Goal: Task Accomplishment & Management: Manage account settings

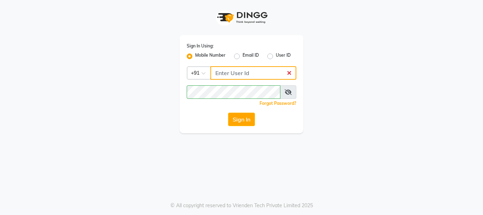
click at [263, 75] on input "Username" at bounding box center [253, 72] width 86 height 13
type input "9011729000"
click at [249, 121] on button "Sign In" at bounding box center [241, 118] width 27 height 13
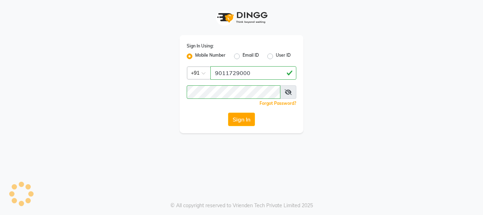
click at [245, 115] on button "Sign In" at bounding box center [241, 118] width 27 height 13
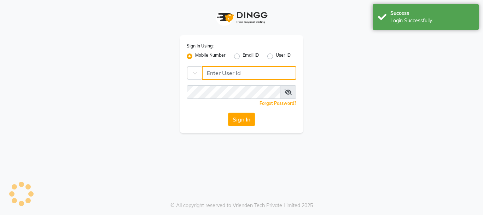
type input "9011729000"
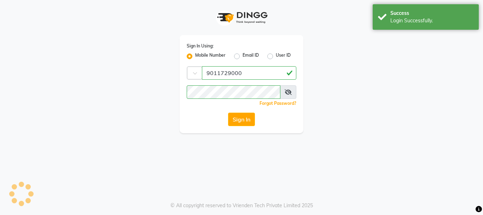
click at [238, 117] on button "Sign In" at bounding box center [241, 118] width 27 height 13
click at [240, 120] on div "Sign In" at bounding box center [242, 118] width 110 height 13
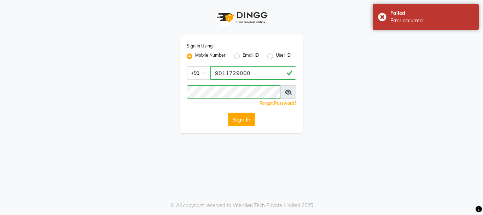
click at [240, 120] on button "Sign In" at bounding box center [241, 118] width 27 height 13
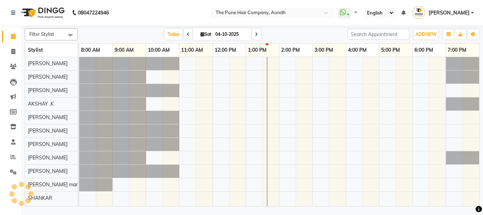
select select "en"
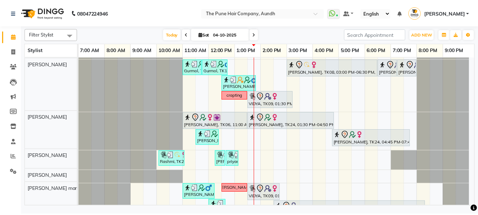
scroll to position [212, 0]
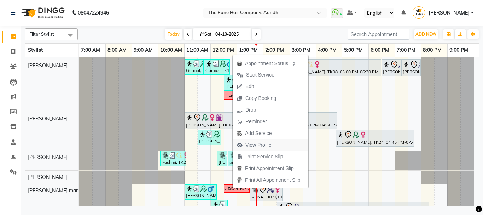
click at [254, 143] on span "View Profile" at bounding box center [258, 144] width 26 height 7
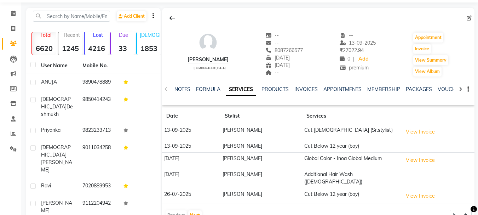
scroll to position [35, 0]
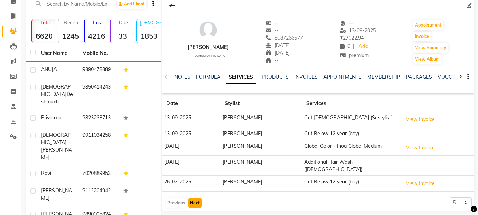
click at [199, 198] on button "Next" at bounding box center [194, 203] width 13 height 10
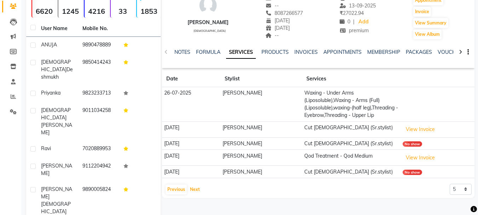
scroll to position [104, 0]
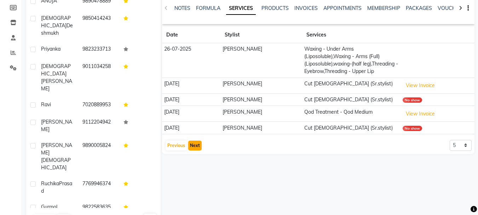
click at [195, 150] on button "Next" at bounding box center [194, 145] width 13 height 10
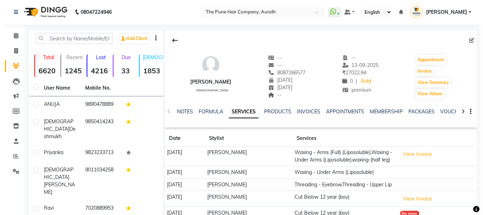
scroll to position [0, 0]
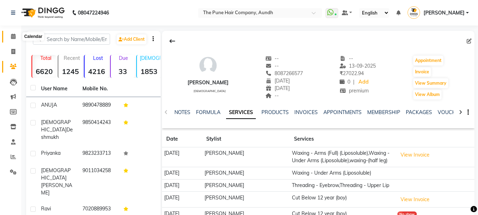
click at [13, 37] on icon at bounding box center [13, 36] width 5 height 5
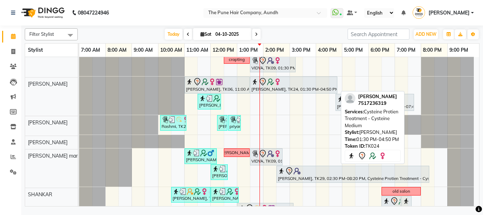
scroll to position [248, 0]
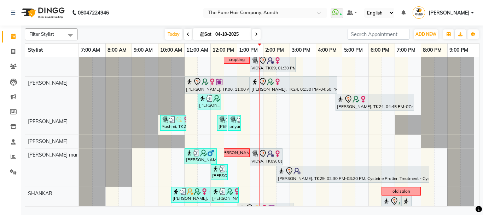
click at [293, 121] on div "Ujwal, TK07, 11:00 AM-03:50 PM, Qod Treatment - Qod Medium aishwarya kolhe, TK1…" at bounding box center [279, 24] width 400 height 431
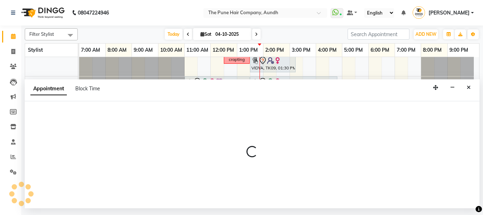
select select "49797"
select select "tentative"
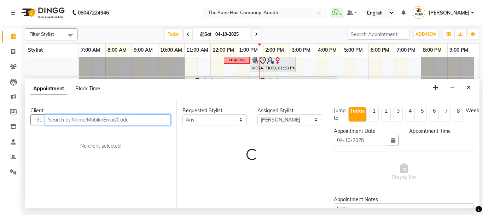
select select "900"
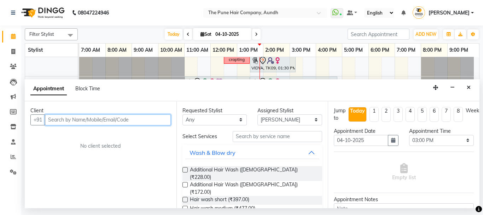
click at [147, 116] on input "text" at bounding box center [108, 119] width 126 height 11
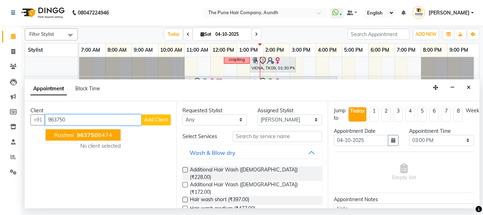
click at [94, 134] on span "963750" at bounding box center [87, 134] width 21 height 7
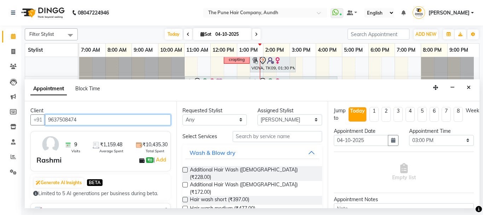
type input "9637508474"
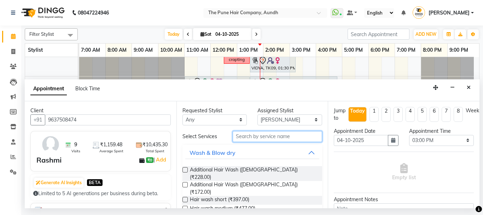
click at [267, 135] on input "text" at bounding box center [278, 136] width 90 height 11
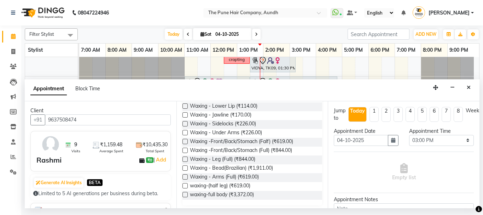
scroll to position [84, 0]
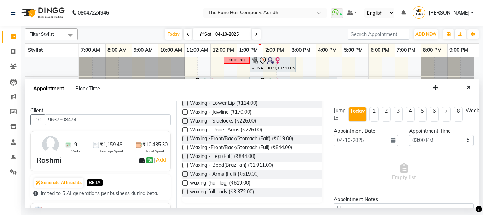
type input "wax"
click at [183, 172] on label at bounding box center [184, 173] width 5 height 5
click at [183, 172] on input "checkbox" at bounding box center [184, 174] width 5 height 5
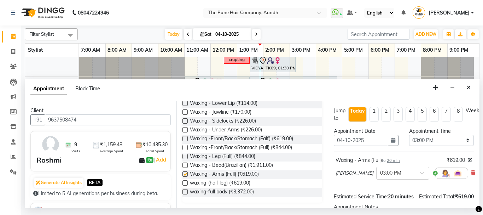
checkbox input "false"
click at [184, 180] on label at bounding box center [184, 182] width 5 height 5
click at [184, 181] on input "checkbox" at bounding box center [184, 183] width 5 height 5
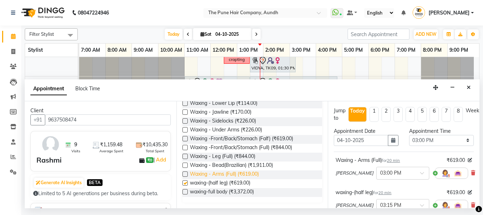
checkbox input "false"
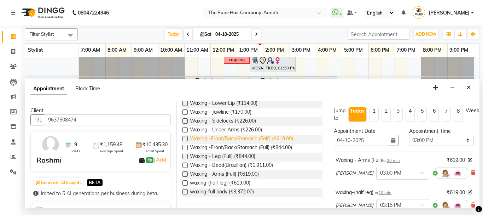
scroll to position [0, 0]
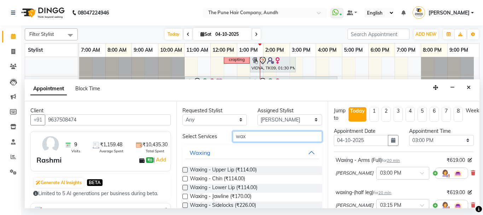
click at [287, 134] on input "wax" at bounding box center [278, 136] width 90 height 11
type input "w"
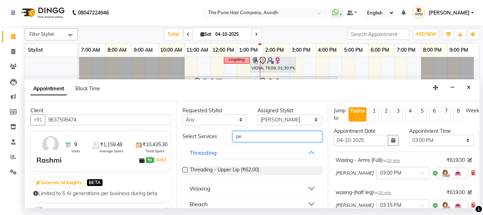
scroll to position [25, 0]
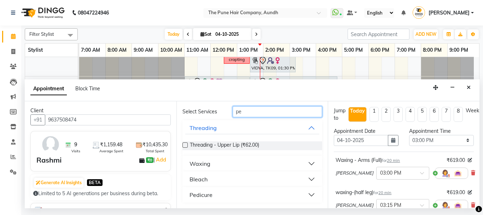
type input "pe"
click at [197, 195] on div "Pedicure" at bounding box center [201, 194] width 23 height 8
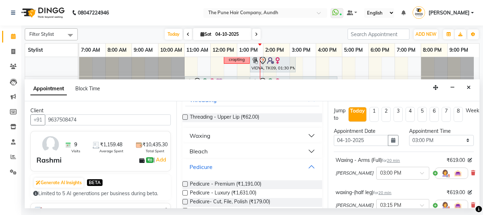
scroll to position [71, 0]
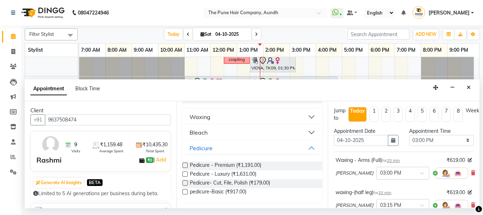
click at [183, 165] on label at bounding box center [184, 164] width 5 height 5
click at [183, 165] on input "checkbox" at bounding box center [184, 165] width 5 height 5
checkbox input "false"
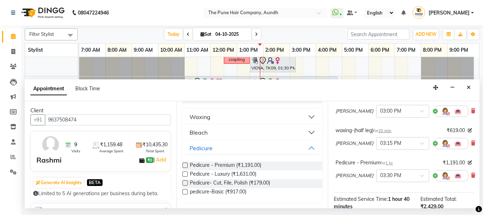
scroll to position [156, 0]
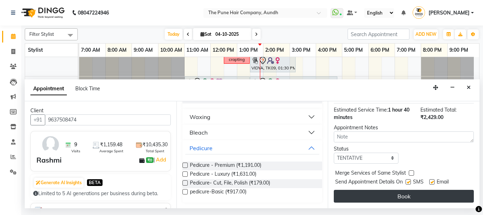
click at [364, 190] on button "Book" at bounding box center [404, 196] width 140 height 13
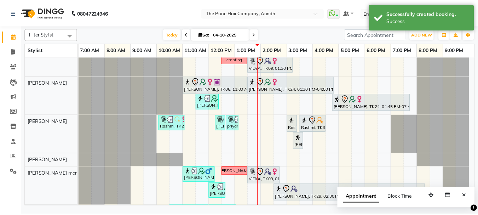
scroll to position [301, 0]
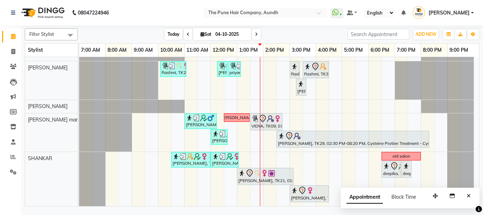
click at [170, 35] on span "Today" at bounding box center [174, 34] width 18 height 11
click at [468, 194] on icon "Close" at bounding box center [469, 195] width 4 height 5
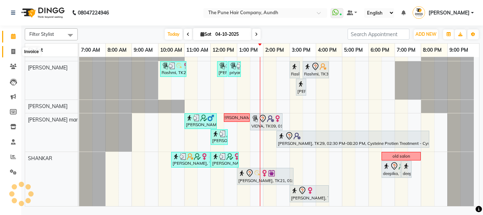
click at [13, 50] on icon at bounding box center [13, 51] width 4 height 5
select select "service"
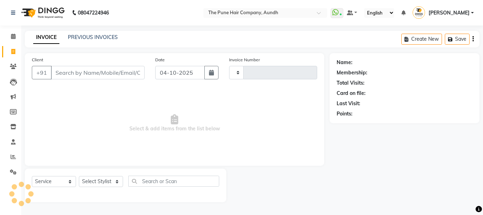
type input "5495"
select select "106"
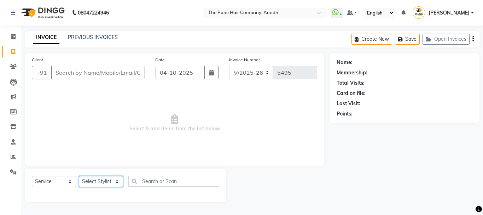
click at [118, 180] on select "Select Stylist AKSHAY .K [PERSON_NAME] [PERSON_NAME] [PERSON_NAME] [PERSON_NAME…" at bounding box center [101, 181] width 44 height 11
select select "49441"
click at [79, 176] on select "Select Stylist AKSHAY .K [PERSON_NAME] [PERSON_NAME] [PERSON_NAME] [PERSON_NAME…" at bounding box center [101, 181] width 44 height 11
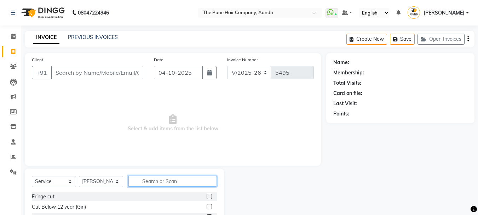
click at [158, 179] on input "text" at bounding box center [172, 180] width 88 height 11
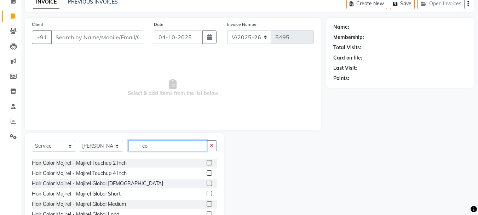
scroll to position [35, 0]
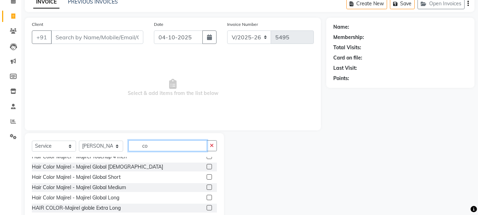
type input "co"
click at [207, 166] on label at bounding box center [209, 166] width 5 height 5
click at [207, 166] on input "checkbox" at bounding box center [209, 166] width 5 height 5
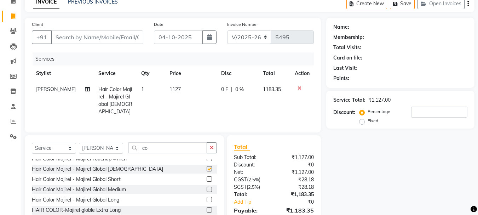
checkbox input "false"
click at [166, 144] on input "co" at bounding box center [167, 147] width 78 height 11
type input "c"
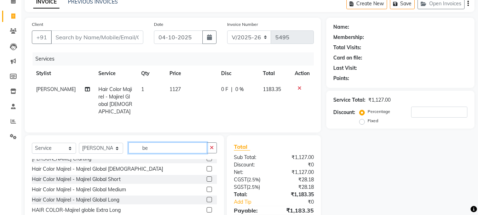
scroll to position [0, 0]
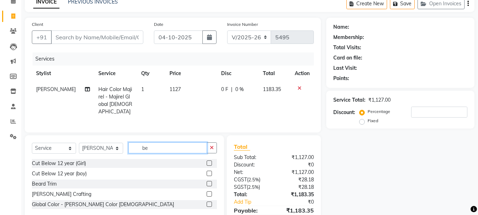
type input "be"
click at [208, 191] on label at bounding box center [209, 193] width 5 height 5
click at [208, 192] on input "checkbox" at bounding box center [209, 194] width 5 height 5
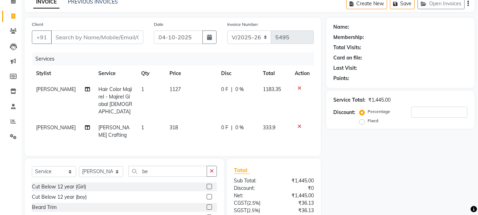
checkbox input "false"
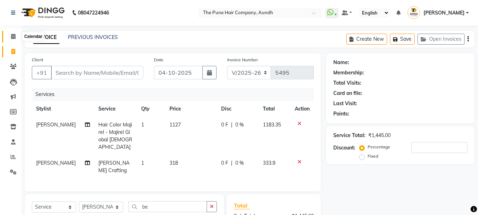
click at [13, 36] on icon at bounding box center [13, 36] width 5 height 5
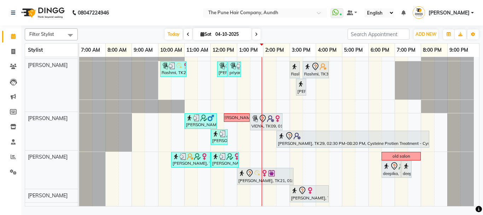
scroll to position [301, 0]
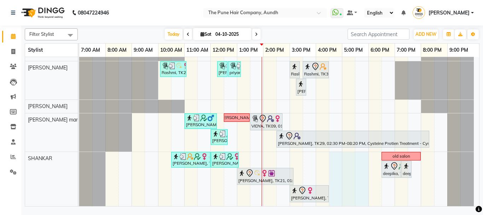
drag, startPoint x: 338, startPoint y: 193, endPoint x: 357, endPoint y: 190, distance: 20.1
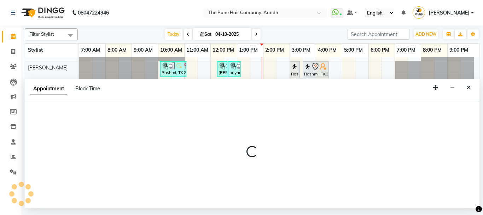
select select "89448"
select select "tentative"
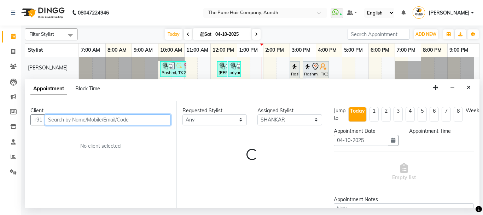
select select "990"
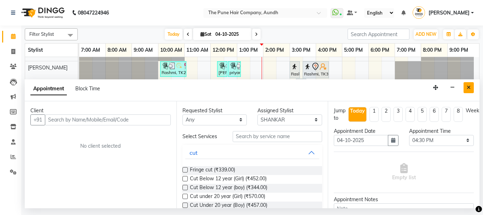
click at [470, 86] on icon "Close" at bounding box center [469, 87] width 4 height 5
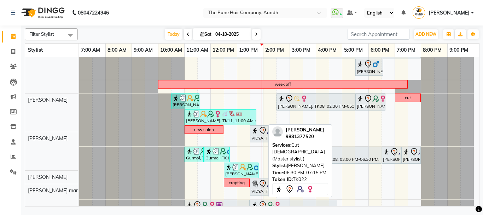
scroll to position [124, 0]
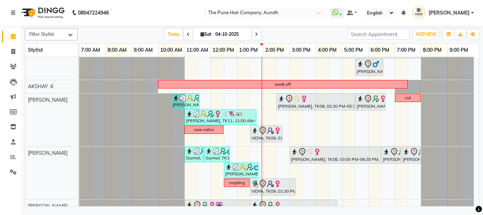
click at [254, 38] on span at bounding box center [256, 34] width 8 height 11
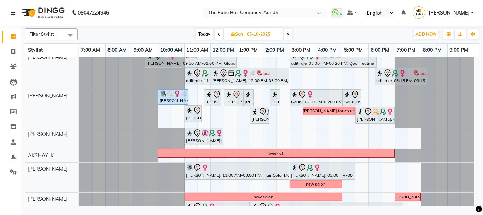
scroll to position [0, 0]
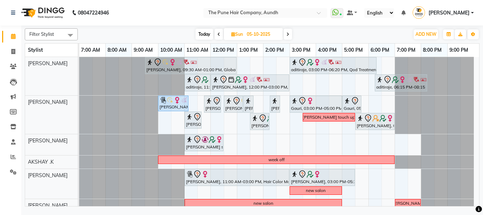
click at [204, 34] on span "Today" at bounding box center [205, 34] width 18 height 11
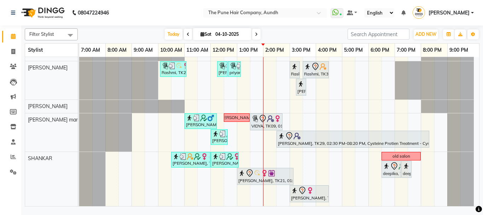
scroll to position [231, 0]
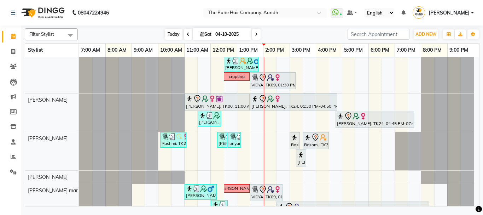
click at [174, 34] on span "Today" at bounding box center [174, 34] width 18 height 11
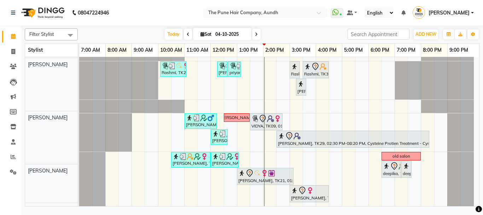
scroll to position [301, 0]
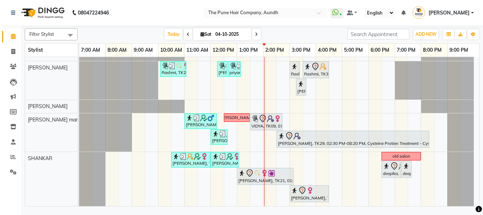
click at [256, 35] on icon at bounding box center [256, 34] width 3 height 4
type input "05-10-2025"
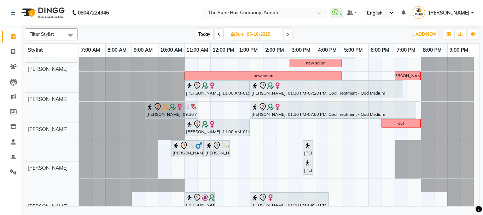
scroll to position [148, 0]
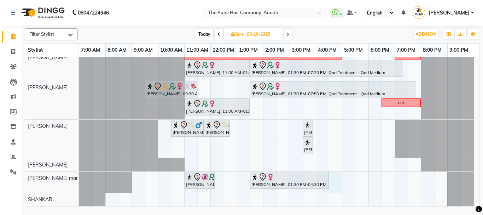
click at [336, 182] on div "AISHWARIYA, 09:30 AM-01:00 PM, Global Highlight -Medium aditiraje, 03:00 PM-06:…" at bounding box center [279, 57] width 400 height 297
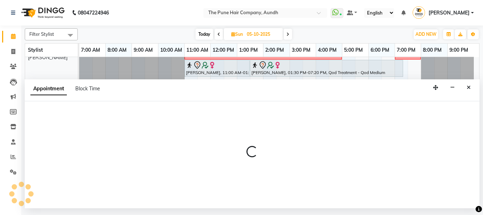
select select "78334"
select select "tentative"
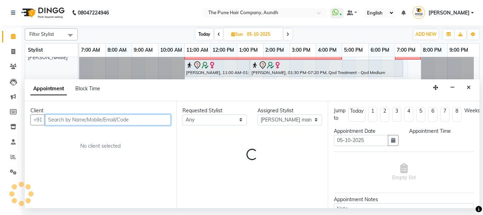
select select "990"
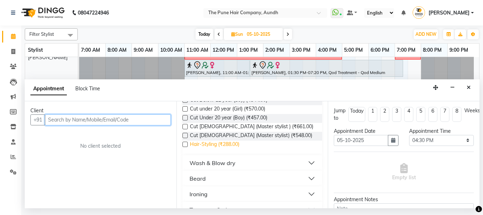
scroll to position [71, 0]
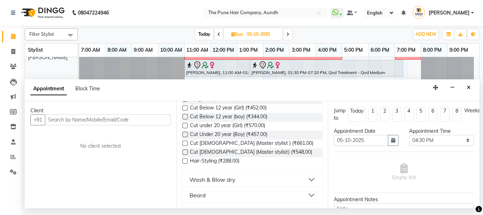
drag, startPoint x: 185, startPoint y: 142, endPoint x: 185, endPoint y: 147, distance: 5.3
click at [185, 147] on div at bounding box center [184, 144] width 5 height 7
click at [187, 141] on label at bounding box center [184, 142] width 5 height 5
click at [187, 141] on input "checkbox" at bounding box center [184, 143] width 5 height 5
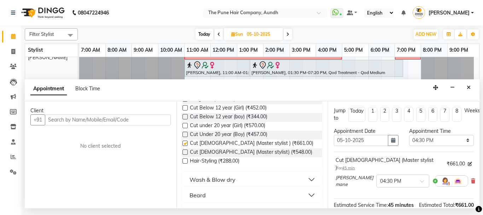
checkbox input "false"
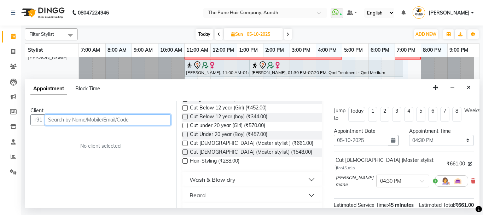
click at [129, 118] on input "text" at bounding box center [108, 119] width 126 height 11
type input "7875108021"
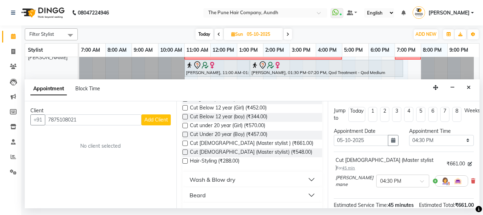
click at [153, 118] on span "Add Client" at bounding box center [156, 119] width 24 height 6
select select "22"
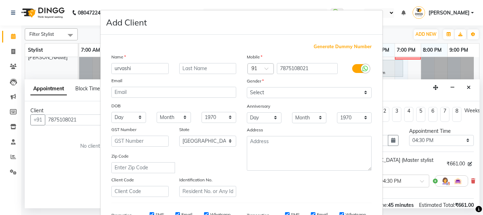
type input "urvashi"
click at [258, 92] on select "Select [DEMOGRAPHIC_DATA] [DEMOGRAPHIC_DATA] Other Prefer Not To Say" at bounding box center [309, 92] width 125 height 11
select select "[DEMOGRAPHIC_DATA]"
click at [247, 87] on select "Select [DEMOGRAPHIC_DATA] [DEMOGRAPHIC_DATA] Other Prefer Not To Say" at bounding box center [309, 92] width 125 height 11
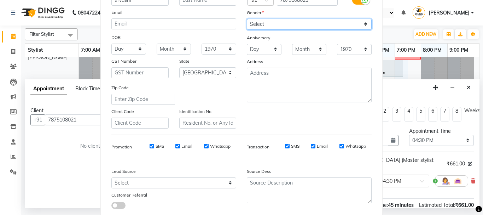
scroll to position [112, 0]
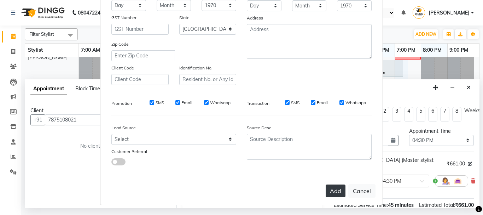
click at [329, 187] on button "Add" at bounding box center [336, 190] width 20 height 13
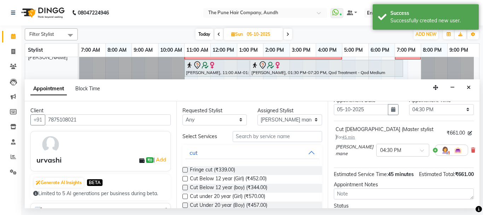
scroll to position [0, 0]
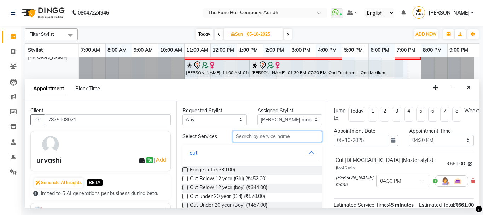
click at [263, 134] on input "text" at bounding box center [278, 136] width 90 height 11
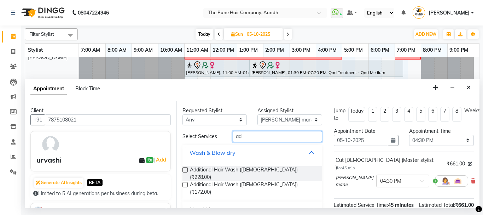
type input "ad"
click at [186, 170] on label at bounding box center [184, 169] width 5 height 5
click at [186, 170] on input "checkbox" at bounding box center [184, 170] width 5 height 5
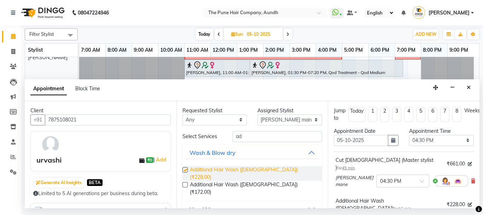
checkbox input "false"
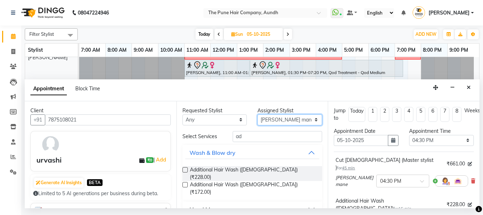
click at [312, 120] on select "Select AKSHAY .K LAKKHAN SHINDE Nagesh Jadhav Nitish Desai Pavan mane Prasad Ad…" at bounding box center [289, 119] width 65 height 11
select select "89448"
click at [257, 114] on select "Select AKSHAY .K LAKKHAN SHINDE Nagesh Jadhav Nitish Desai Pavan mane Prasad Ad…" at bounding box center [289, 119] width 65 height 11
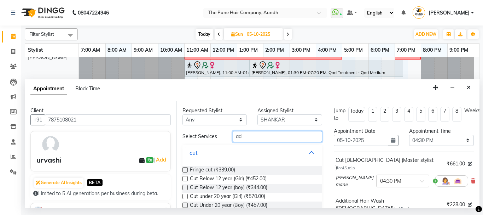
click at [263, 136] on input "ad" at bounding box center [278, 136] width 90 height 11
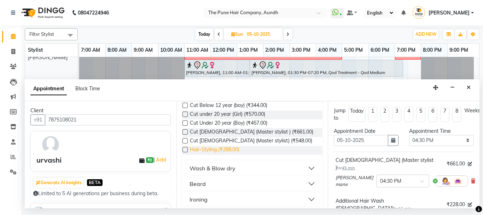
scroll to position [71, 0]
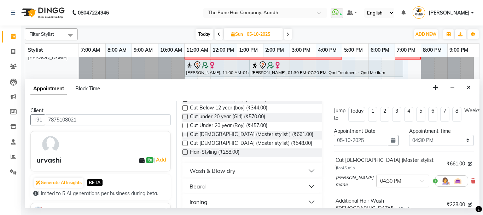
type input "a"
click at [184, 134] on label at bounding box center [184, 134] width 5 height 5
click at [184, 134] on input "checkbox" at bounding box center [184, 135] width 5 height 5
checkbox input "false"
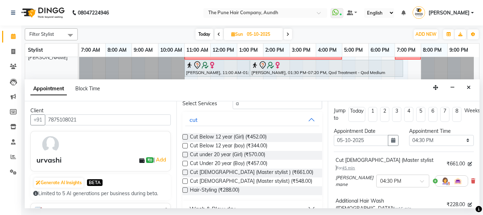
scroll to position [0, 0]
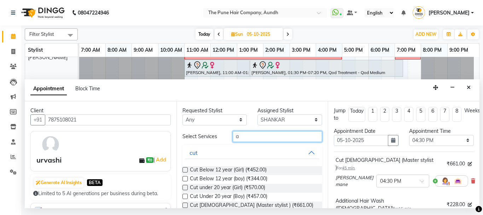
click at [261, 134] on input "a" at bounding box center [278, 136] width 90 height 11
type input "d"
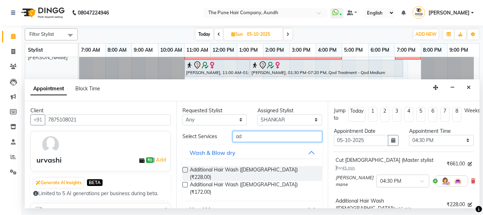
type input "ad"
click at [186, 169] on label at bounding box center [184, 169] width 5 height 5
click at [186, 169] on input "checkbox" at bounding box center [184, 170] width 5 height 5
checkbox input "false"
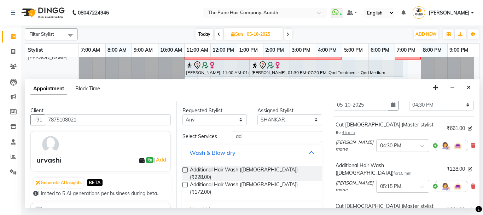
scroll to position [71, 0]
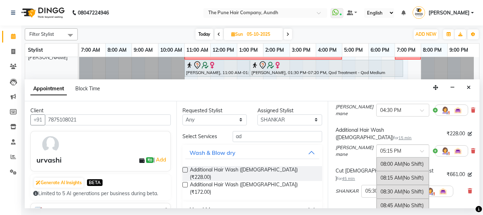
click at [420, 149] on span at bounding box center [424, 152] width 9 height 7
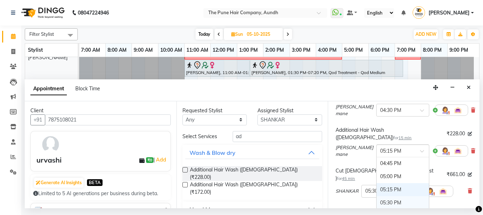
scroll to position [464, 0]
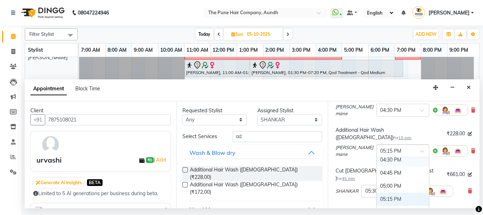
click at [398, 153] on div "04:30 PM" at bounding box center [403, 159] width 52 height 13
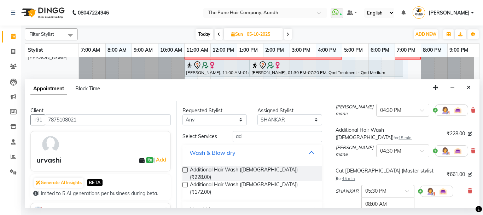
click at [407, 189] on span at bounding box center [409, 192] width 9 height 7
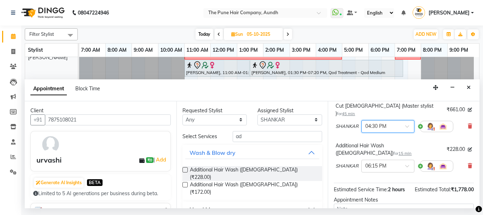
scroll to position [188, 0]
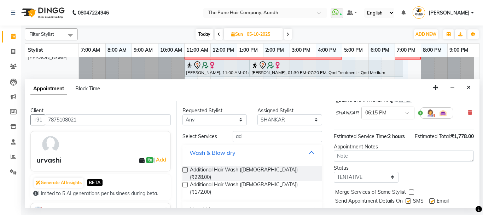
click at [396, 209] on button "Book" at bounding box center [404, 215] width 140 height 13
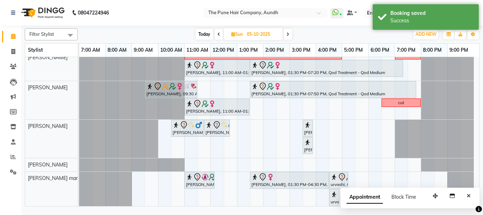
scroll to position [173, 0]
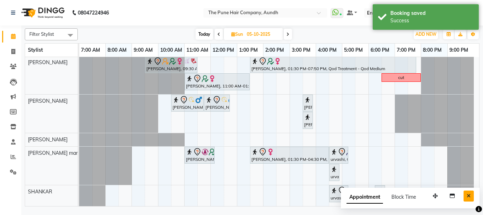
click at [471, 193] on button "Close" at bounding box center [469, 195] width 10 height 11
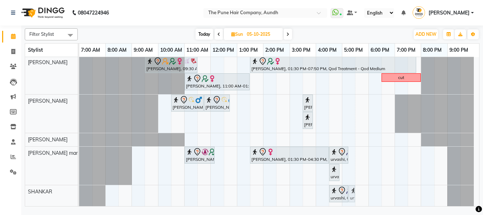
drag, startPoint x: 376, startPoint y: 194, endPoint x: 350, endPoint y: 199, distance: 25.5
click at [79, 199] on div "urvashi, 04:30 PM-05:15 PM, Cut Female (Master stylist ) urvashi, 06:15 PM-06:3…" at bounding box center [79, 195] width 0 height 21
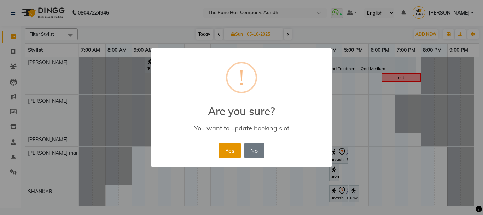
click at [228, 143] on button "Yes" at bounding box center [230, 151] width 22 height 16
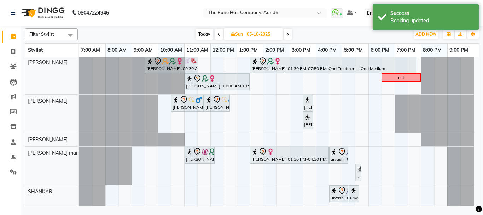
drag, startPoint x: 332, startPoint y: 174, endPoint x: 354, endPoint y: 153, distance: 29.8
click at [354, 153] on div "AISHWARIYA, 09:30 AM-01:00 PM, Global Highlight -Medium aditiraje, 03:00 PM-06:…" at bounding box center [279, 45] width 400 height 322
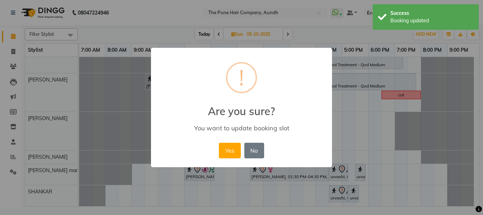
scroll to position [156, 0]
click at [235, 147] on button "Yes" at bounding box center [230, 151] width 22 height 16
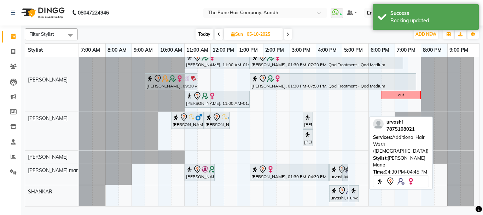
drag, startPoint x: 358, startPoint y: 172, endPoint x: 351, endPoint y: 170, distance: 7.4
click at [351, 170] on div "AISHWARIYA, 09:30 AM-01:00 PM, Global Highlight -Medium aditiraje, 03:00 PM-06:…" at bounding box center [279, 53] width 400 height 304
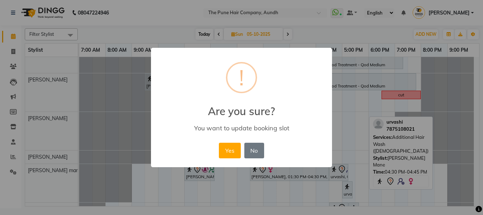
scroll to position [173, 0]
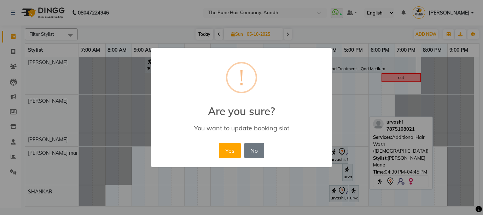
drag, startPoint x: 350, startPoint y: 172, endPoint x: 296, endPoint y: 158, distance: 56.2
click at [361, 168] on div "× ! Are you sure? You want to update booking slot Yes No No" at bounding box center [241, 107] width 483 height 215
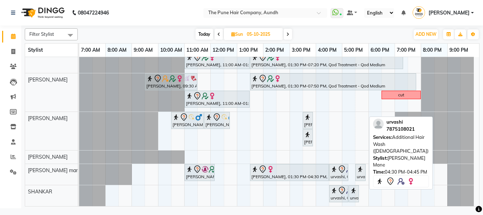
scroll to position [156, 0]
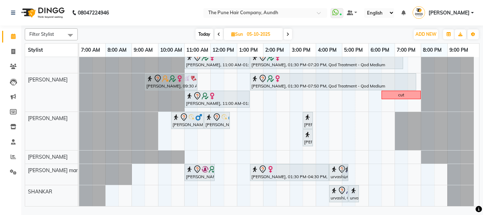
drag, startPoint x: 357, startPoint y: 175, endPoint x: 352, endPoint y: 177, distance: 5.1
click at [352, 177] on div "AISHWARIYA, 09:30 AM-01:00 PM, Global Highlight -Medium aditiraje, 03:00 PM-06:…" at bounding box center [279, 53] width 400 height 304
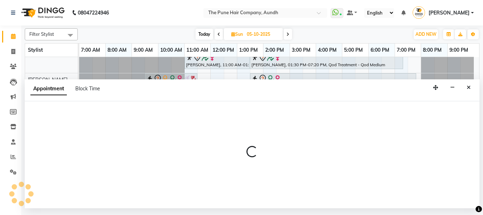
select select "78334"
select select "tentative"
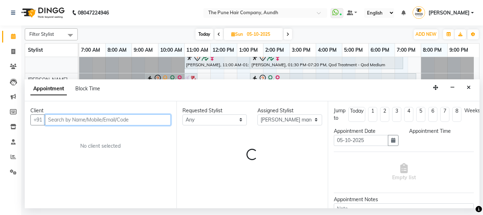
select select "1020"
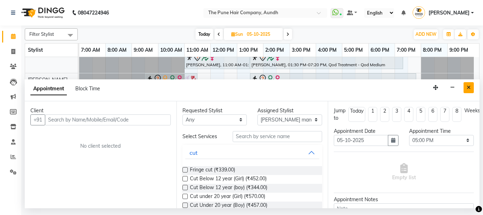
click at [467, 86] on icon "Close" at bounding box center [469, 87] width 4 height 5
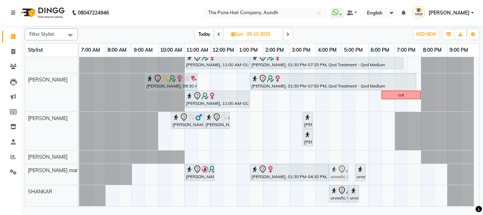
drag, startPoint x: 345, startPoint y: 174, endPoint x: 352, endPoint y: 175, distance: 6.8
click at [352, 175] on div "AISHWARIYA, 09:30 AM-01:00 PM, Global Highlight -Medium aditiraje, 03:00 PM-06:…" at bounding box center [279, 53] width 400 height 304
drag, startPoint x: 348, startPoint y: 180, endPoint x: 356, endPoint y: 182, distance: 8.9
click at [357, 182] on div "sweta kulkarni, 11:00 AM-12:10 PM, Cut Below 12 year (boy) Priya paul, 01:30 PM…" at bounding box center [276, 174] width 395 height 21
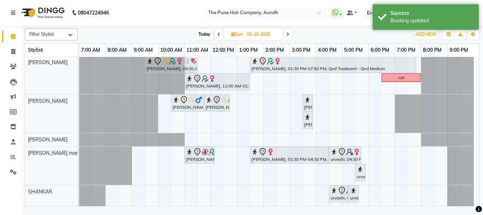
scroll to position [173, 0]
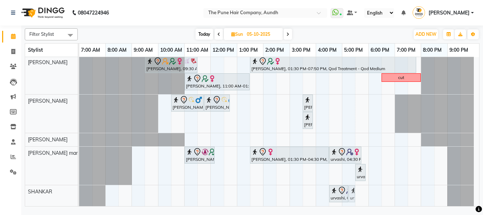
drag, startPoint x: 356, startPoint y: 194, endPoint x: 365, endPoint y: 194, distance: 8.9
click at [365, 194] on div "AISHWARIYA, 09:30 AM-01:00 PM, Global Highlight -Medium aditiraje, 03:00 PM-06:…" at bounding box center [279, 45] width 400 height 322
drag, startPoint x: 359, startPoint y: 191, endPoint x: 380, endPoint y: 193, distance: 21.7
click at [380, 193] on div "AISHWARIYA, 09:30 AM-01:00 PM, Global Highlight -Medium aditiraje, 03:00 PM-06:…" at bounding box center [279, 45] width 400 height 322
click at [205, 33] on span "Today" at bounding box center [205, 34] width 18 height 11
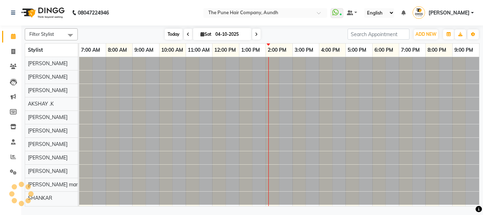
scroll to position [0, 0]
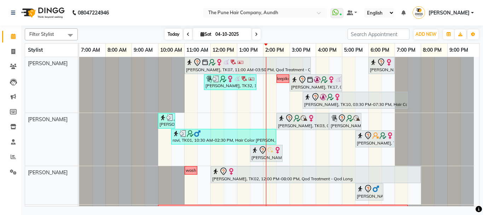
click at [169, 34] on span "Today" at bounding box center [174, 34] width 18 height 11
click at [256, 35] on icon at bounding box center [256, 34] width 3 height 4
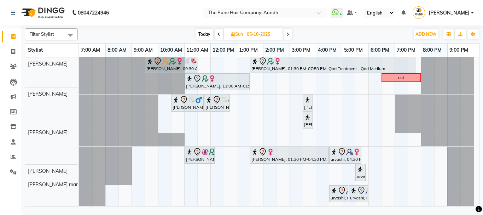
scroll to position [173, 0]
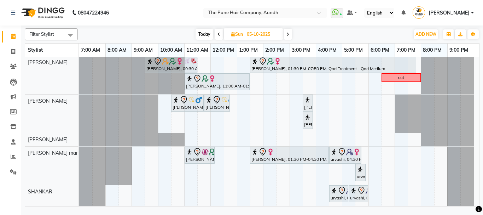
click at [219, 33] on icon at bounding box center [218, 34] width 3 height 4
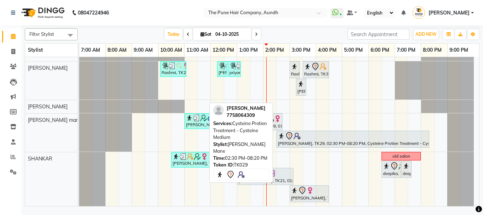
scroll to position [301, 0]
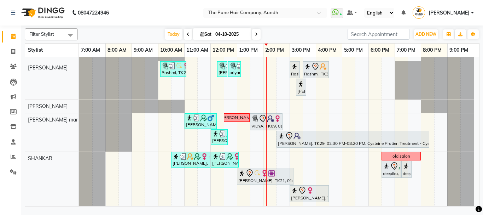
click at [255, 35] on icon at bounding box center [256, 34] width 3 height 4
type input "05-10-2025"
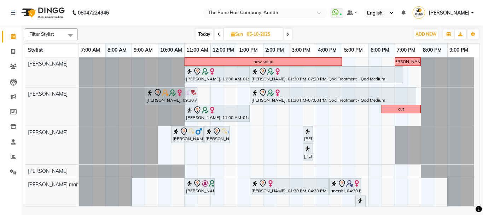
scroll to position [173, 0]
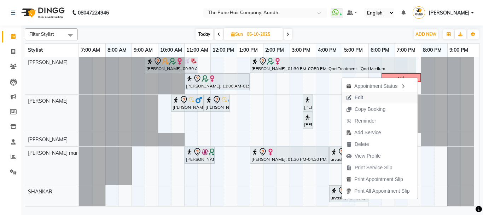
click at [362, 97] on span "Edit" at bounding box center [359, 97] width 8 height 7
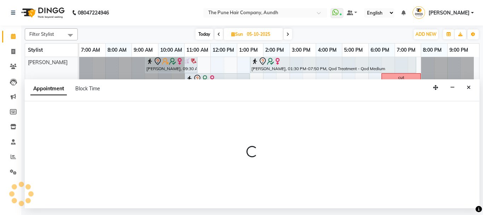
select select "tentative"
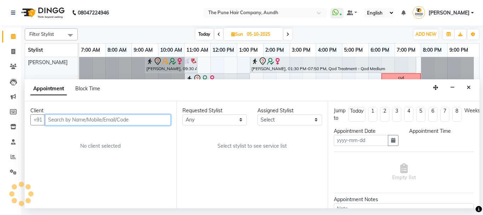
type input "05-10-2025"
select select "990"
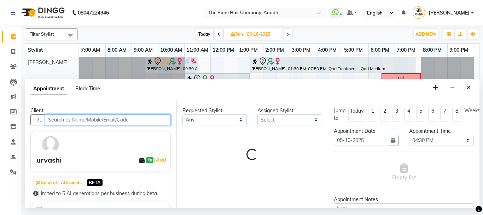
select select "78334"
select select "660"
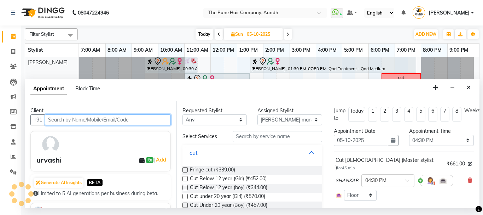
select select "660"
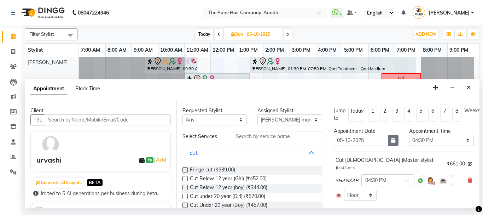
click at [392, 139] on icon "button" at bounding box center [393, 140] width 4 height 5
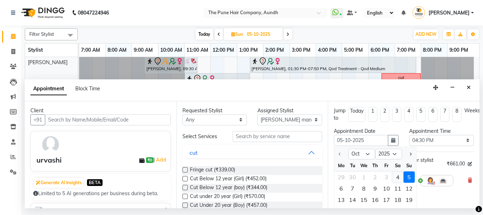
click at [398, 176] on div "4" at bounding box center [397, 176] width 11 height 11
type input "04-10-2025"
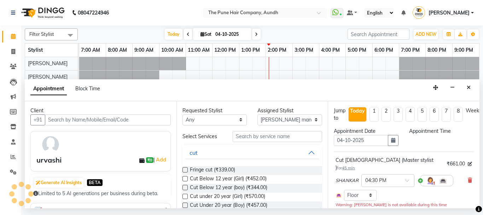
select select "990"
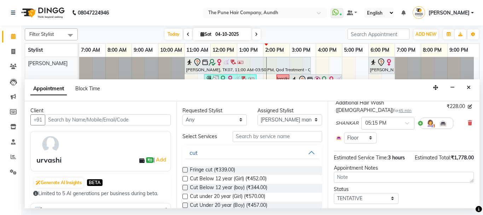
scroll to position [212, 0]
click at [398, 209] on button "Update" at bounding box center [404, 215] width 140 height 13
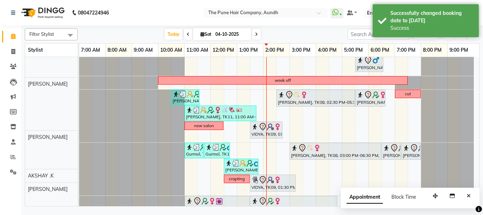
scroll to position [128, 0]
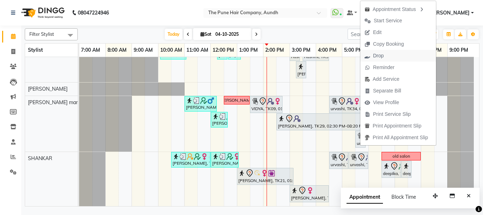
click at [380, 55] on span "Drop" at bounding box center [378, 55] width 11 height 7
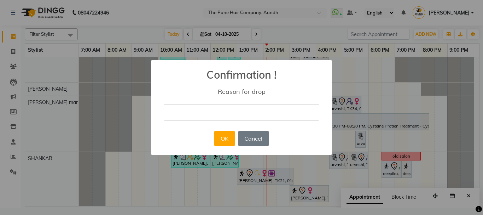
click at [262, 108] on input "text" at bounding box center [242, 112] width 156 height 17
type input "not coming"
click at [232, 140] on button "OK" at bounding box center [224, 138] width 20 height 16
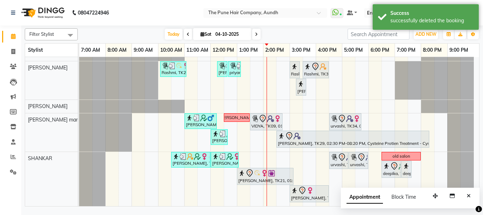
scroll to position [301, 0]
click at [258, 33] on span at bounding box center [256, 34] width 8 height 11
type input "05-10-2025"
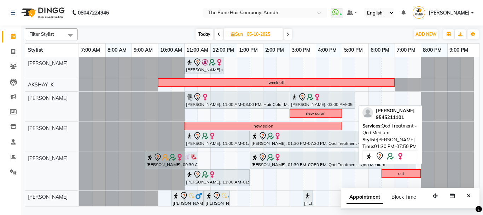
scroll to position [148, 0]
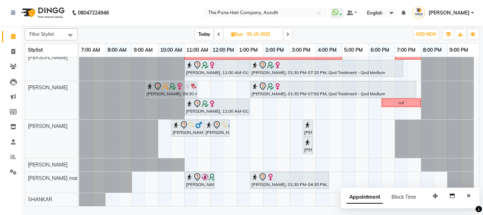
click at [332, 199] on div "AISHWARIYA, 09:30 AM-01:00 PM, Global Highlight -Medium aditiraje, 03:00 PM-06:…" at bounding box center [279, 57] width 400 height 297
select select "89448"
select select "tentative"
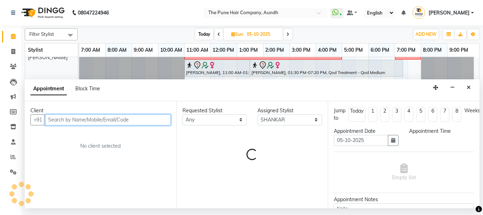
select select "990"
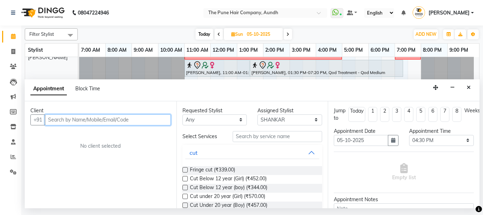
click at [162, 120] on input "text" at bounding box center [108, 119] width 126 height 11
type input "u"
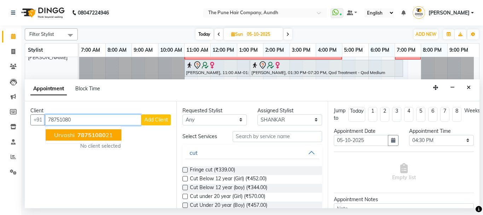
click at [85, 135] on span "78751080" at bounding box center [91, 134] width 28 height 7
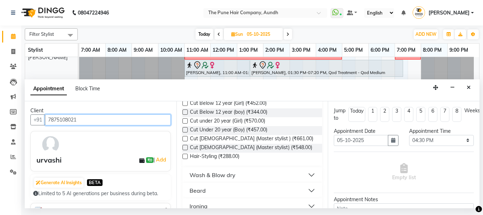
scroll to position [71, 0]
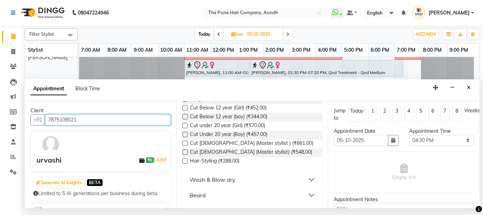
type input "7875108021"
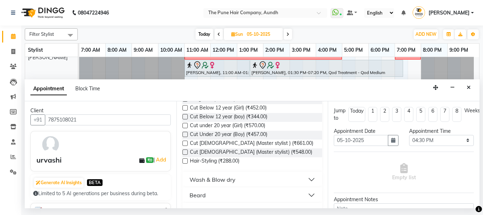
click at [185, 143] on label at bounding box center [184, 142] width 5 height 5
click at [185, 143] on input "checkbox" at bounding box center [184, 143] width 5 height 5
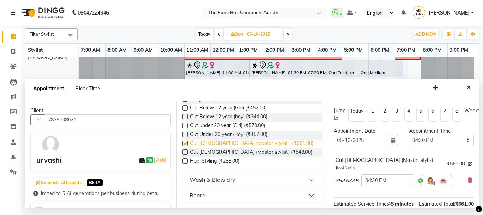
checkbox input "false"
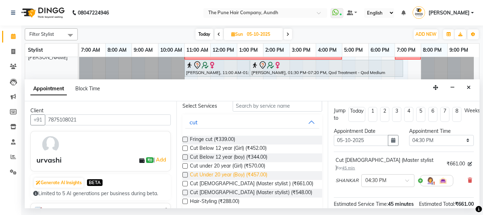
scroll to position [0, 0]
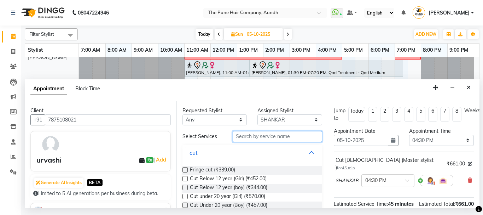
click at [258, 133] on input "text" at bounding box center [278, 136] width 90 height 11
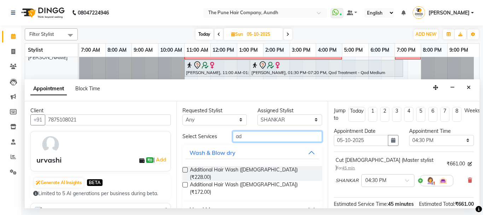
type input "ad"
click at [184, 171] on label at bounding box center [184, 169] width 5 height 5
click at [184, 171] on input "checkbox" at bounding box center [184, 170] width 5 height 5
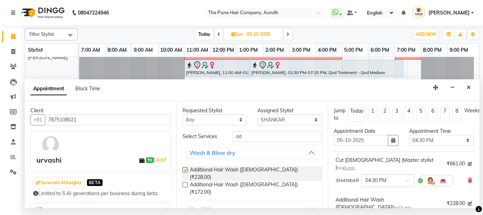
checkbox input "false"
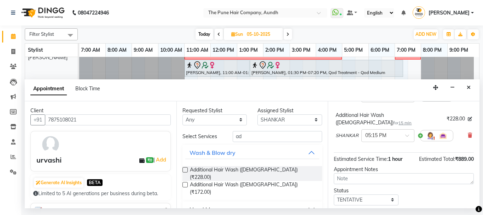
scroll to position [117, 0]
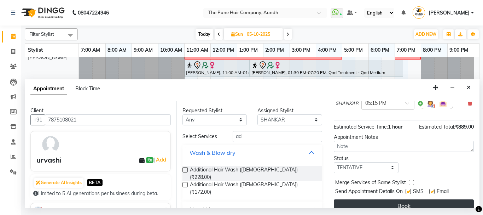
click at [414, 199] on button "Book" at bounding box center [404, 205] width 140 height 13
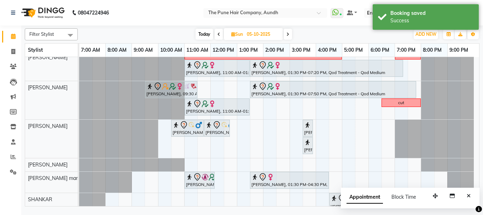
scroll to position [156, 0]
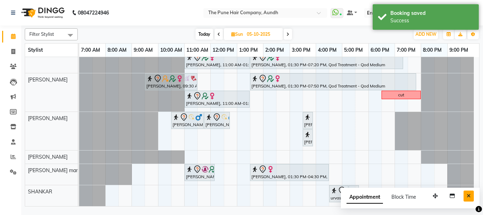
click at [470, 193] on icon "Close" at bounding box center [469, 195] width 4 height 5
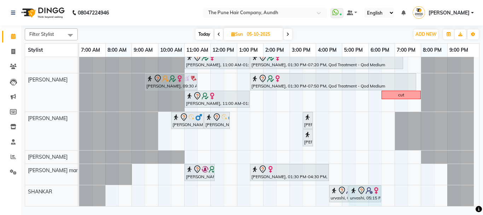
drag, startPoint x: 358, startPoint y: 193, endPoint x: 387, endPoint y: 187, distance: 29.3
click at [387, 187] on div "AISHWARIYA, 09:30 AM-01:00 PM, Global Highlight -Medium aditiraje, 03:00 PM-06:…" at bounding box center [279, 53] width 400 height 304
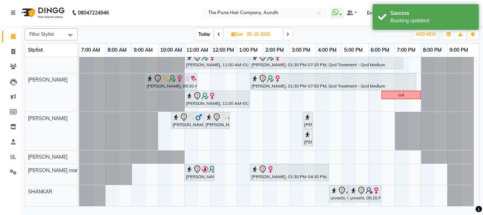
click at [217, 35] on icon at bounding box center [218, 34] width 3 height 4
type input "04-10-2025"
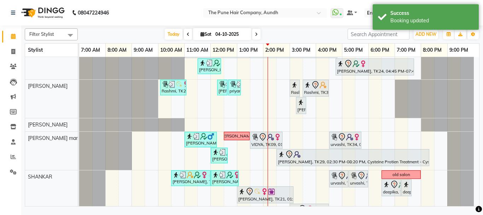
scroll to position [301, 0]
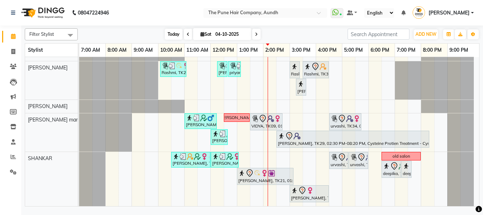
click at [171, 33] on span "Today" at bounding box center [174, 34] width 18 height 11
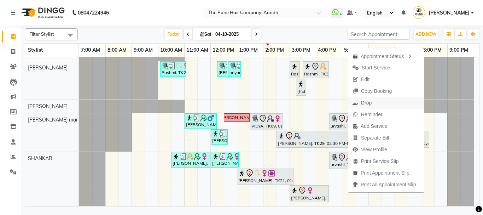
click at [376, 103] on span "Drop" at bounding box center [362, 103] width 28 height 12
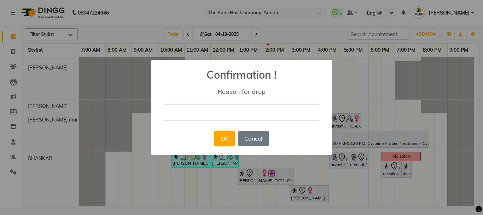
click at [287, 109] on input "text" at bounding box center [242, 112] width 156 height 17
type input "not coming"
click at [226, 134] on button "OK" at bounding box center [224, 138] width 20 height 16
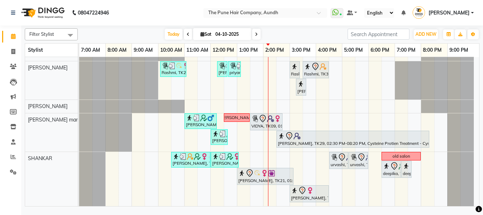
click at [253, 35] on span at bounding box center [256, 34] width 8 height 11
type input "05-10-2025"
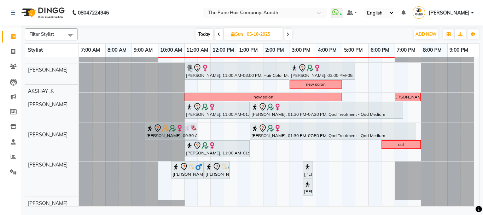
scroll to position [106, 0]
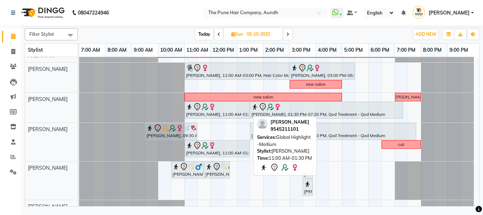
click at [215, 145] on img at bounding box center [212, 145] width 7 height 7
select select "7"
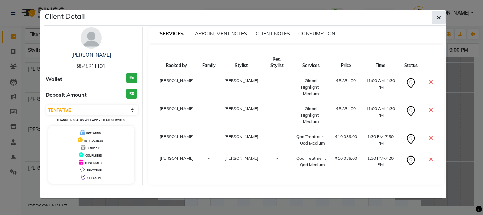
click at [437, 17] on icon "button" at bounding box center [439, 18] width 4 height 6
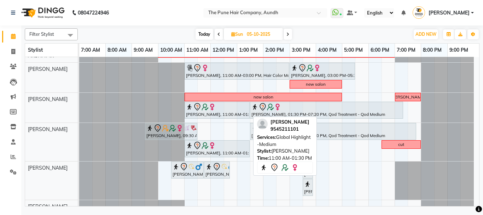
click at [230, 146] on div at bounding box center [217, 145] width 62 height 8
select select "7"
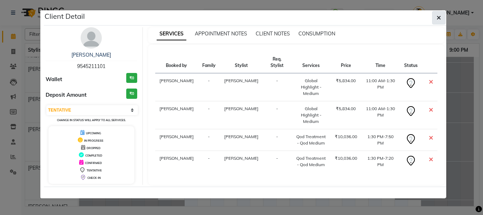
click at [440, 17] on icon "button" at bounding box center [439, 18] width 4 height 6
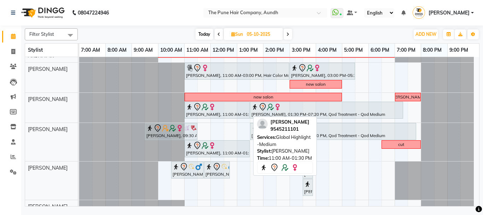
click at [237, 146] on div at bounding box center [217, 145] width 62 height 8
select select "7"
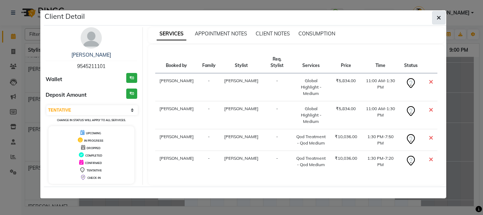
click at [439, 18] on icon "button" at bounding box center [439, 18] width 4 height 6
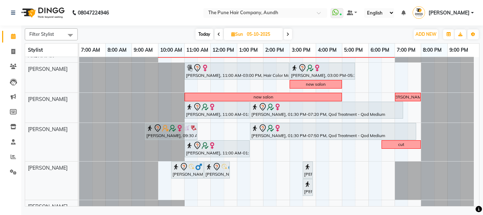
click at [202, 34] on span "Today" at bounding box center [205, 34] width 18 height 11
type input "04-10-2025"
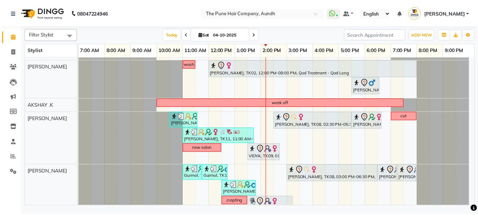
scroll to position [212, 0]
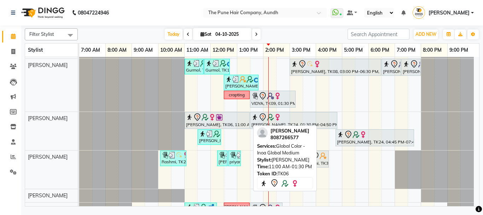
click at [233, 121] on div at bounding box center [217, 117] width 62 height 8
select select "7"
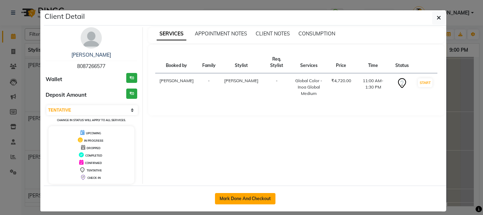
click at [253, 194] on button "Mark Done And Checkout" at bounding box center [245, 198] width 60 height 11
select select "service"
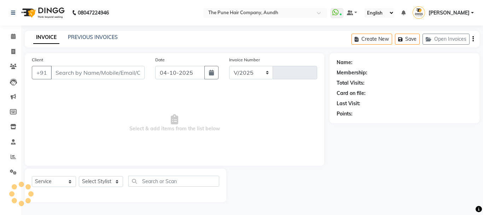
select select "106"
type input "5495"
type input "8087266577"
select select "49441"
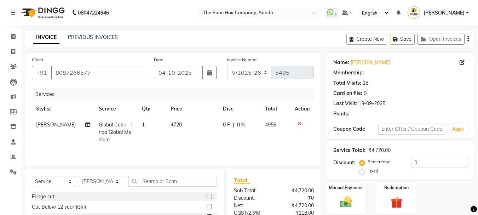
select select "1: Object"
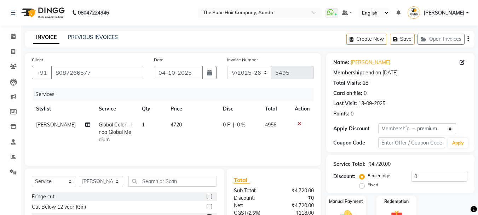
type input "20"
click at [301, 122] on icon at bounding box center [299, 123] width 4 height 5
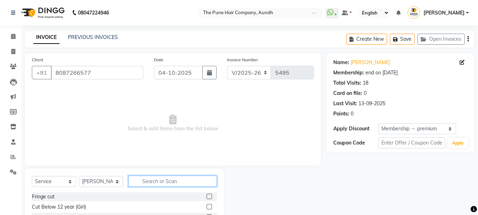
click at [171, 179] on input "text" at bounding box center [172, 180] width 88 height 11
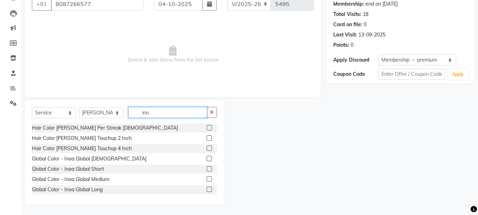
scroll to position [35, 0]
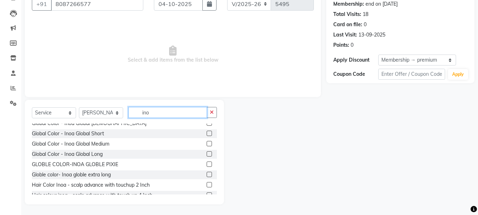
type input "ino"
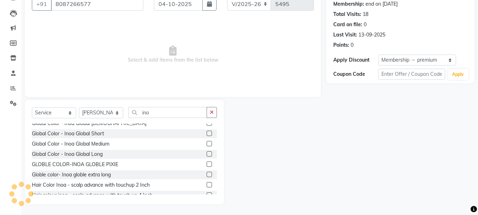
click at [207, 143] on label at bounding box center [209, 143] width 5 height 5
click at [207, 143] on input "checkbox" at bounding box center [209, 143] width 5 height 5
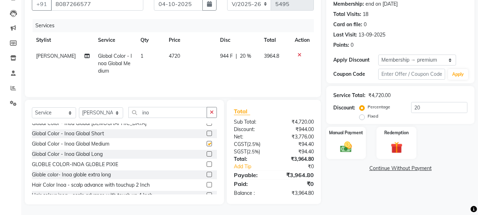
checkbox input "false"
click at [170, 112] on input "ino" at bounding box center [167, 112] width 78 height 11
type input "i"
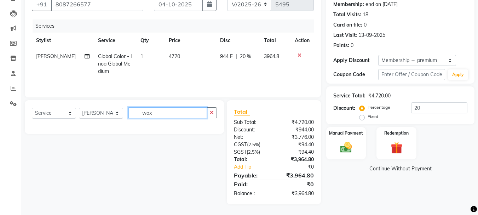
scroll to position [0, 0]
type input "wax"
click at [116, 111] on select "Select Stylist AKSHAY .K [PERSON_NAME] [PERSON_NAME] [PERSON_NAME] [PERSON_NAME…" at bounding box center [101, 112] width 44 height 11
select select "49797"
click at [79, 107] on select "Select Stylist AKSHAY .K [PERSON_NAME] [PERSON_NAME] [PERSON_NAME] [PERSON_NAME…" at bounding box center [101, 112] width 44 height 11
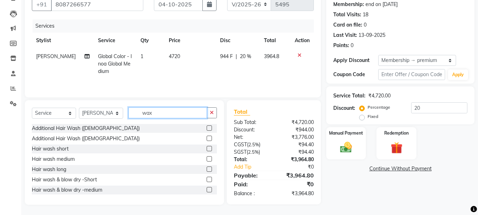
click at [163, 111] on input "wax" at bounding box center [167, 112] width 78 height 11
type input "wax"
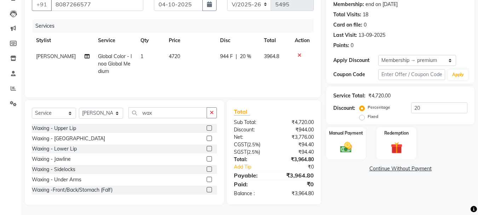
click at [207, 178] on label at bounding box center [209, 178] width 5 height 5
click at [207, 178] on input "checkbox" at bounding box center [209, 179] width 5 height 5
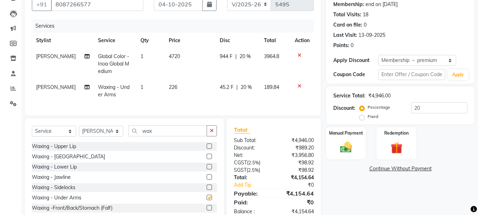
checkbox input "false"
click at [170, 135] on input "wax" at bounding box center [167, 130] width 78 height 11
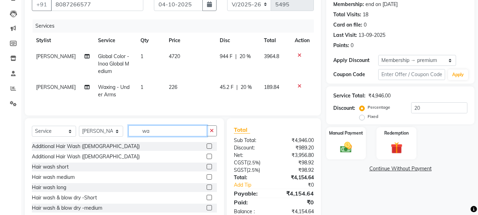
type input "w"
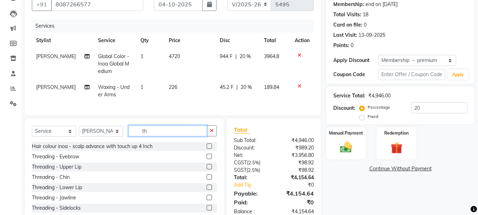
type input "th"
click at [207, 159] on label at bounding box center [209, 155] width 5 height 5
click at [207, 159] on input "checkbox" at bounding box center [209, 156] width 5 height 5
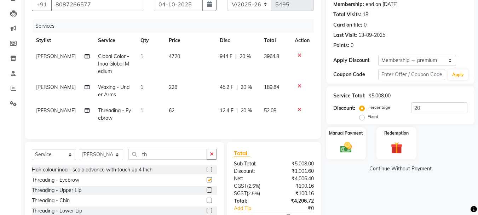
checkbox input "false"
click at [207, 192] on label at bounding box center [209, 189] width 5 height 5
click at [207, 192] on input "checkbox" at bounding box center [209, 190] width 5 height 5
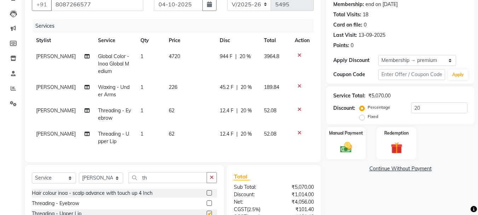
checkbox input "false"
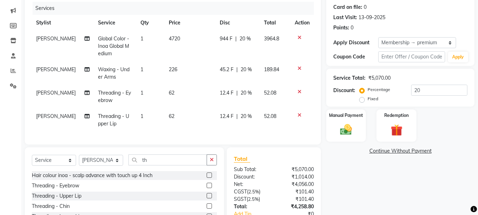
scroll to position [68, 0]
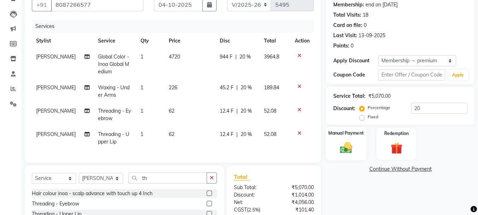
click at [361, 141] on div "Manual Payment" at bounding box center [345, 144] width 41 height 34
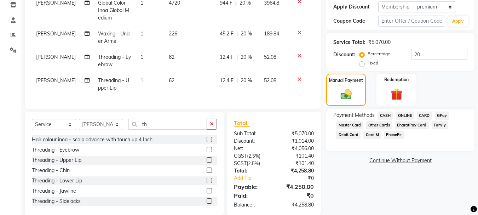
scroll to position [139, 0]
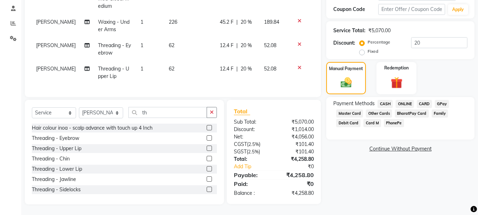
click at [386, 100] on span "CASH" at bounding box center [384, 104] width 15 height 8
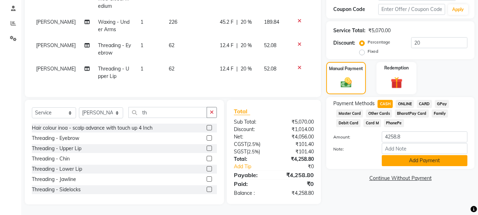
click at [428, 156] on button "Add Payment" at bounding box center [425, 160] width 86 height 11
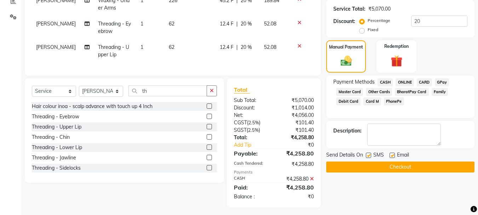
scroll to position [163, 0]
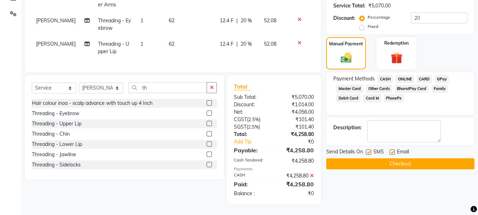
click at [431, 159] on button "Checkout" at bounding box center [400, 163] width 148 height 11
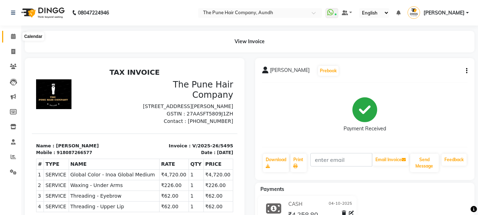
click at [12, 35] on icon at bounding box center [13, 36] width 5 height 5
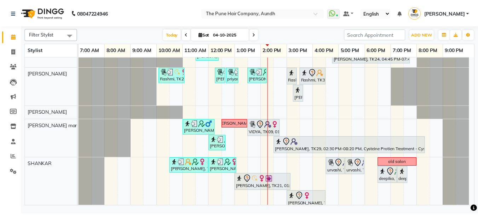
scroll to position [301, 0]
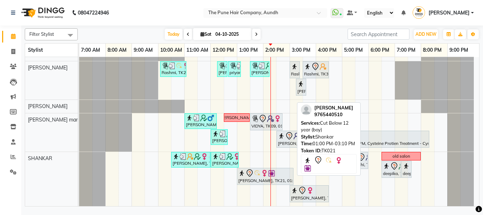
click at [254, 181] on div "rachana pherwani, TK21, 01:00 PM-03:10 PM, Cut Below 12 year (boy)" at bounding box center [265, 176] width 55 height 15
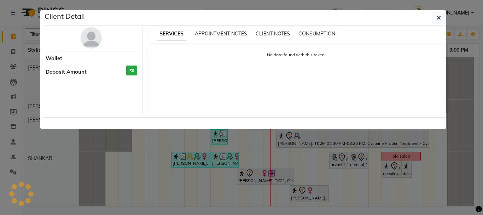
select select "7"
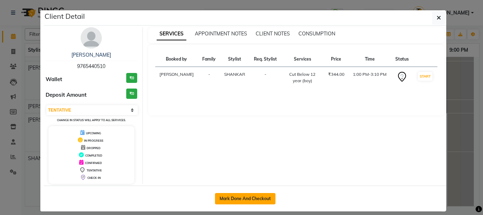
click at [262, 199] on button "Mark Done And Checkout" at bounding box center [245, 198] width 60 height 11
select select "service"
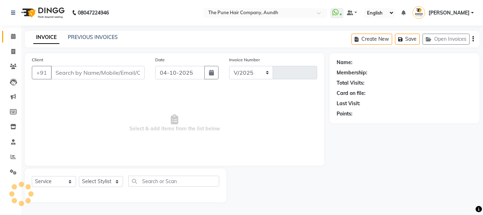
select select "106"
type input "5496"
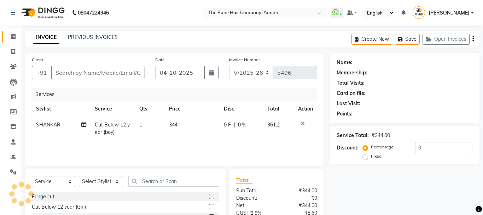
type input "9765440510"
select select "89448"
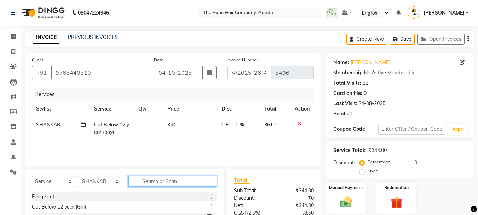
click at [161, 179] on input "text" at bounding box center [172, 180] width 88 height 11
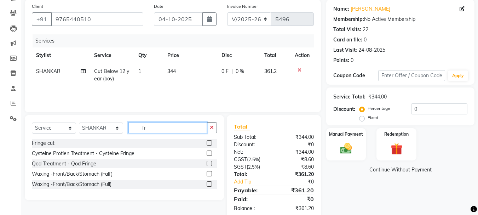
scroll to position [68, 0]
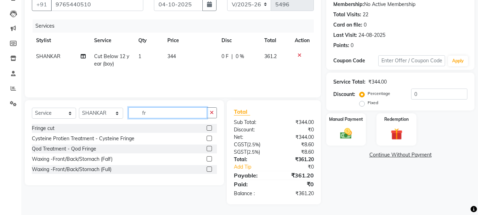
type input "fr"
click at [210, 128] on label at bounding box center [209, 127] width 5 height 5
click at [210, 128] on input "checkbox" at bounding box center [209, 128] width 5 height 5
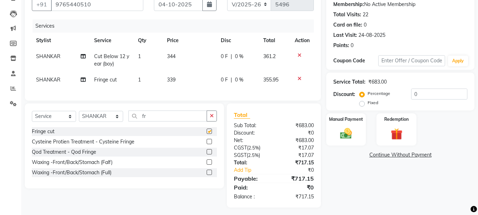
checkbox input "false"
click at [440, 93] on input "0" at bounding box center [439, 93] width 56 height 11
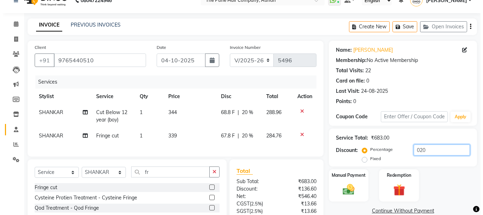
scroll to position [0, 0]
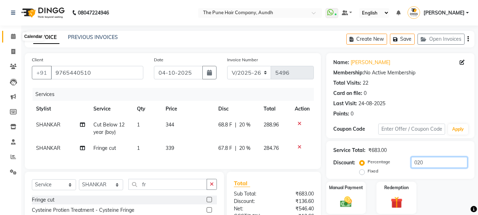
type input "020"
click at [12, 36] on icon at bounding box center [13, 36] width 5 height 5
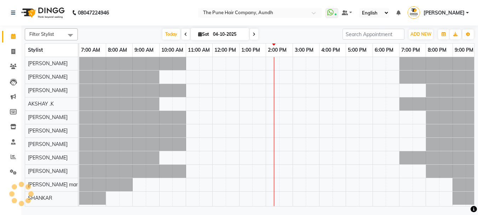
click at [201, 33] on icon at bounding box center [200, 34] width 4 height 5
select select "10"
select select "2025"
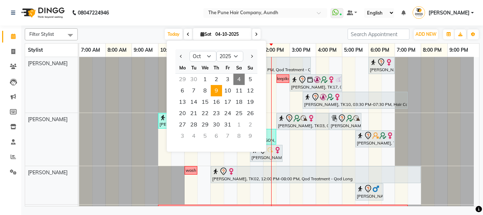
click at [217, 91] on span "9" at bounding box center [216, 90] width 11 height 11
type input "[DATE]"
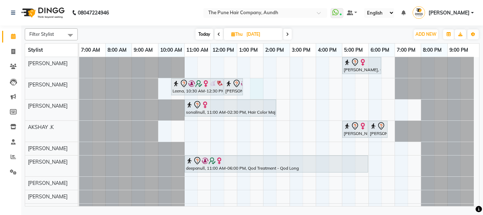
click at [253, 87] on div "kanchan, 05:00 PM-06:30 PM, Cut Female ( Top Stylist ) Leena, 10:30 AM-12:30 PM…" at bounding box center [279, 150] width 400 height 186
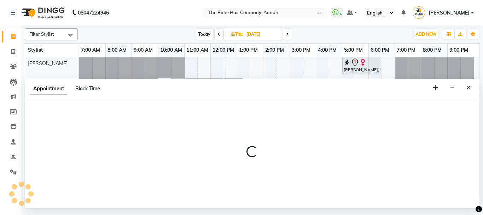
select select "3339"
select select "810"
select select "tentative"
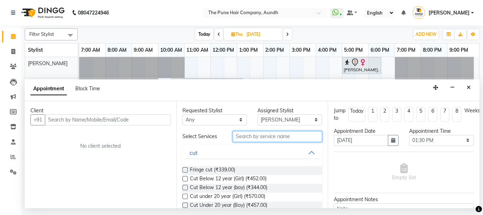
click at [250, 134] on input "text" at bounding box center [278, 136] width 90 height 11
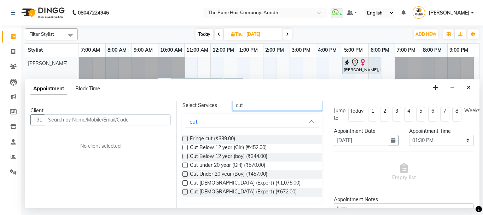
type input "cut"
click at [184, 183] on label at bounding box center [184, 182] width 5 height 5
click at [184, 183] on input "checkbox" at bounding box center [184, 183] width 5 height 5
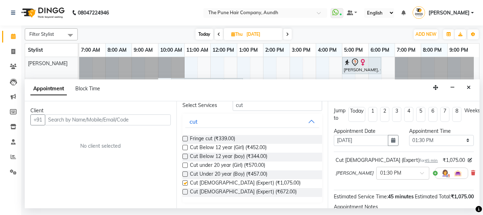
checkbox input "false"
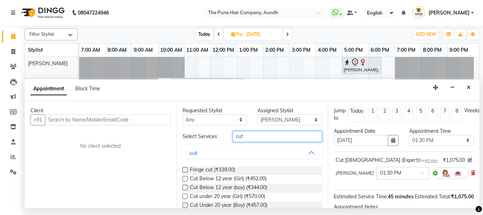
click at [270, 134] on input "cut" at bounding box center [278, 136] width 90 height 11
type input "c"
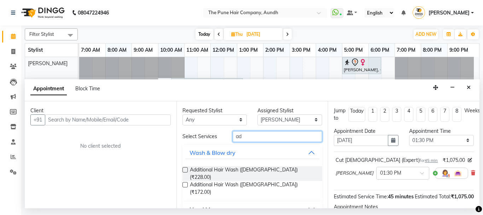
type input "ad"
click at [186, 170] on label at bounding box center [184, 169] width 5 height 5
click at [186, 170] on input "checkbox" at bounding box center [184, 170] width 5 height 5
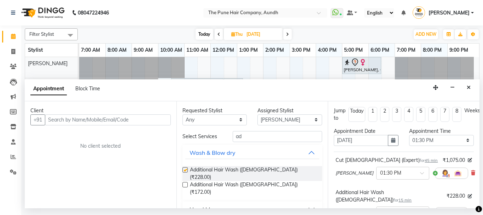
checkbox input "false"
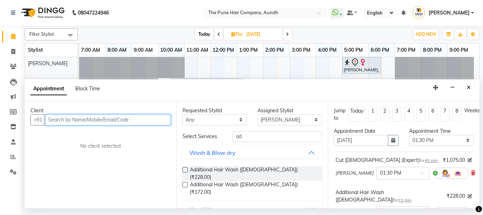
click at [161, 117] on input "text" at bounding box center [108, 119] width 126 height 11
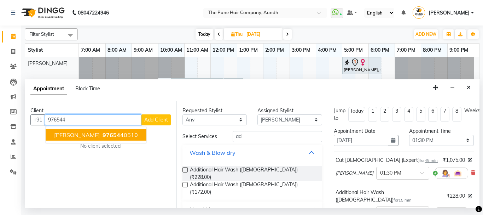
click at [123, 134] on span "976544" at bounding box center [113, 134] width 21 height 7
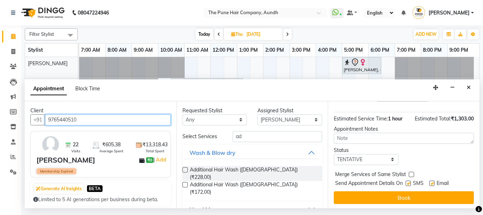
scroll to position [119, 0]
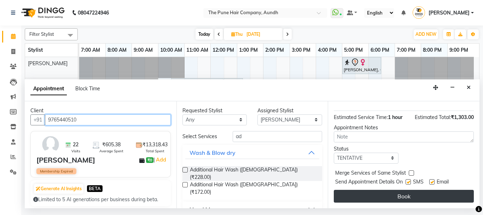
type input "9765440510"
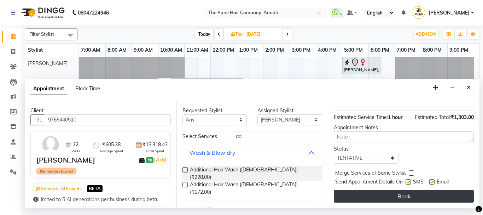
click at [404, 190] on button "Book" at bounding box center [404, 196] width 140 height 13
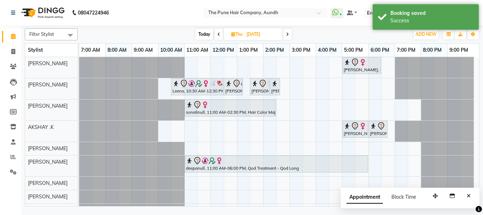
click at [207, 34] on span "Today" at bounding box center [205, 34] width 18 height 11
type input "04-10-2025"
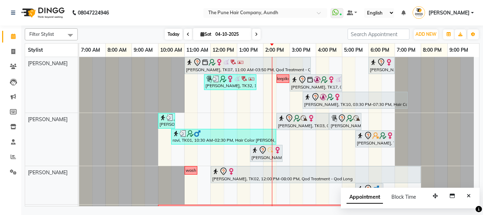
click at [176, 33] on span "Today" at bounding box center [174, 34] width 18 height 11
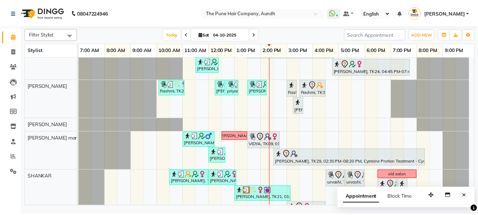
scroll to position [300, 0]
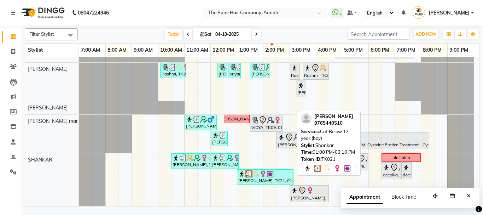
click at [259, 175] on img at bounding box center [255, 173] width 7 height 7
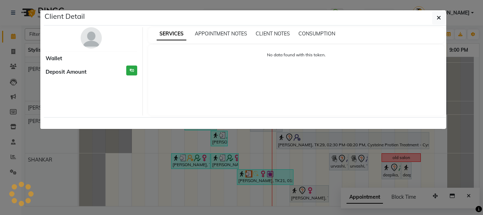
select select "3"
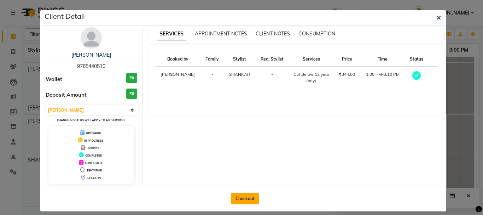
click at [256, 197] on button "Checkout" at bounding box center [245, 198] width 28 height 11
select select "service"
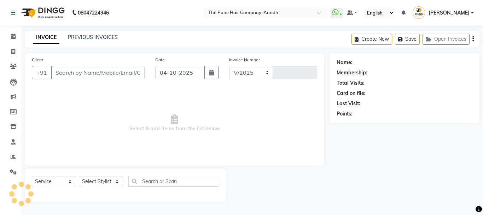
select select "106"
type input "5496"
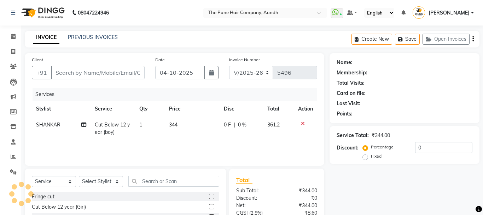
type input "9765440510"
select select "89448"
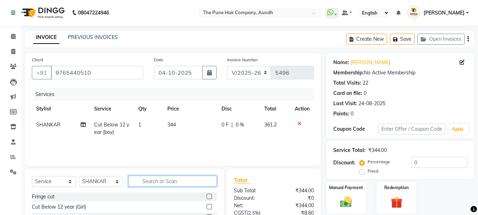
click at [146, 179] on input "text" at bounding box center [172, 180] width 88 height 11
type input "fr"
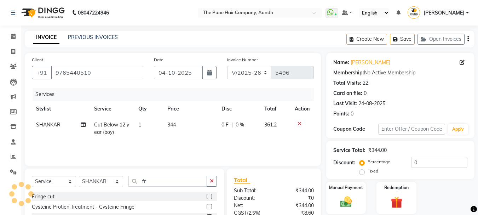
click at [207, 196] on label at bounding box center [209, 195] width 5 height 5
click at [207, 196] on input "checkbox" at bounding box center [209, 196] width 5 height 5
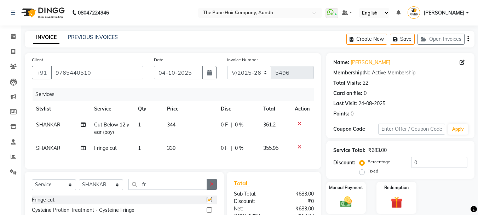
checkbox input "false"
click at [431, 162] on input "0" at bounding box center [439, 162] width 56 height 11
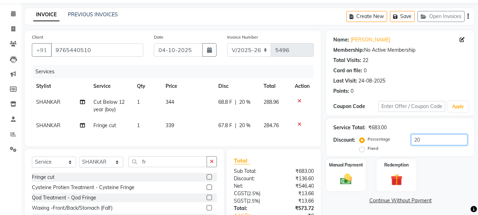
scroll to position [77, 0]
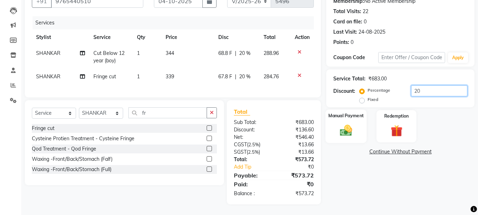
type input "20"
click at [364, 117] on div "Manual Payment" at bounding box center [345, 126] width 41 height 34
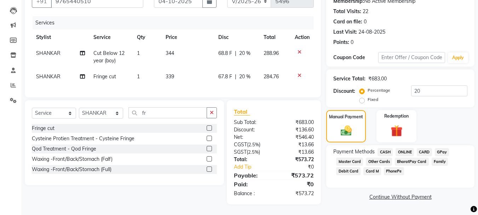
click at [386, 148] on span "CASH" at bounding box center [384, 152] width 15 height 8
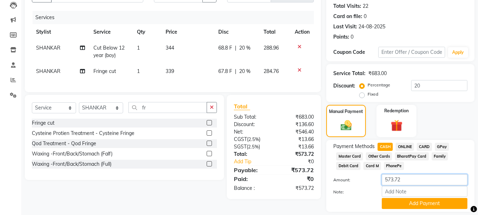
click at [411, 179] on input "573.72" at bounding box center [425, 179] width 86 height 11
type input "500"
click at [438, 206] on button "Add Payment" at bounding box center [425, 203] width 86 height 11
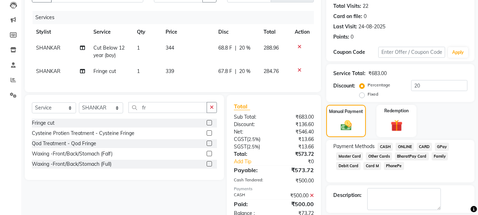
click at [405, 146] on span "ONLINE" at bounding box center [404, 147] width 18 height 8
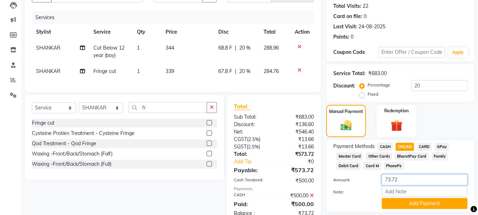
click at [406, 178] on input "73.72" at bounding box center [425, 179] width 86 height 11
type input "70"
click at [433, 204] on button "Add Payment" at bounding box center [425, 203] width 86 height 11
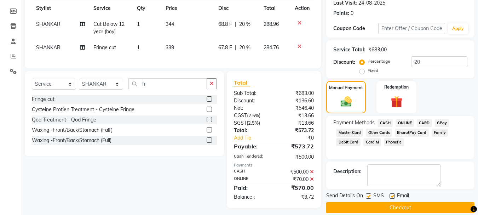
scroll to position [109, 0]
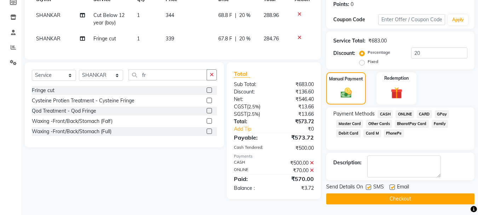
click at [435, 197] on button "Checkout" at bounding box center [400, 198] width 148 height 11
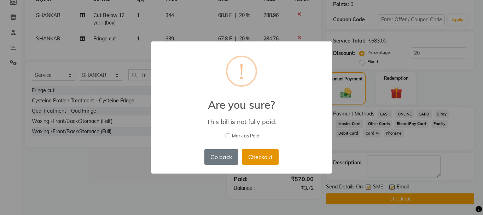
click at [264, 152] on button "Checkout" at bounding box center [260, 157] width 37 height 16
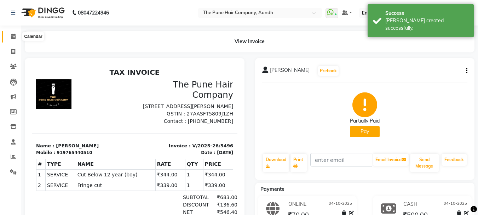
click at [14, 36] on icon at bounding box center [13, 36] width 5 height 5
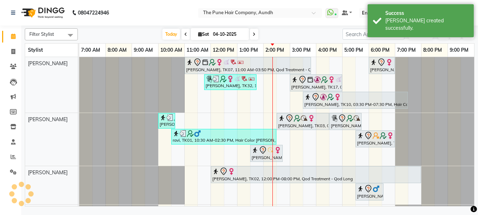
click at [202, 34] on icon at bounding box center [200, 34] width 4 height 5
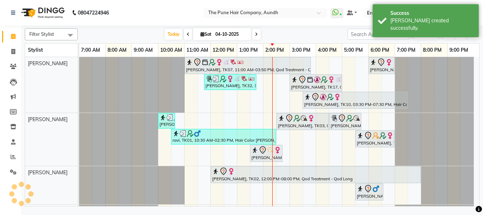
select select "10"
select select "2025"
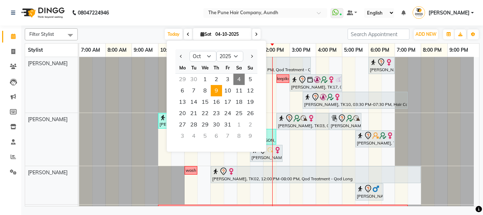
click at [215, 89] on span "9" at bounding box center [216, 90] width 11 height 11
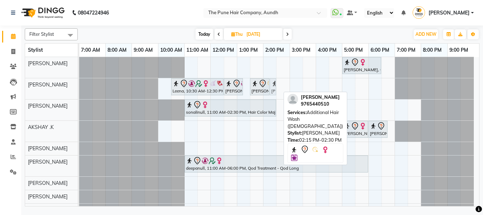
drag, startPoint x: 278, startPoint y: 86, endPoint x: 282, endPoint y: 86, distance: 4.0
click at [282, 86] on div "kanchan, 05:00 PM-06:30 PM, Cut Female ( Top Stylist ) Leena, 10:30 AM-12:30 PM…" at bounding box center [279, 150] width 400 height 186
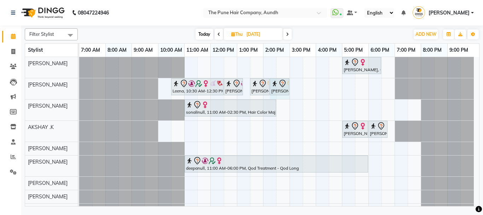
drag, startPoint x: 279, startPoint y: 85, endPoint x: 292, endPoint y: 87, distance: 13.7
click at [292, 87] on div "kanchan, 05:00 PM-06:30 PM, Cut Female ( Top Stylist ) Leena, 10:30 AM-12:30 PM…" at bounding box center [279, 150] width 400 height 186
click at [203, 31] on span "Today" at bounding box center [205, 34] width 18 height 11
type input "04-10-2025"
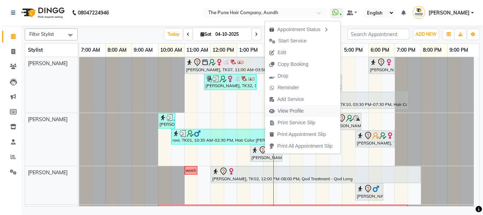
click at [298, 108] on span "View Profile" at bounding box center [291, 110] width 26 height 7
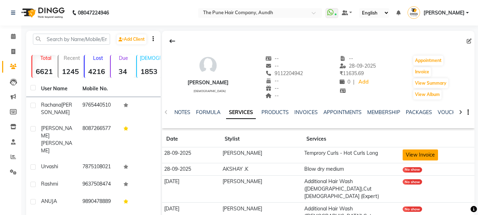
click at [423, 156] on button "View Invoice" at bounding box center [419, 154] width 35 height 11
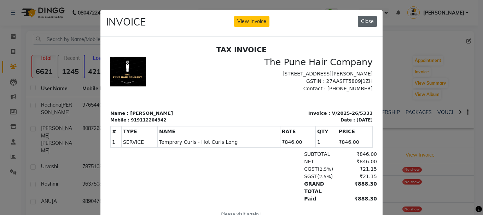
click at [366, 21] on button "Close" at bounding box center [367, 21] width 19 height 11
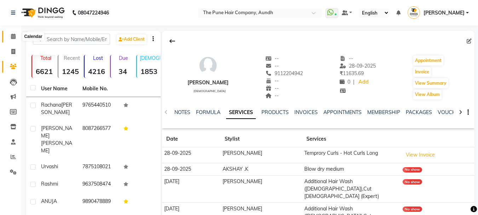
click at [7, 35] on span at bounding box center [13, 37] width 12 height 8
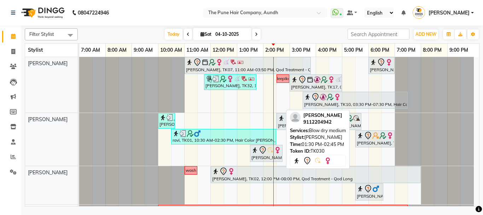
click at [270, 153] on div at bounding box center [266, 150] width 30 height 8
select select "7"
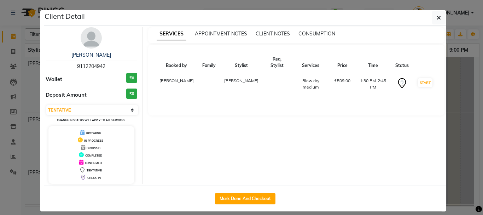
click at [250, 191] on div "Mark Done And Checkout" at bounding box center [245, 198] width 402 height 26
click at [252, 194] on button "Mark Done And Checkout" at bounding box center [245, 198] width 60 height 11
select select "service"
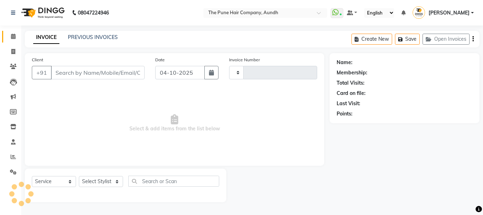
type input "5497"
select select "106"
click at [100, 181] on select "Select Stylist" at bounding box center [101, 181] width 44 height 11
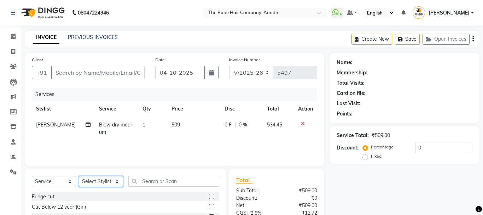
type input "9112204942"
select select "3339"
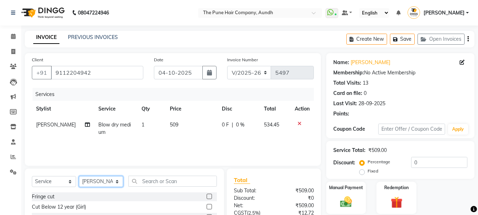
click at [79, 176] on select "Select Stylist AKSHAY .K [PERSON_NAME] [PERSON_NAME] [PERSON_NAME] [PERSON_NAME…" at bounding box center [101, 181] width 44 height 11
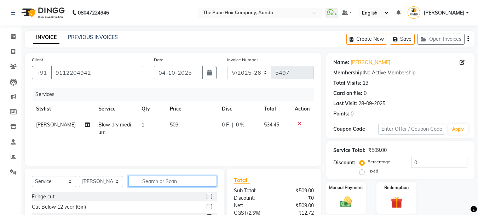
click at [162, 183] on input "text" at bounding box center [172, 180] width 88 height 11
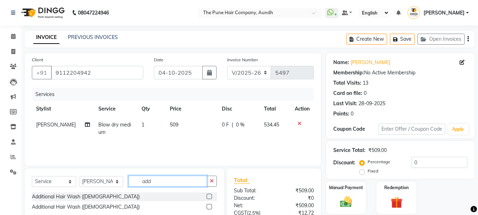
type input "add"
click at [209, 197] on label at bounding box center [209, 195] width 5 height 5
click at [209, 197] on input "checkbox" at bounding box center [209, 196] width 5 height 5
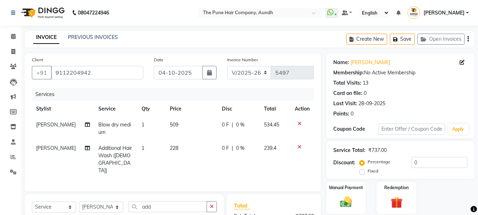
click at [298, 146] on icon at bounding box center [299, 146] width 4 height 5
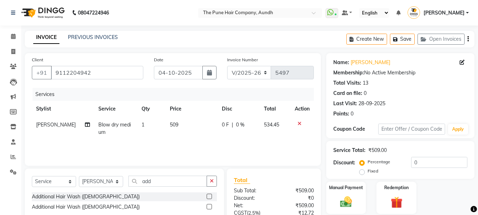
click at [300, 120] on td at bounding box center [301, 128] width 23 height 23
click at [298, 123] on icon at bounding box center [299, 123] width 4 height 5
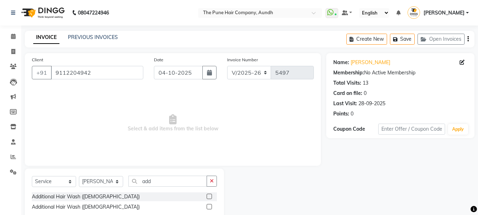
click at [211, 195] on label at bounding box center [209, 195] width 5 height 5
click at [211, 195] on input "checkbox" at bounding box center [209, 196] width 5 height 5
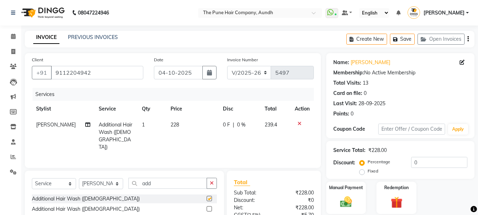
checkbox input "false"
click at [183, 184] on input "add" at bounding box center [167, 183] width 78 height 11
type input "a"
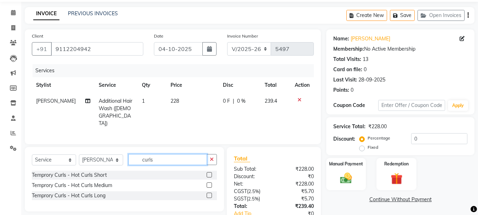
scroll to position [68, 0]
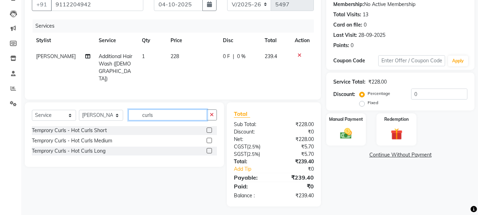
type input "curls"
click at [208, 149] on label at bounding box center [209, 150] width 5 height 5
click at [208, 149] on input "checkbox" at bounding box center [209, 151] width 5 height 5
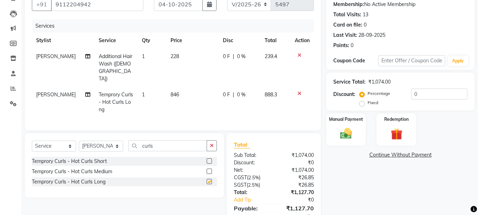
checkbox input "false"
click at [354, 127] on img at bounding box center [346, 133] width 20 height 14
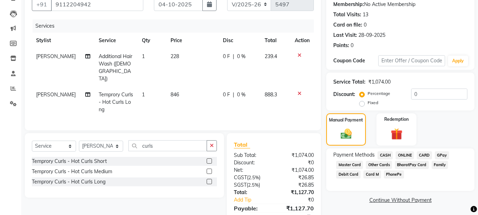
click at [406, 153] on span "ONLINE" at bounding box center [404, 155] width 18 height 8
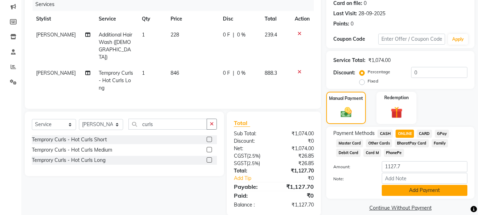
scroll to position [99, 0]
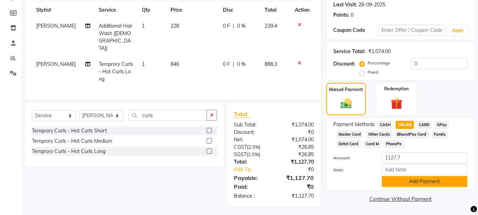
click at [412, 185] on button "Add Payment" at bounding box center [425, 181] width 86 height 11
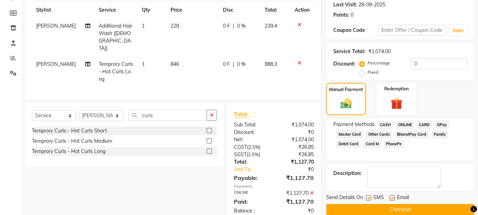
click at [369, 197] on label at bounding box center [368, 197] width 5 height 5
click at [369, 197] on input "checkbox" at bounding box center [368, 198] width 5 height 5
checkbox input "false"
click at [393, 198] on label at bounding box center [391, 197] width 5 height 5
click at [393, 198] on input "checkbox" at bounding box center [391, 198] width 5 height 5
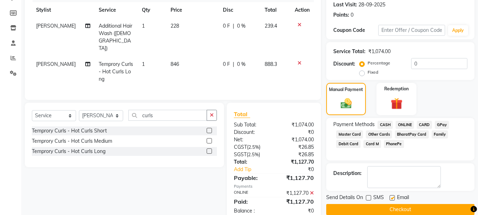
checkbox input "false"
click at [402, 209] on button "Checkout" at bounding box center [400, 209] width 148 height 11
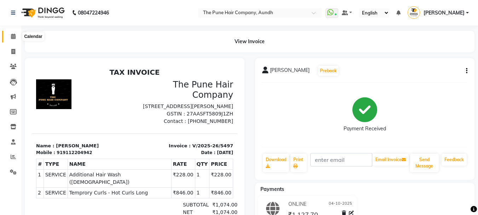
click at [11, 36] on icon at bounding box center [13, 36] width 5 height 5
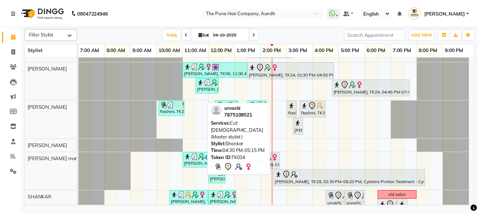
scroll to position [285, 0]
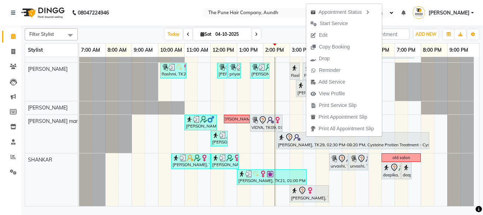
click at [283, 35] on div "Today Sat 04-10-2025" at bounding box center [212, 34] width 263 height 11
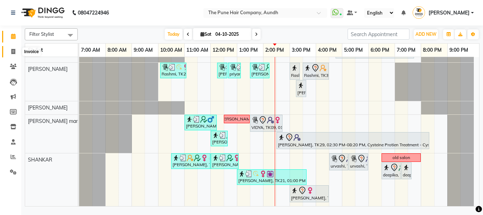
click at [13, 53] on icon at bounding box center [13, 51] width 4 height 5
select select "service"
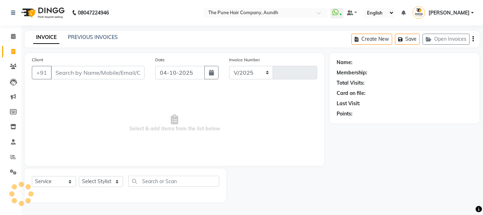
select select "106"
type input "5498"
click at [103, 178] on select "Select Stylist AKSHAY .K [PERSON_NAME] [PERSON_NAME] [PERSON_NAME] [PERSON_NAME…" at bounding box center [101, 181] width 44 height 11
select select "78334"
click at [79, 176] on select "Select Stylist AKSHAY .K [PERSON_NAME] [PERSON_NAME] [PERSON_NAME] [PERSON_NAME…" at bounding box center [101, 181] width 44 height 11
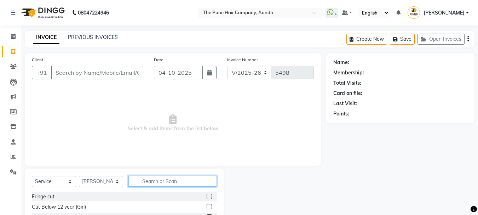
click at [163, 184] on input "text" at bounding box center [172, 180] width 88 height 11
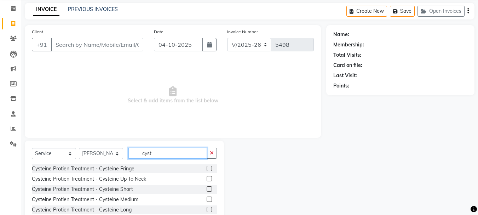
scroll to position [59, 0]
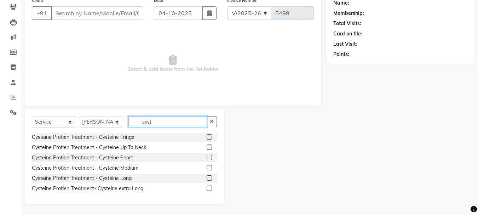
type input "cyst"
click at [211, 168] on label at bounding box center [209, 167] width 5 height 5
click at [211, 168] on input "checkbox" at bounding box center [209, 167] width 5 height 5
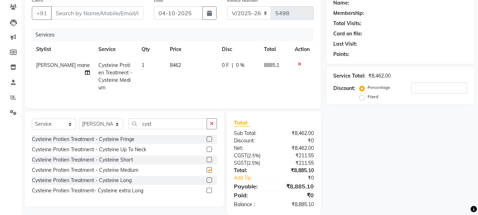
checkbox input "false"
click at [438, 88] on input "number" at bounding box center [439, 87] width 56 height 11
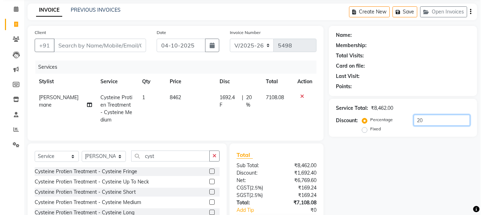
scroll to position [0, 0]
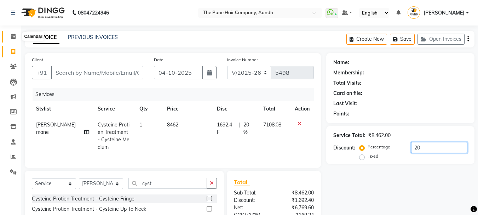
type input "20"
click at [10, 36] on span at bounding box center [13, 37] width 12 height 8
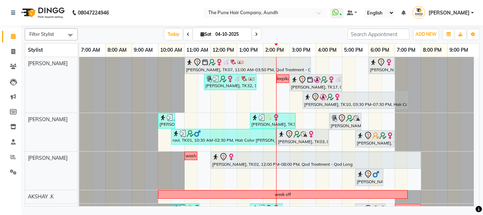
click at [238, 30] on input "04-10-2025" at bounding box center [230, 34] width 35 height 11
select select "10"
select select "2025"
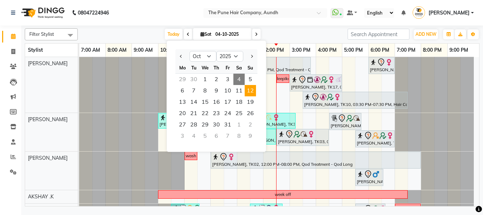
click at [251, 93] on span "12" at bounding box center [250, 90] width 11 height 11
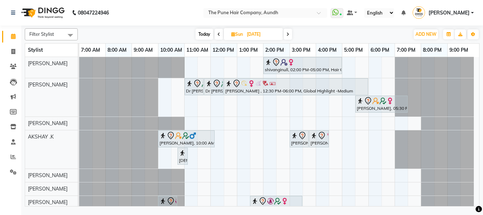
click at [215, 35] on span at bounding box center [219, 34] width 8 height 11
type input "[DATE]"
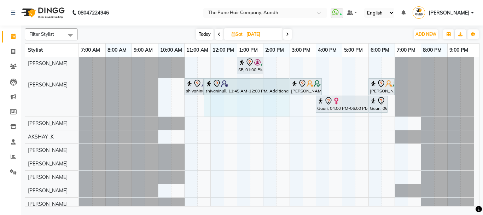
drag, startPoint x: 213, startPoint y: 85, endPoint x: 290, endPoint y: 97, distance: 77.4
click at [290, 97] on div "SP, 01:00 PM-02:00 PM, Cut Male ( Top Stylist ) shivaninull, 11:00 AM-11:45 AM,…" at bounding box center [279, 147] width 400 height 180
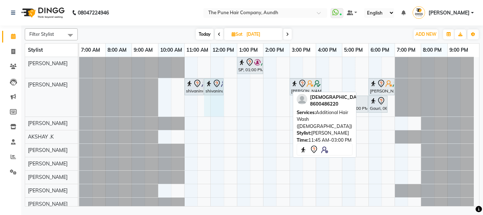
drag, startPoint x: 289, startPoint y: 86, endPoint x: 223, endPoint y: 92, distance: 66.0
click at [79, 92] on div "shivaninull, 11:00 AM-11:45 AM, Cut Female (Expert) shivaninull, 11:45 AM-03:00…" at bounding box center [79, 97] width 0 height 38
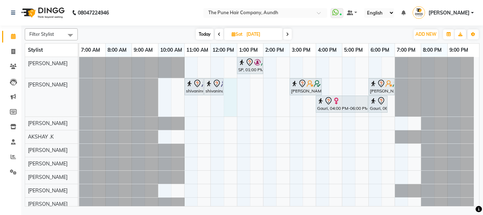
click at [228, 92] on div "SP, 01:00 PM-02:00 PM, Cut Male ( Top Stylist ) shivaninull, 11:00 AM-11:45 AM,…" at bounding box center [279, 147] width 400 height 180
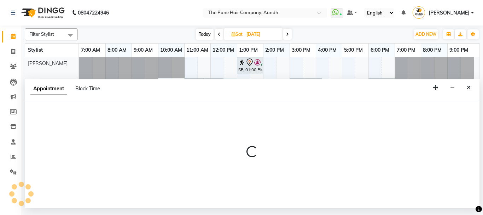
select select "3339"
select select "tentative"
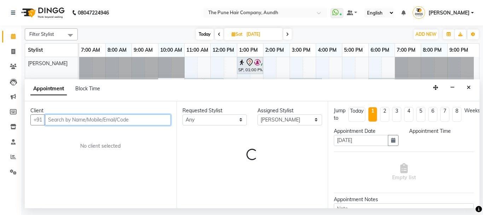
select select "750"
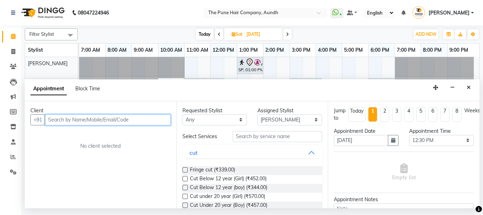
click at [120, 117] on input "text" at bounding box center [108, 119] width 126 height 11
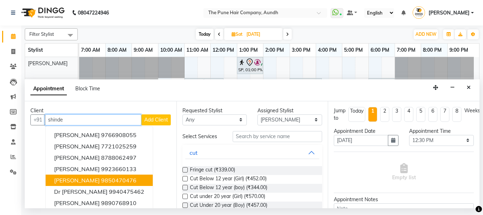
click at [86, 184] on button "Pooja Shinde 9850470476" at bounding box center [99, 179] width 107 height 11
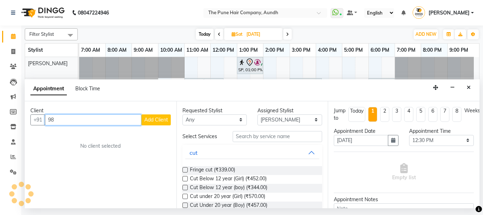
type input "9"
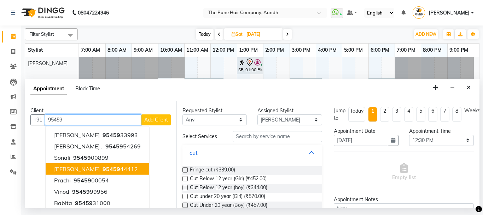
click at [121, 170] on ngb-highlight "95459 44412" at bounding box center [119, 168] width 37 height 7
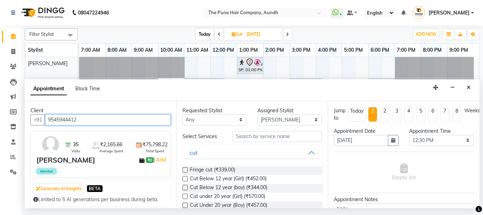
type input "9545944412"
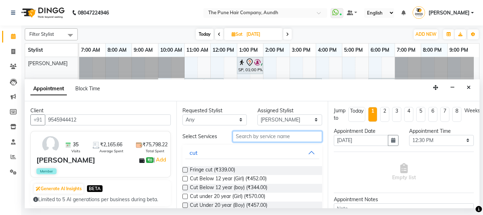
click at [265, 137] on input "text" at bounding box center [278, 136] width 90 height 11
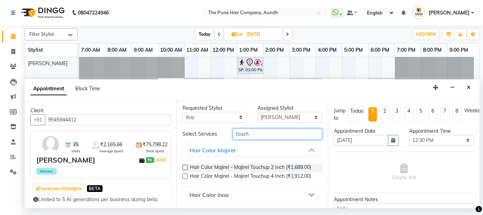
scroll to position [14, 0]
type input "touch"
click at [220, 191] on div "Hair Color Inoa" at bounding box center [209, 194] width 39 height 8
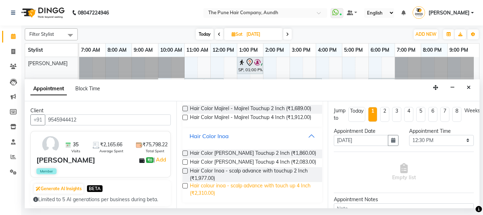
scroll to position [70, 0]
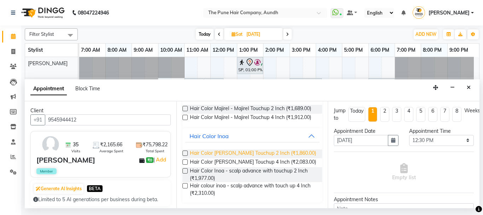
click at [247, 156] on span "Hair Color Inoa - Inoa Touchup 2 Inch (₹1,860.00)" at bounding box center [253, 153] width 126 height 9
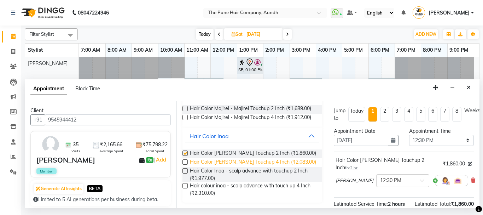
checkbox input "false"
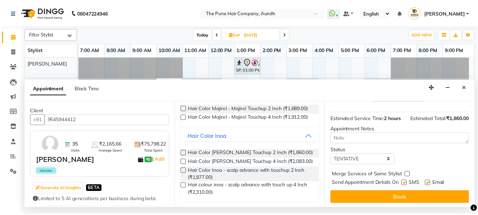
scroll to position [100, 0]
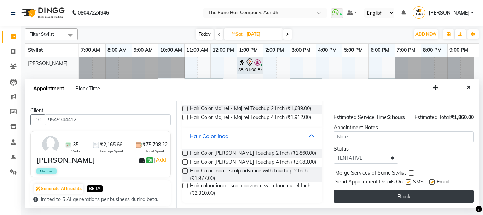
click at [392, 190] on button "Book" at bounding box center [404, 196] width 140 height 13
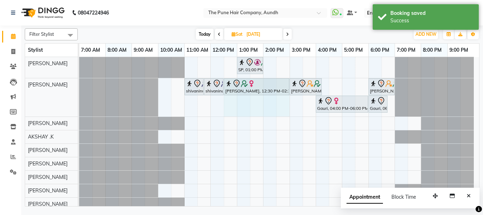
click at [79, 87] on div "shivaninull, 11:00 AM-11:45 AM, Cut Female (Expert) shivaninull, 11:45 AM-12:30…" at bounding box center [79, 97] width 0 height 38
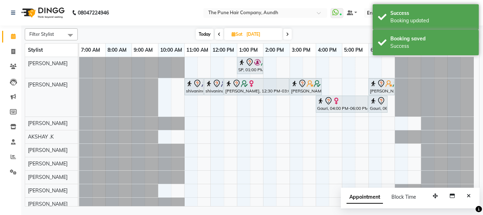
click at [202, 31] on span "Today" at bounding box center [205, 34] width 18 height 11
type input "04-10-2025"
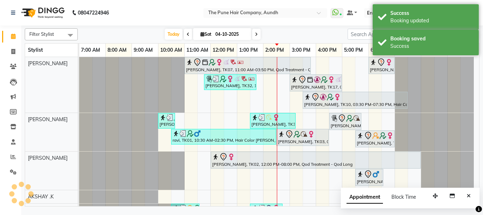
click at [470, 196] on icon "Close" at bounding box center [469, 195] width 4 height 5
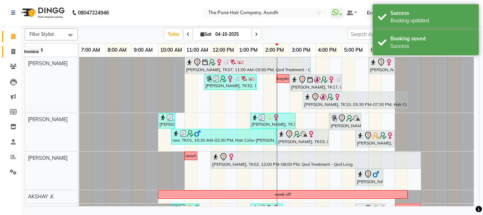
click at [12, 52] on icon at bounding box center [13, 51] width 4 height 5
select select "service"
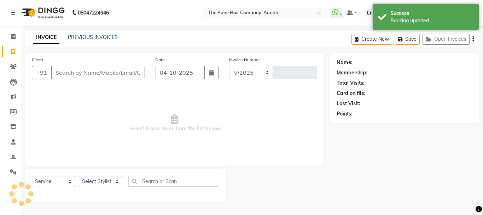
select select "106"
type input "5499"
click at [54, 184] on select "Select Service Product Membership Package Voucher Prepaid Gift Card" at bounding box center [54, 181] width 44 height 11
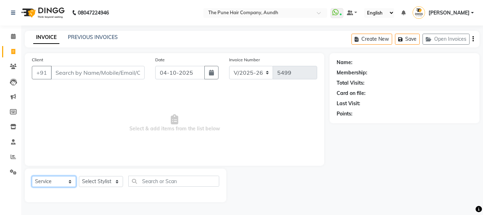
click at [32, 176] on select "Select Service Product Membership Package Voucher Prepaid Gift Card" at bounding box center [54, 181] width 44 height 11
click at [93, 178] on select "Select Stylist AKSHAY .K [PERSON_NAME] [PERSON_NAME] [PERSON_NAME] [PERSON_NAME…" at bounding box center [101, 181] width 44 height 11
select select "78334"
click at [79, 176] on select "Select Stylist AKSHAY .K [PERSON_NAME] [PERSON_NAME] [PERSON_NAME] [PERSON_NAME…" at bounding box center [101, 181] width 44 height 11
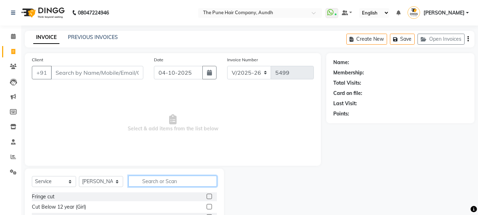
click at [150, 181] on input "text" at bounding box center [172, 180] width 88 height 11
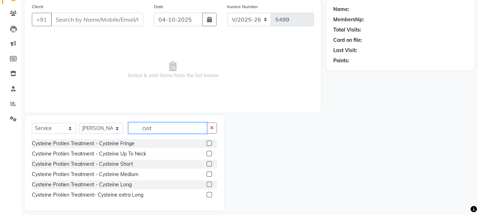
scroll to position [59, 0]
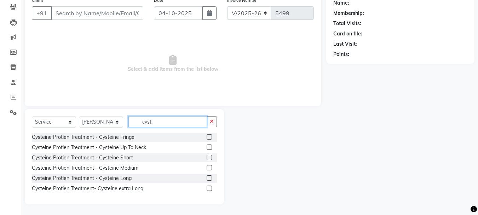
type input "cyst"
click at [210, 168] on label at bounding box center [209, 167] width 5 height 5
click at [210, 168] on input "checkbox" at bounding box center [209, 167] width 5 height 5
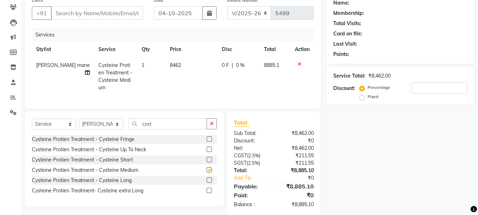
checkbox input "false"
click at [433, 91] on input "number" at bounding box center [439, 87] width 56 height 11
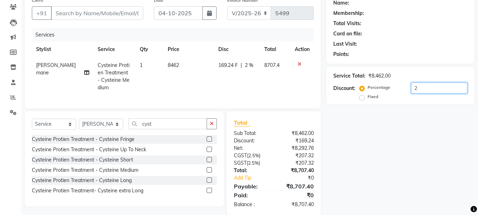
type input "20"
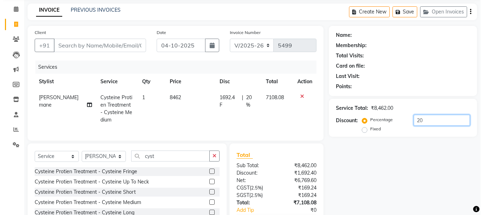
scroll to position [0, 0]
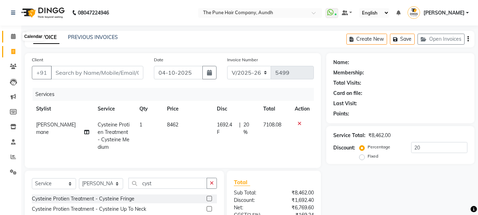
click at [15, 34] on icon at bounding box center [13, 36] width 5 height 5
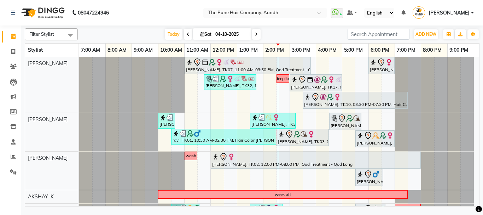
click at [255, 40] on div "Filter Stylist Select All AKSHAY .K LAKKHAN SHINDE Nagesh Jadhav Nitish Desai P…" at bounding box center [252, 115] width 455 height 181
click at [258, 34] on span at bounding box center [256, 34] width 8 height 11
type input "05-10-2025"
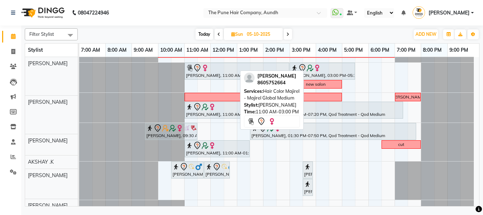
scroll to position [106, 0]
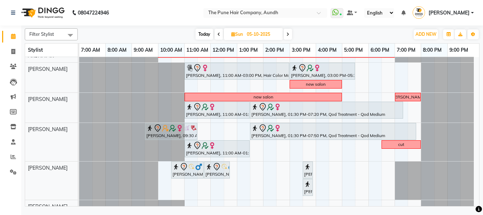
click at [79, 147] on div at bounding box center [79, 142] width 0 height 38
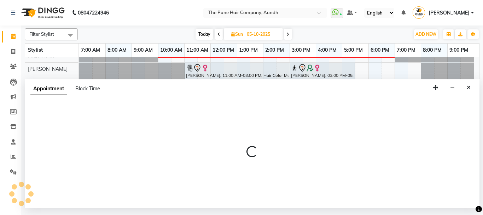
select select "49441"
select select "600"
select select "tentative"
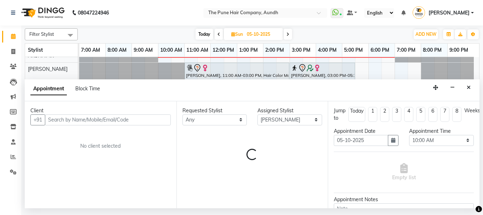
click at [104, 119] on input "text" at bounding box center [108, 119] width 126 height 11
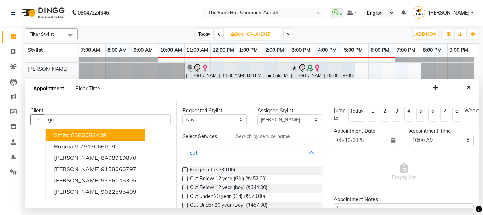
type input "g"
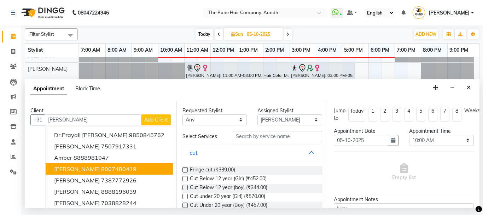
click at [106, 170] on ngb-highlight "8007480419" at bounding box center [118, 168] width 35 height 7
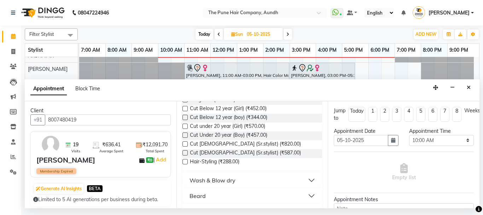
scroll to position [71, 0]
type input "8007480419"
click at [186, 152] on label at bounding box center [184, 151] width 5 height 5
click at [186, 152] on input "checkbox" at bounding box center [184, 152] width 5 height 5
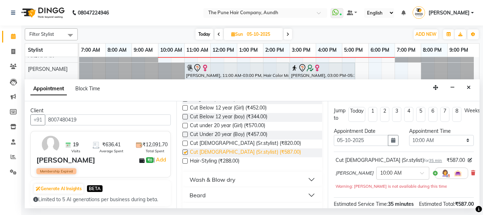
checkbox input "false"
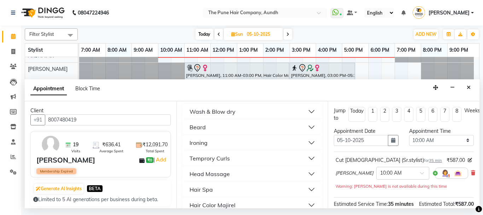
scroll to position [141, 0]
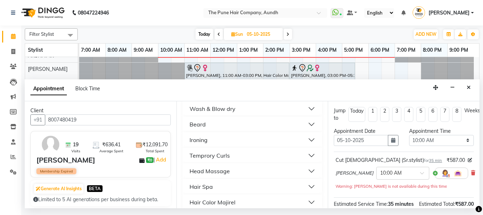
click at [202, 120] on div "Beard" at bounding box center [198, 124] width 16 height 8
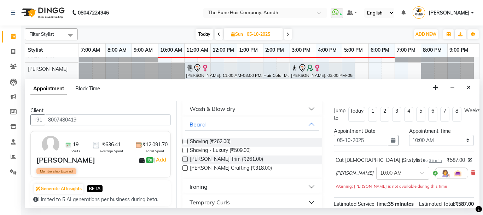
click at [184, 170] on label at bounding box center [184, 167] width 5 height 5
click at [184, 170] on input "checkbox" at bounding box center [184, 168] width 5 height 5
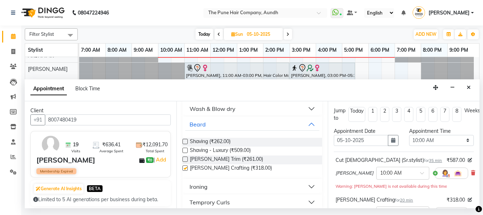
checkbox input "false"
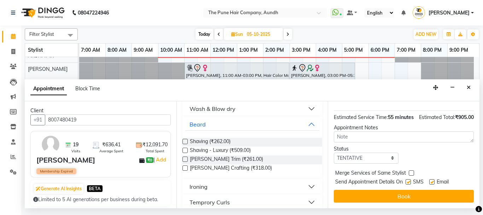
scroll to position [134, 0]
click at [383, 194] on button "Book" at bounding box center [404, 196] width 140 height 13
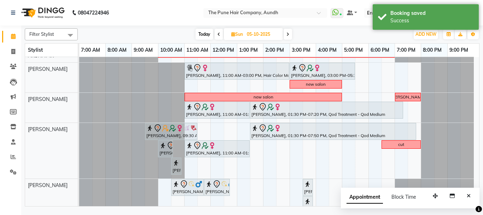
click at [475, 195] on div "Appointment Block Time" at bounding box center [410, 198] width 139 height 22
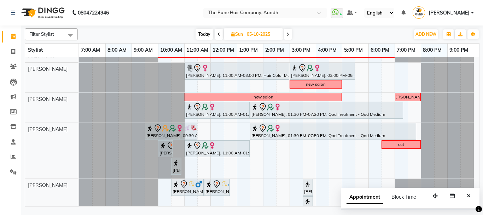
click at [262, 34] on input "05-10-2025" at bounding box center [262, 34] width 35 height 11
select select "10"
select select "2025"
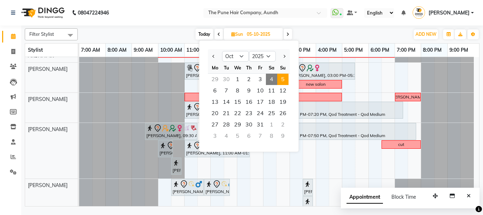
click at [319, 35] on div "Today Sun 05-10-2025 Jan Feb Mar Apr May Jun Jul Aug Sep Oct Nov Dec 2015 2016 …" at bounding box center [243, 34] width 325 height 11
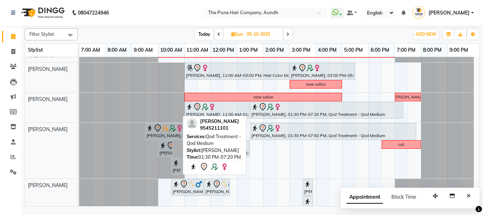
scroll to position [0, 0]
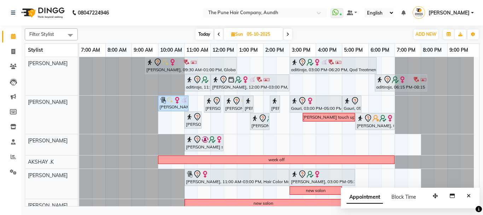
click at [260, 32] on input "05-10-2025" at bounding box center [262, 34] width 35 height 11
select select "10"
select select "2025"
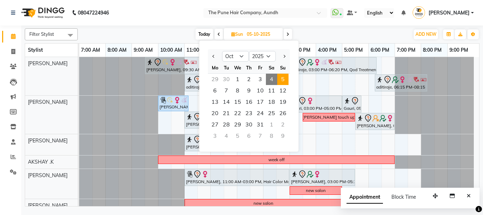
click at [309, 35] on div "Today Sun 05-10-2025 Jan Feb Mar Apr May Jun Jul Aug Sep Oct Nov Dec 2015 2016 …" at bounding box center [243, 34] width 325 height 11
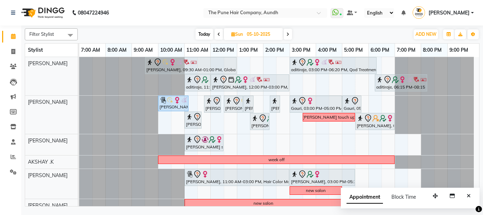
click at [250, 36] on input "05-10-2025" at bounding box center [262, 34] width 35 height 11
select select "10"
select select "2025"
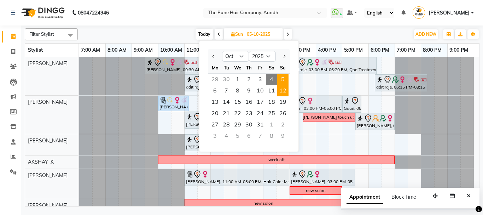
click at [280, 93] on span "12" at bounding box center [282, 90] width 11 height 11
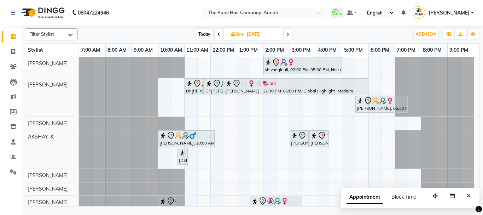
click at [222, 35] on span at bounding box center [219, 34] width 8 height 11
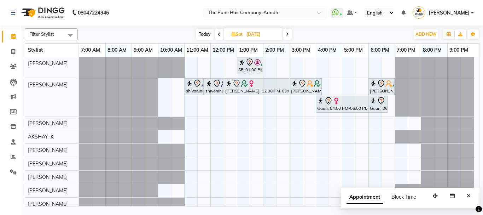
scroll to position [31, 0]
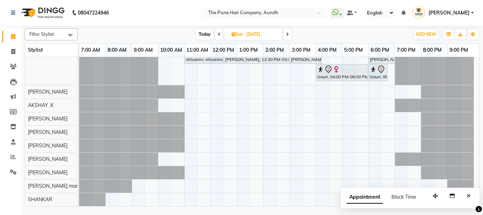
click at [204, 35] on span "Today" at bounding box center [205, 34] width 18 height 11
type input "04-10-2025"
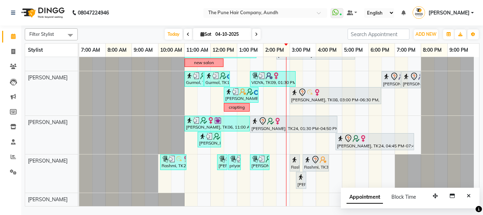
scroll to position [267, 0]
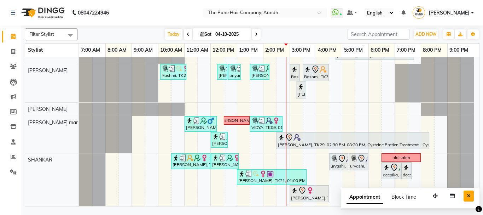
click at [469, 196] on icon "Close" at bounding box center [469, 195] width 4 height 5
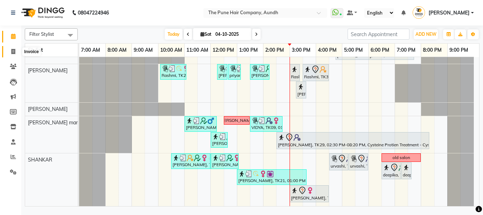
click at [11, 49] on icon at bounding box center [13, 51] width 4 height 5
select select "service"
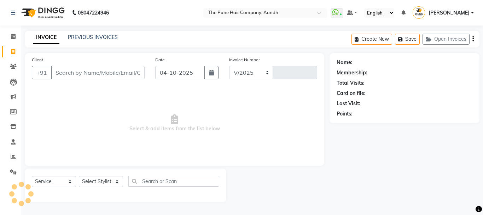
select select "106"
type input "5499"
click at [118, 182] on select "Select Stylist" at bounding box center [101, 181] width 44 height 11
select select "78334"
click at [79, 176] on select "Select Stylist AKSHAY .K [PERSON_NAME] [PERSON_NAME] [PERSON_NAME] [PERSON_NAME…" at bounding box center [101, 181] width 44 height 11
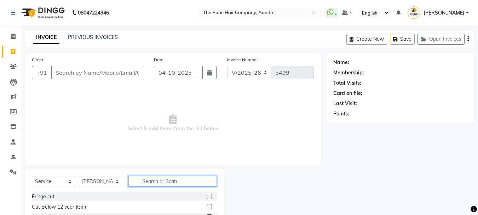
click at [184, 179] on input "text" at bounding box center [172, 180] width 88 height 11
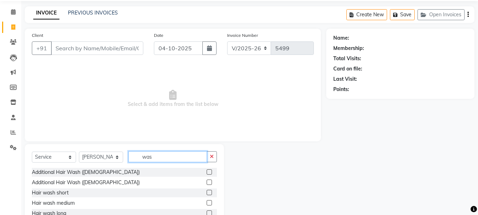
scroll to position [35, 0]
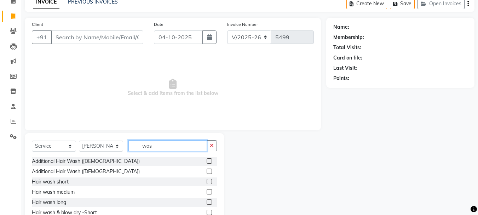
type input "was"
click at [207, 192] on label at bounding box center [209, 191] width 5 height 5
click at [207, 192] on input "checkbox" at bounding box center [209, 192] width 5 height 5
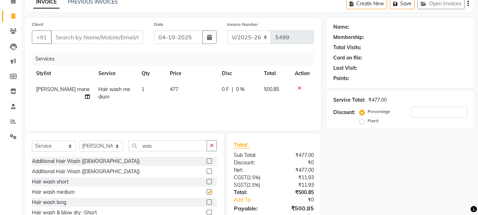
checkbox input "false"
click at [109, 35] on input "Client" at bounding box center [97, 36] width 92 height 13
type input "9"
type input "0"
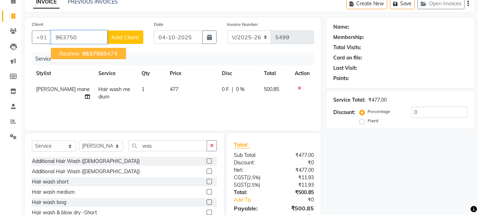
click at [105, 53] on ngb-highlight "963750 8474" at bounding box center [99, 53] width 37 height 7
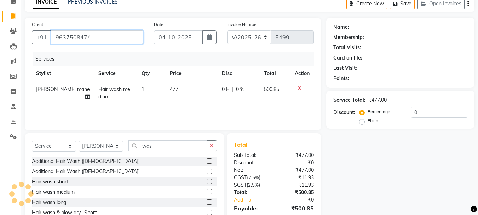
type input "9637508474"
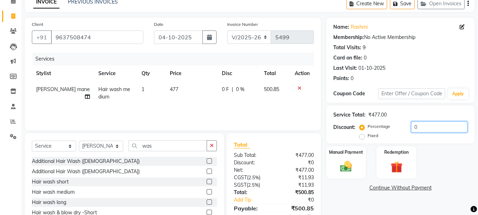
click at [439, 124] on input "0" at bounding box center [439, 126] width 56 height 11
type input "020"
click at [355, 174] on div "Manual Payment" at bounding box center [345, 162] width 41 height 34
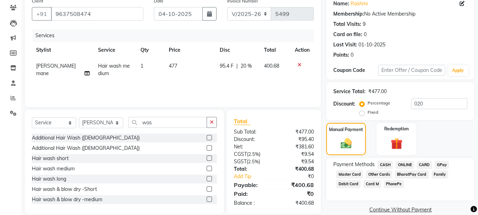
scroll to position [69, 0]
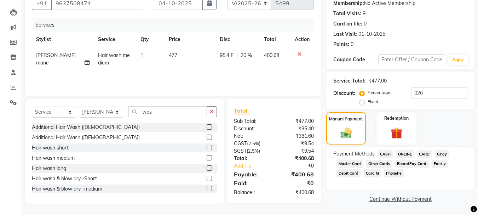
click at [380, 155] on span "CASH" at bounding box center [384, 154] width 15 height 8
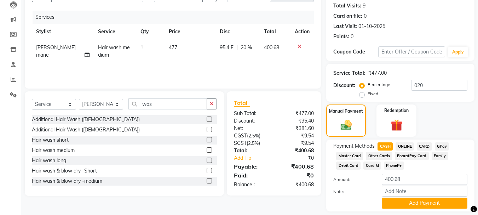
scroll to position [99, 0]
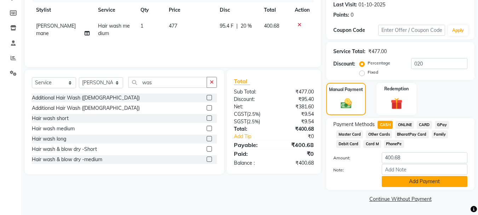
click at [436, 181] on button "Add Payment" at bounding box center [425, 181] width 86 height 11
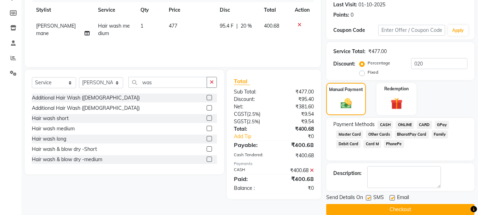
click at [430, 209] on button "Checkout" at bounding box center [400, 209] width 148 height 11
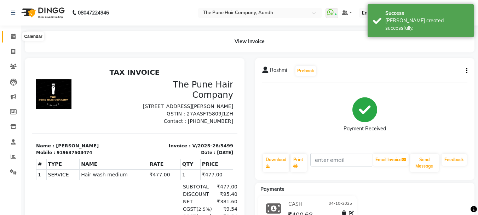
click at [13, 35] on icon at bounding box center [13, 36] width 5 height 5
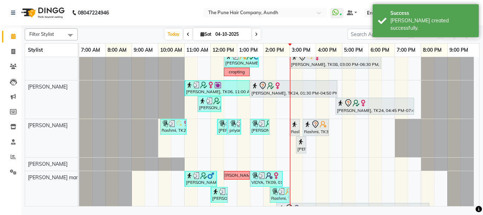
scroll to position [248, 0]
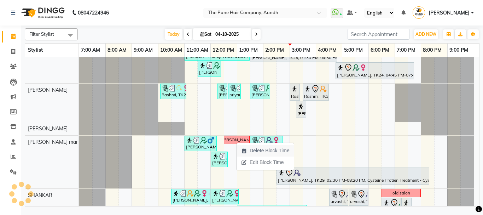
click at [267, 151] on span "Delete Block Time" at bounding box center [270, 150] width 40 height 7
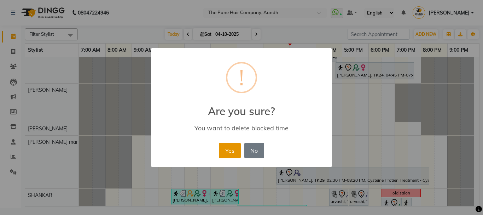
click at [233, 153] on button "Yes" at bounding box center [230, 151] width 22 height 16
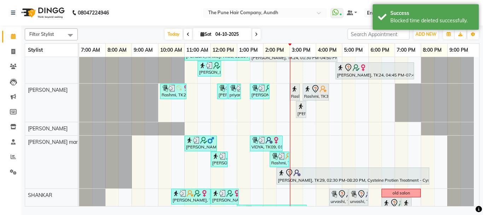
scroll to position [283, 0]
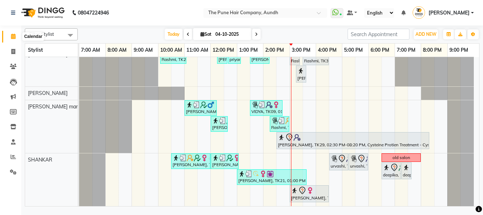
click at [13, 37] on icon at bounding box center [13, 36] width 5 height 5
click at [177, 34] on span "Today" at bounding box center [174, 34] width 18 height 11
click at [11, 158] on icon at bounding box center [13, 156] width 5 height 5
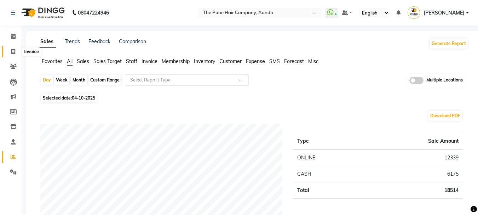
click at [13, 49] on icon at bounding box center [13, 51] width 4 height 5
select select "service"
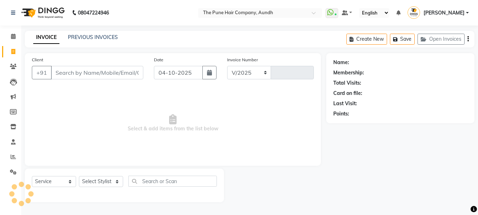
select select "106"
type input "5500"
click at [116, 179] on select "Select Stylist" at bounding box center [101, 181] width 44 height 11
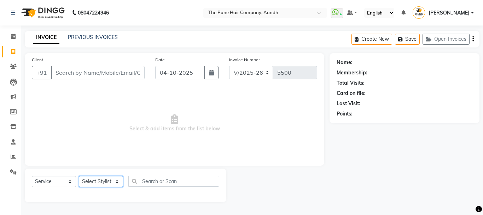
select select "78334"
click at [79, 176] on select "Select Stylist AKSHAY .K [PERSON_NAME] [PERSON_NAME] [PERSON_NAME] [PERSON_NAME…" at bounding box center [101, 181] width 44 height 11
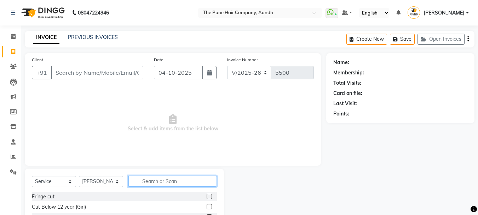
click at [199, 179] on input "text" at bounding box center [172, 180] width 88 height 11
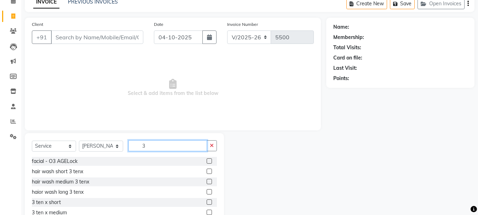
type input "3"
click at [207, 181] on label at bounding box center [209, 181] width 5 height 5
click at [207, 181] on input "checkbox" at bounding box center [209, 181] width 5 height 5
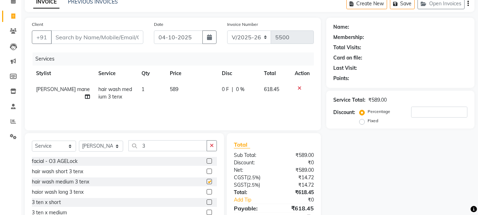
checkbox input "false"
click at [428, 107] on input "number" at bounding box center [439, 111] width 56 height 11
type input "2"
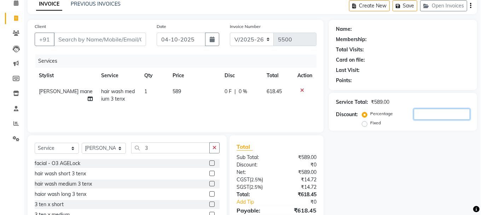
scroll to position [0, 0]
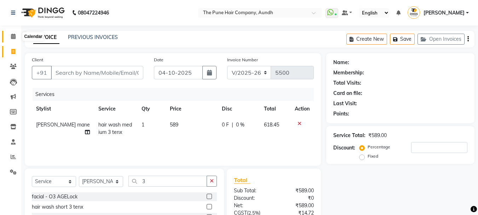
click at [13, 34] on icon at bounding box center [13, 36] width 5 height 5
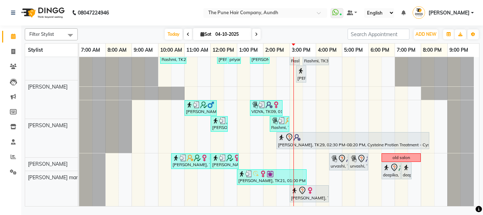
scroll to position [283, 0]
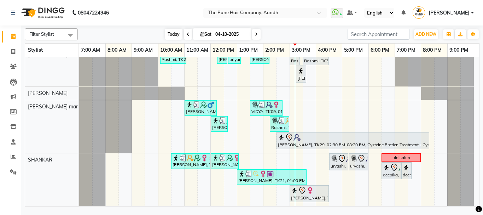
click at [169, 33] on span "Today" at bounding box center [174, 34] width 18 height 11
click at [255, 35] on icon at bounding box center [256, 34] width 3 height 4
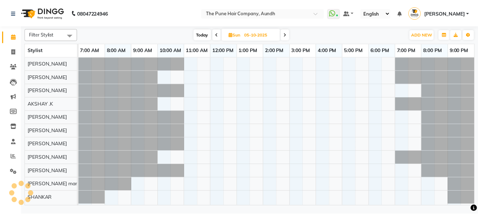
scroll to position [0, 0]
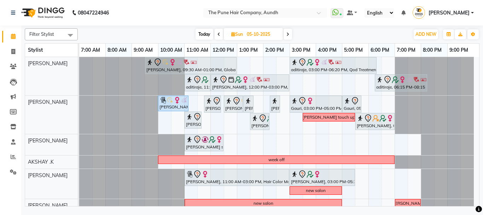
click at [208, 31] on span "Today" at bounding box center [205, 34] width 18 height 11
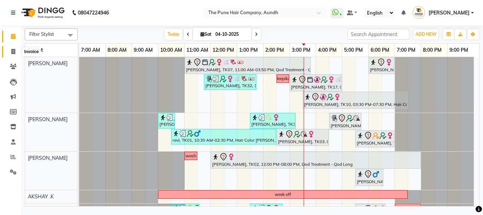
click at [12, 51] on icon at bounding box center [13, 51] width 4 height 5
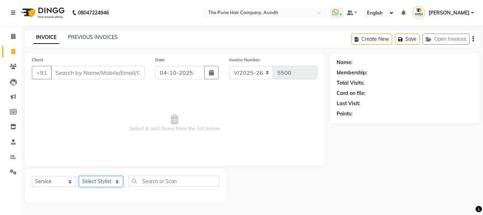
click at [118, 179] on select "Select Stylist" at bounding box center [101, 181] width 44 height 11
click at [116, 181] on select "Select Stylist" at bounding box center [101, 181] width 44 height 11
click at [116, 181] on select "Select Stylist AKSHAY .K [PERSON_NAME] [PERSON_NAME] [PERSON_NAME] [PERSON_NAME…" at bounding box center [101, 181] width 44 height 11
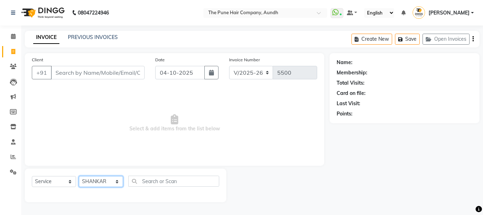
click at [79, 176] on select "Select Stylist AKSHAY .K [PERSON_NAME] [PERSON_NAME] [PERSON_NAME] [PERSON_NAME…" at bounding box center [101, 181] width 44 height 11
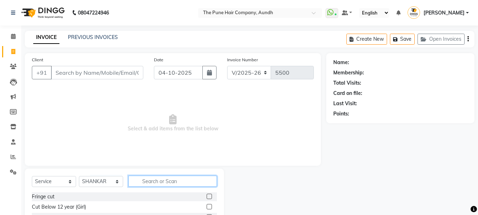
click at [162, 182] on input "text" at bounding box center [172, 180] width 88 height 11
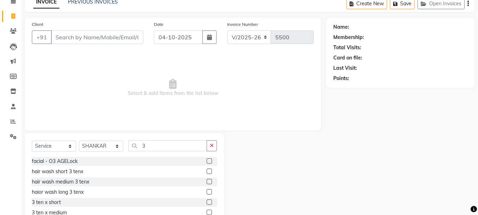
click at [207, 181] on label at bounding box center [209, 181] width 5 height 5
click at [207, 181] on input "checkbox" at bounding box center [209, 181] width 5 height 5
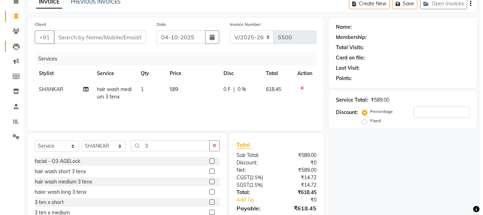
scroll to position [0, 0]
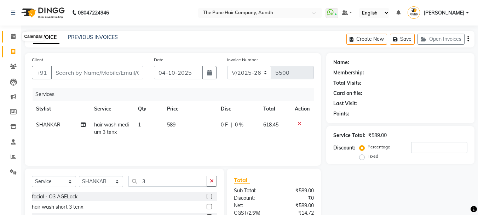
click at [13, 38] on icon at bounding box center [13, 36] width 5 height 5
click at [13, 35] on icon at bounding box center [13, 36] width 5 height 5
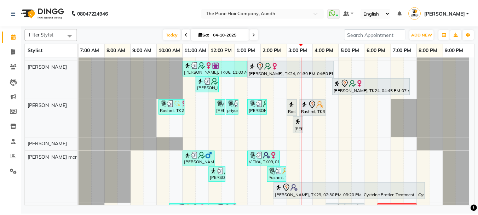
scroll to position [283, 0]
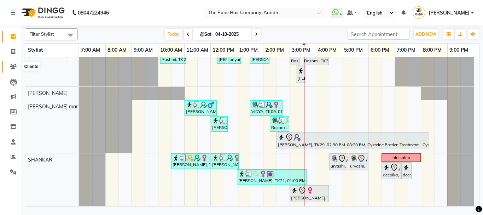
click at [13, 66] on icon at bounding box center [13, 66] width 7 height 5
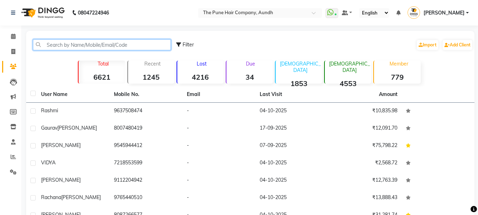
click at [119, 44] on input "text" at bounding box center [102, 44] width 138 height 11
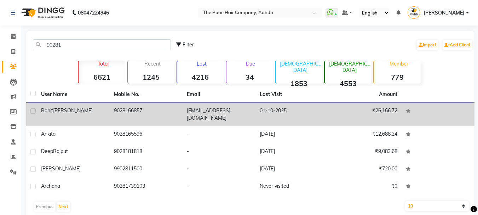
click at [133, 111] on td "9028166857" at bounding box center [146, 114] width 73 height 23
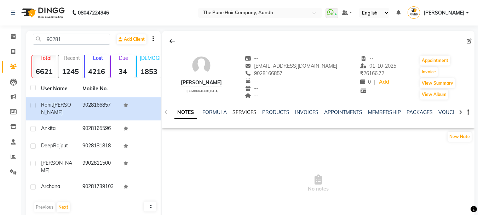
click at [251, 112] on link "SERVICES" at bounding box center [244, 112] width 24 height 6
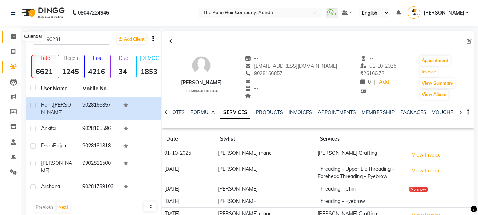
click at [15, 36] on icon at bounding box center [13, 36] width 5 height 5
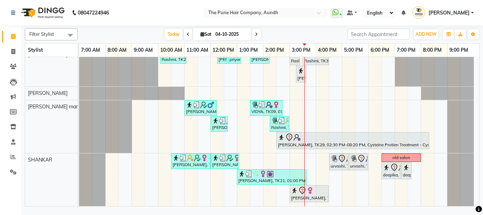
scroll to position [212, 0]
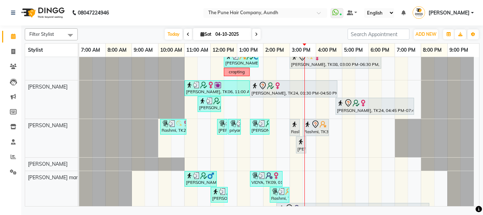
click at [372, 133] on div "Ujwal, TK07, 11:00 AM-03:50 PM, Qod Treatment - Qod Medium aishwarya kolhe, TK1…" at bounding box center [279, 61] width 400 height 432
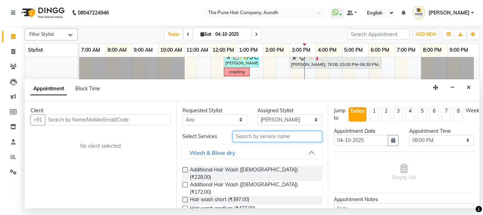
click at [271, 136] on input "text" at bounding box center [278, 136] width 90 height 11
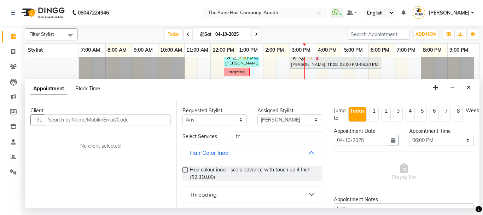
click at [214, 195] on div "Threading" at bounding box center [203, 194] width 27 height 8
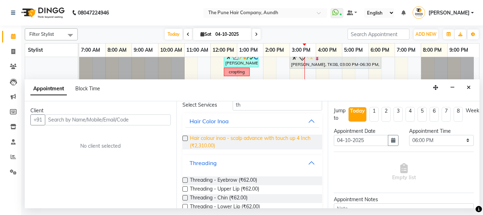
scroll to position [73, 0]
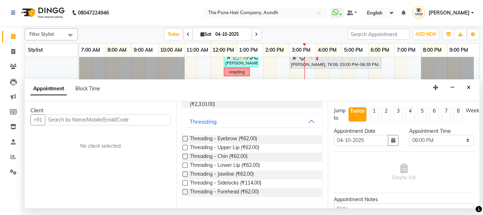
click at [185, 138] on label at bounding box center [184, 138] width 5 height 5
click at [185, 138] on input "checkbox" at bounding box center [184, 139] width 5 height 5
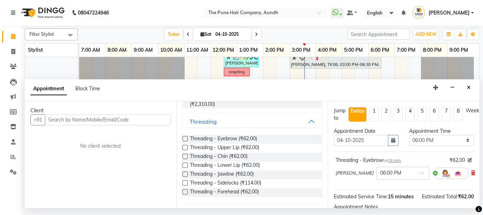
click at [185, 147] on label at bounding box center [184, 147] width 5 height 5
click at [185, 147] on input "checkbox" at bounding box center [184, 148] width 5 height 5
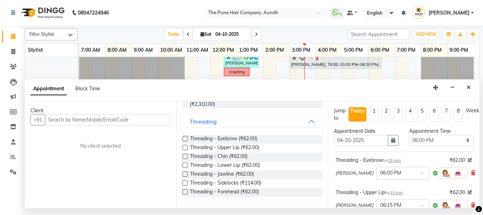
drag, startPoint x: 185, startPoint y: 191, endPoint x: 184, endPoint y: 183, distance: 8.6
click at [185, 191] on label at bounding box center [184, 191] width 5 height 5
click at [185, 191] on input "checkbox" at bounding box center [184, 192] width 5 height 5
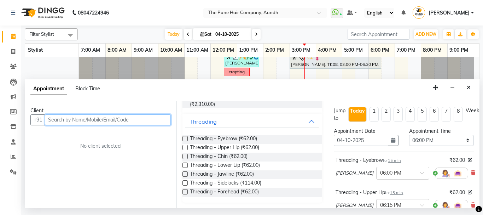
click at [161, 119] on input "text" at bounding box center [108, 119] width 126 height 11
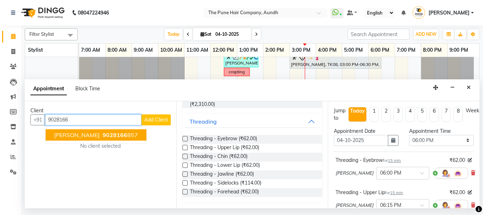
click at [124, 136] on ngb-highlight "9028166 857" at bounding box center [119, 134] width 37 height 7
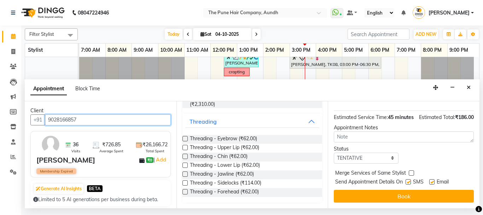
scroll to position [156, 0]
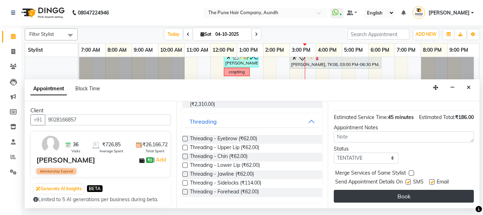
click at [411, 190] on button "Book" at bounding box center [404, 196] width 140 height 13
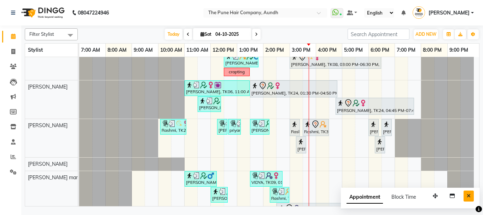
click at [471, 194] on button "Close" at bounding box center [469, 195] width 10 height 11
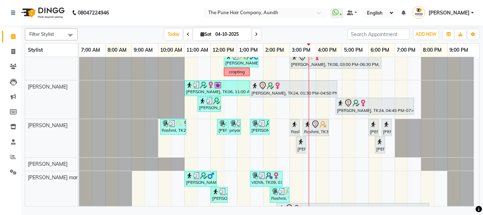
click at [255, 34] on icon at bounding box center [256, 34] width 3 height 4
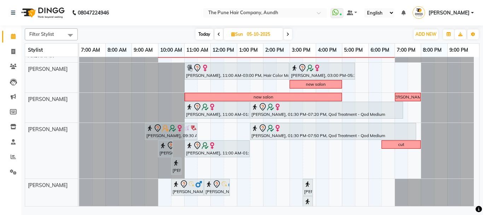
scroll to position [173, 0]
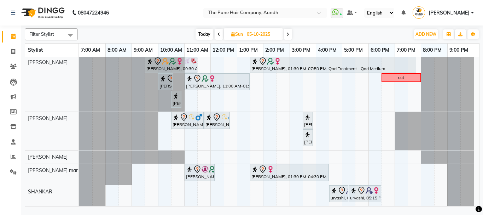
click at [200, 31] on span "Today" at bounding box center [205, 34] width 18 height 11
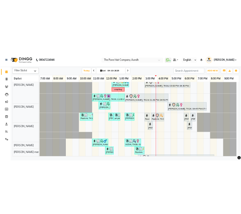
scroll to position [212, 0]
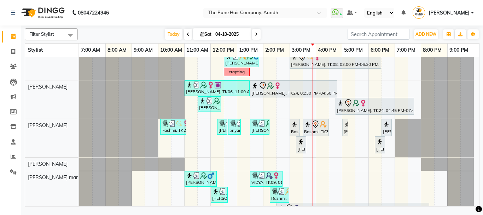
drag, startPoint x: 372, startPoint y: 130, endPoint x: 347, endPoint y: 131, distance: 25.1
click at [79, 131] on div "Rashmi, TK25, 10:05 AM-11:05 AM, Hair wash long srajan, TK16, 12:15 PM-12:30 PM…" at bounding box center [79, 138] width 0 height 38
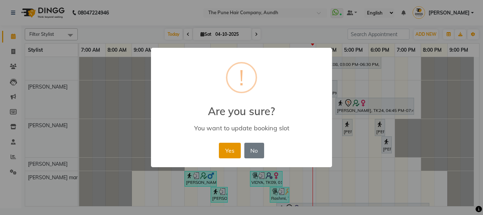
click at [231, 149] on button "Yes" at bounding box center [230, 151] width 22 height 16
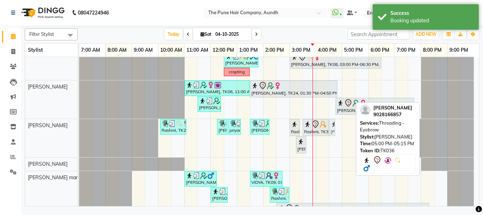
drag, startPoint x: 340, startPoint y: 130, endPoint x: 336, endPoint y: 130, distance: 4.3
click at [336, 130] on div "Ujwal, TK07, 11:00 AM-03:50 PM, Qod Treatment - Qod Medium aishwarya kolhe, TK1…" at bounding box center [279, 61] width 400 height 432
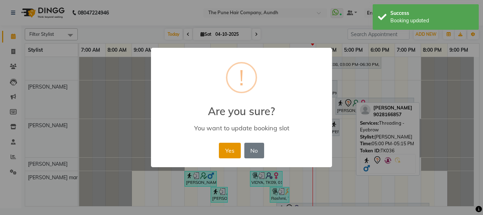
click at [236, 150] on button "Yes" at bounding box center [230, 151] width 22 height 16
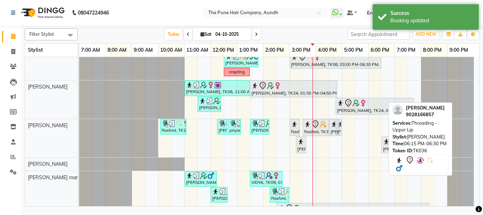
drag, startPoint x: 383, startPoint y: 127, endPoint x: 353, endPoint y: 133, distance: 30.6
click at [353, 133] on div "Ujwal, TK07, 11:00 AM-03:50 PM, Qod Treatment - Qod Medium aishwarya kolhe, TK1…" at bounding box center [279, 61] width 400 height 432
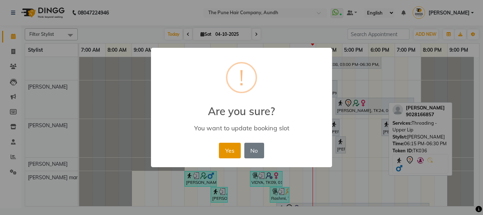
click at [231, 149] on button "Yes" at bounding box center [230, 151] width 22 height 16
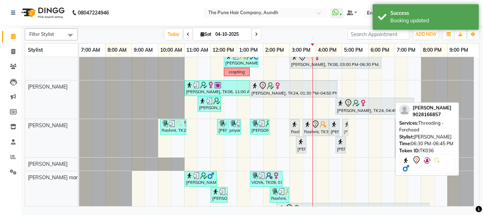
drag, startPoint x: 387, startPoint y: 126, endPoint x: 352, endPoint y: 128, distance: 35.1
click at [352, 128] on div "Ujwal, TK07, 11:00 AM-03:50 PM, Qod Treatment - Qod Medium aishwarya kolhe, TK1…" at bounding box center [279, 61] width 400 height 432
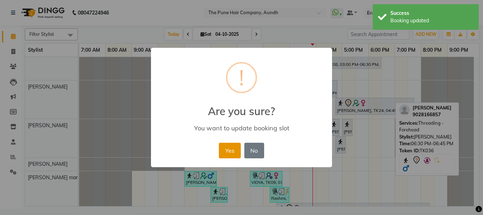
click at [232, 150] on button "Yes" at bounding box center [230, 151] width 22 height 16
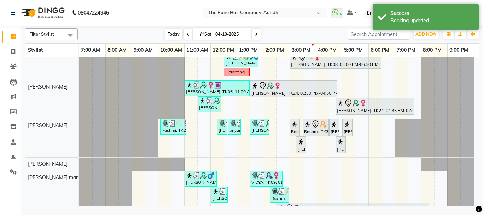
click at [173, 32] on span "Today" at bounding box center [174, 34] width 18 height 11
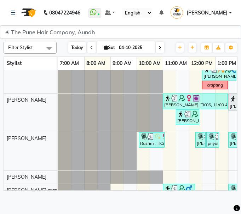
click at [79, 48] on span "Today" at bounding box center [77, 47] width 18 height 11
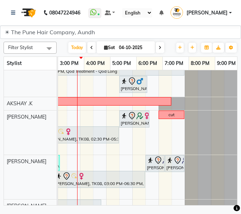
scroll to position [0, 214]
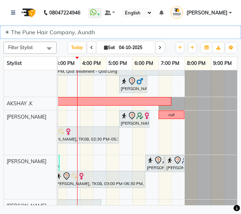
click at [231, 27] on select "☀ The Pune Hair Company, Aundh ☀ The Pune hair company, Wakad ☀ Pune Hair Compa…" at bounding box center [120, 31] width 241 height 13
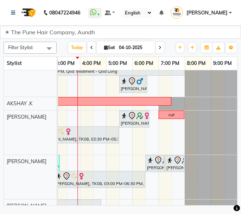
click at [237, 162] on div "Filter Stylist Select All AKSHAY .K LAKKHAN SHINDE Nagesh Jadhav Nitish Desai P…" at bounding box center [120, 123] width 241 height 169
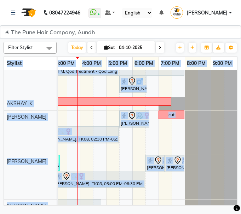
click at [237, 162] on div "Filter Stylist Select All AKSHAY .K LAKKHAN SHINDE Nagesh Jadhav Nitish Desai P…" at bounding box center [120, 123] width 241 height 169
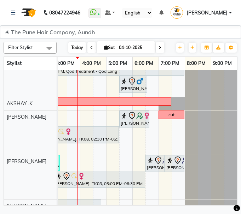
click at [77, 47] on span "Today" at bounding box center [77, 47] width 18 height 11
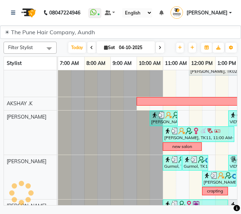
scroll to position [106, 210]
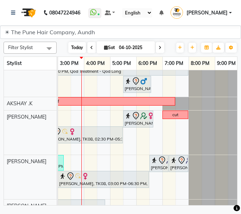
click at [78, 46] on span "Today" at bounding box center [77, 47] width 18 height 11
click at [161, 49] on icon at bounding box center [159, 48] width 3 height 4
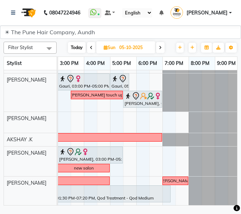
scroll to position [128, 210]
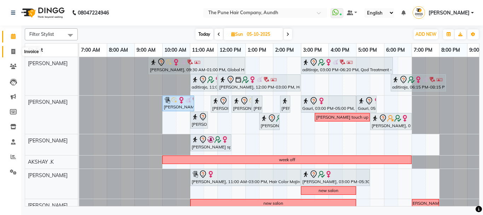
click at [12, 50] on icon at bounding box center [13, 51] width 4 height 5
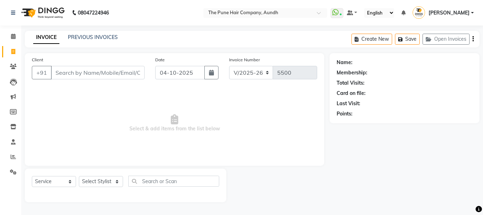
click at [131, 71] on input "Client" at bounding box center [98, 72] width 94 height 13
select select "106"
select select "service"
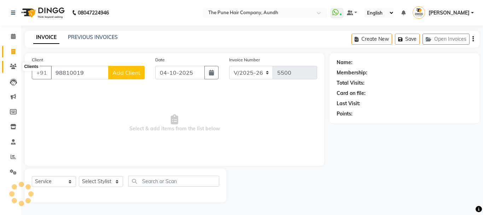
type input "98810019"
click at [11, 67] on icon at bounding box center [13, 66] width 7 height 5
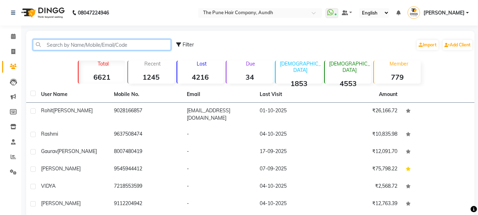
click at [93, 45] on input "text" at bounding box center [102, 44] width 138 height 11
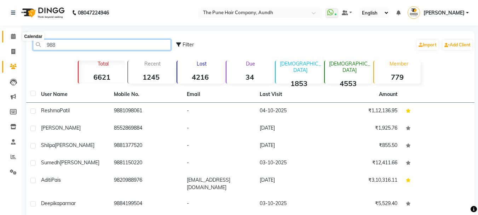
type input "988"
click at [11, 37] on icon at bounding box center [13, 36] width 5 height 5
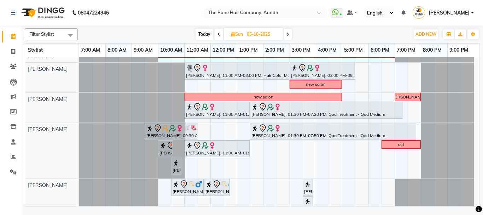
scroll to position [173, 0]
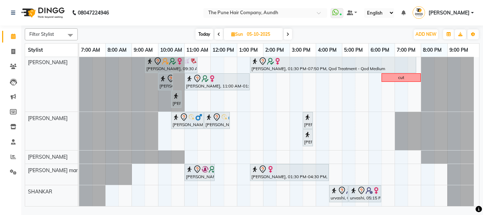
click at [206, 29] on span "Today" at bounding box center [205, 34] width 18 height 11
type input "04-10-2025"
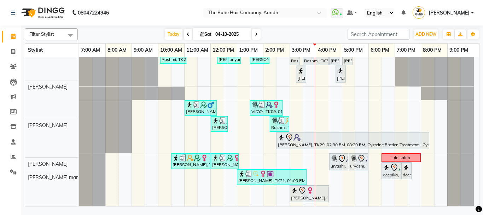
scroll to position [283, 0]
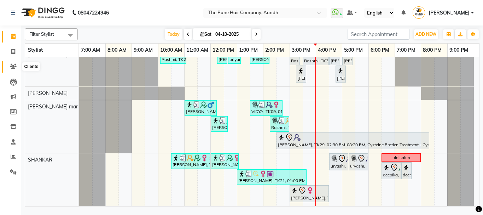
click at [13, 65] on icon at bounding box center [13, 66] width 7 height 5
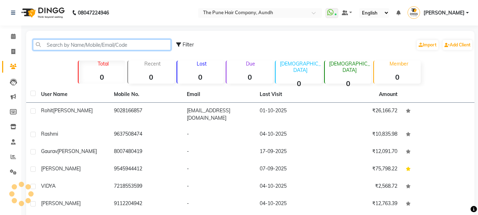
click at [93, 41] on input "text" at bounding box center [102, 44] width 138 height 11
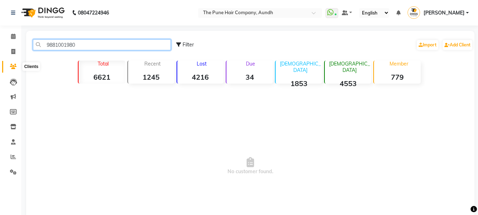
type input "9881001980"
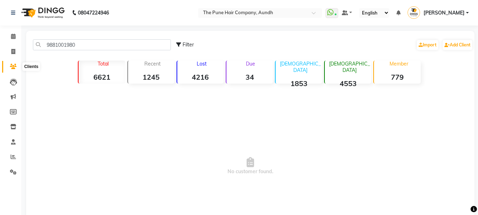
click at [12, 64] on icon at bounding box center [13, 66] width 7 height 5
drag, startPoint x: 16, startPoint y: 35, endPoint x: 13, endPoint y: 36, distance: 3.7
click at [16, 35] on span at bounding box center [13, 37] width 12 height 8
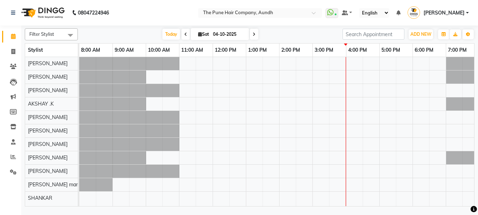
click at [13, 36] on icon at bounding box center [13, 36] width 5 height 5
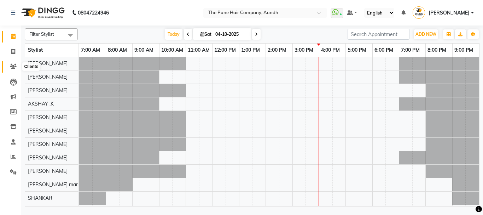
click at [12, 65] on icon at bounding box center [13, 66] width 7 height 5
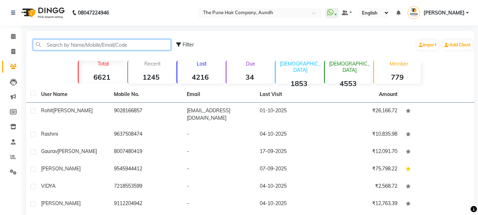
click at [70, 43] on input "text" at bounding box center [102, 44] width 138 height 11
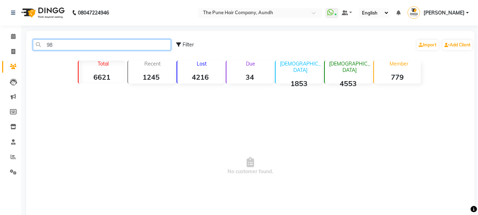
type input "9"
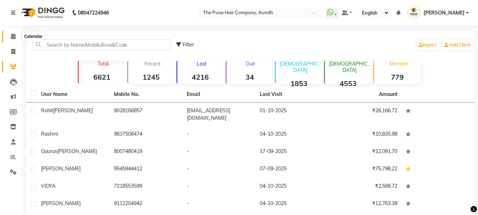
click at [12, 38] on icon at bounding box center [13, 36] width 5 height 5
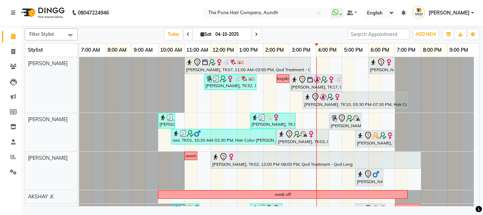
click at [256, 34] on icon at bounding box center [256, 34] width 3 height 4
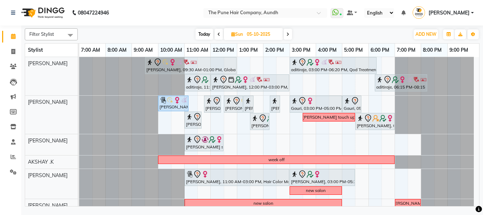
click at [217, 34] on icon at bounding box center [218, 34] width 3 height 4
type input "04-10-2025"
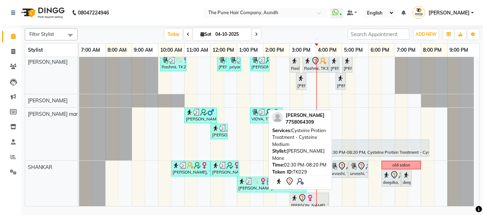
scroll to position [283, 0]
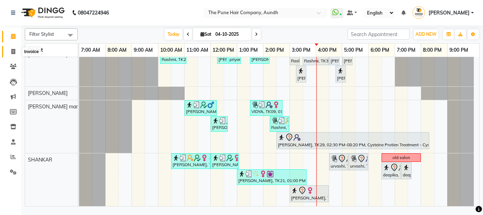
click at [12, 51] on icon at bounding box center [13, 51] width 4 height 5
select select "106"
select select "service"
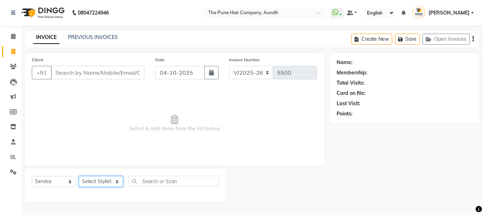
click at [117, 181] on select "Select Stylist AKSHAY .K [PERSON_NAME] [PERSON_NAME] [PERSON_NAME] [PERSON_NAME…" at bounding box center [101, 181] width 44 height 11
drag, startPoint x: 11, startPoint y: 36, endPoint x: 16, endPoint y: 39, distance: 5.9
click at [11, 36] on icon at bounding box center [13, 36] width 5 height 5
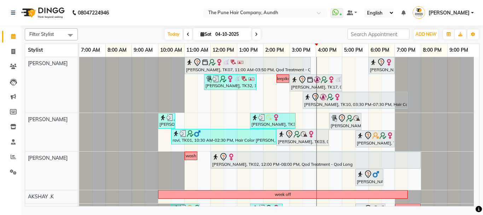
click at [255, 34] on icon at bounding box center [256, 34] width 3 height 4
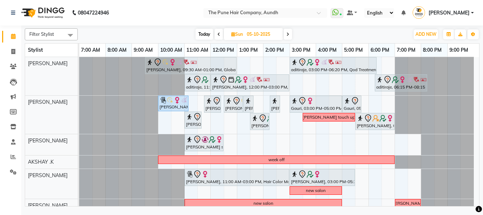
click at [289, 34] on icon at bounding box center [287, 34] width 3 height 4
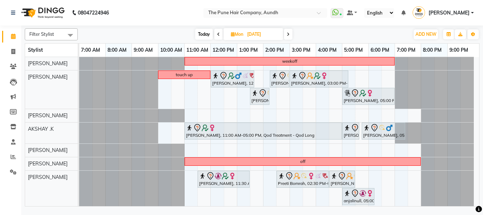
click at [217, 33] on icon at bounding box center [218, 34] width 3 height 4
type input "05-10-2025"
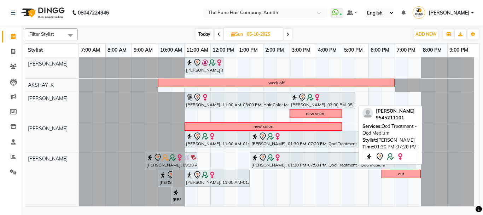
scroll to position [106, 0]
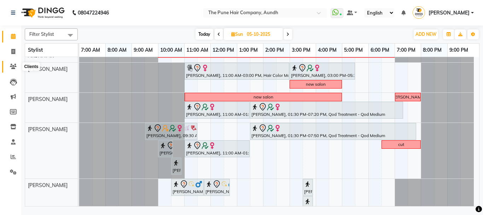
click at [11, 64] on icon at bounding box center [13, 66] width 7 height 5
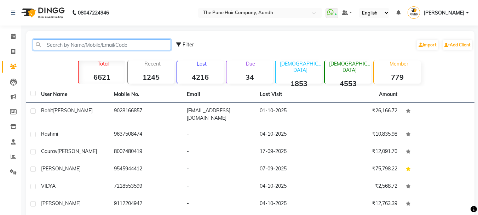
click at [114, 43] on input "text" at bounding box center [102, 44] width 138 height 11
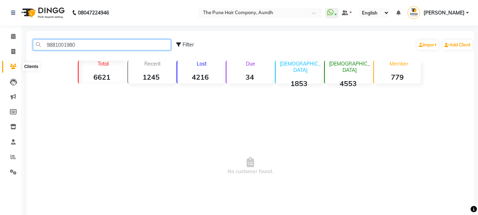
type input "9881001980"
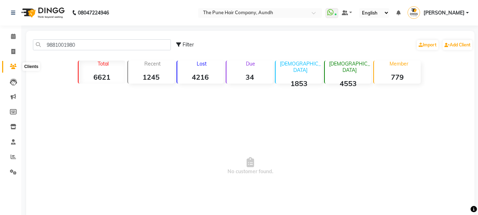
click at [12, 65] on icon at bounding box center [13, 66] width 7 height 5
click at [12, 35] on icon at bounding box center [13, 36] width 5 height 5
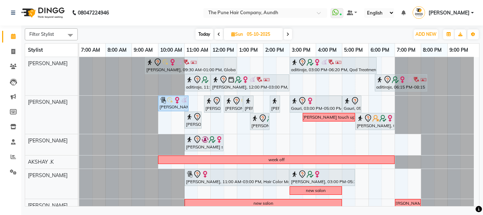
click at [200, 34] on span "Today" at bounding box center [205, 34] width 18 height 11
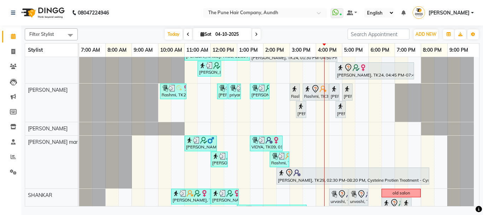
scroll to position [71, 0]
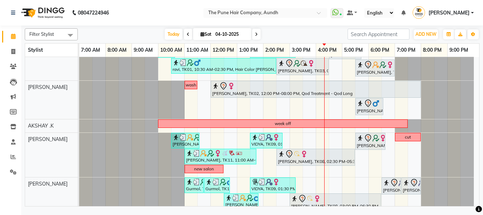
click at [253, 34] on span at bounding box center [256, 34] width 8 height 11
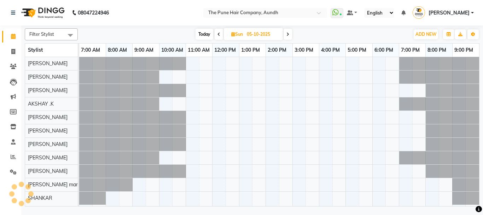
scroll to position [0, 0]
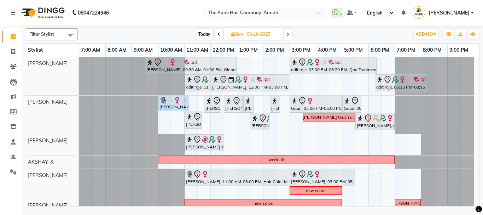
click at [221, 32] on span at bounding box center [219, 34] width 8 height 11
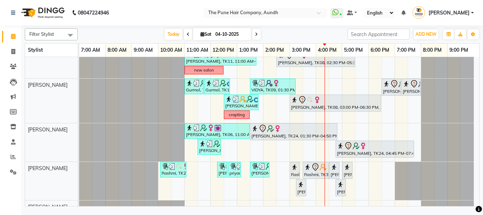
scroll to position [177, 0]
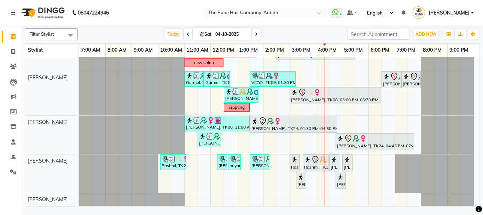
click at [258, 32] on span at bounding box center [256, 34] width 8 height 11
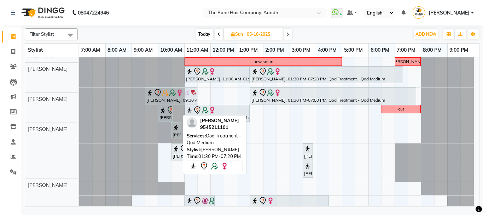
scroll to position [141, 0]
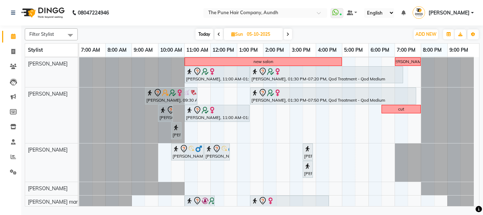
click at [290, 35] on span at bounding box center [288, 34] width 8 height 11
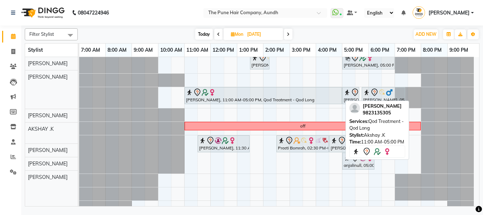
scroll to position [35, 0]
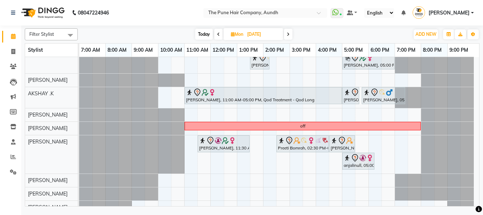
click at [290, 34] on icon at bounding box center [288, 34] width 3 height 4
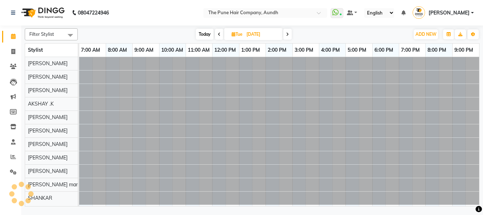
scroll to position [0, 0]
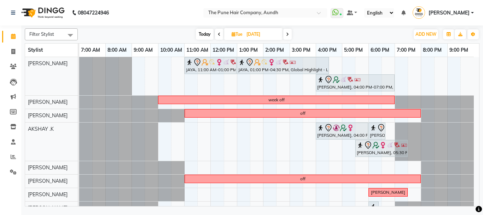
click at [220, 33] on icon at bounding box center [219, 34] width 3 height 4
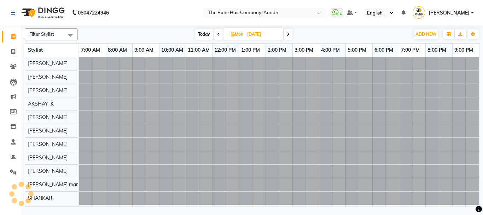
click at [220, 33] on span at bounding box center [218, 34] width 8 height 11
click at [220, 33] on span at bounding box center [219, 34] width 8 height 11
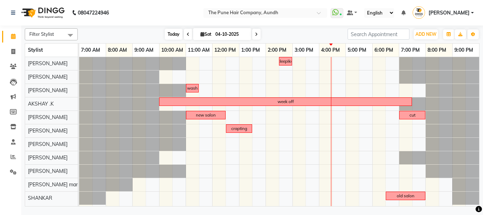
click at [172, 34] on span "Today" at bounding box center [174, 34] width 18 height 11
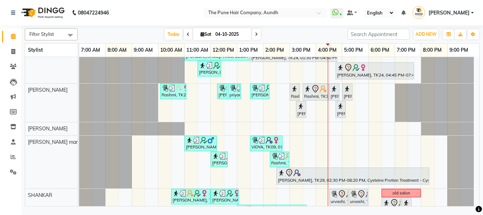
scroll to position [281, 0]
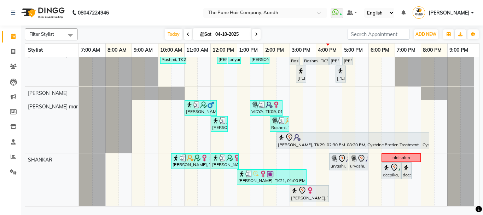
click at [255, 36] on icon at bounding box center [256, 34] width 3 height 4
type input "05-10-2025"
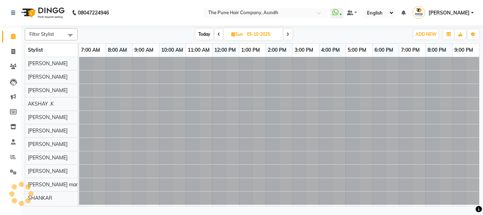
scroll to position [0, 0]
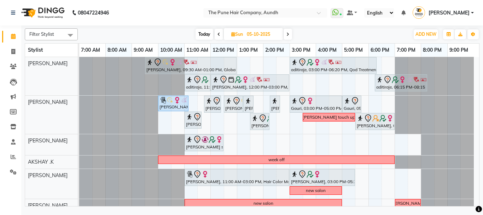
click at [233, 36] on icon at bounding box center [233, 34] width 4 height 5
select select "10"
select select "2025"
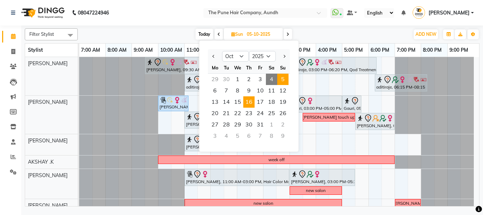
click at [250, 98] on span "16" at bounding box center [248, 101] width 11 height 11
type input "[DATE]"
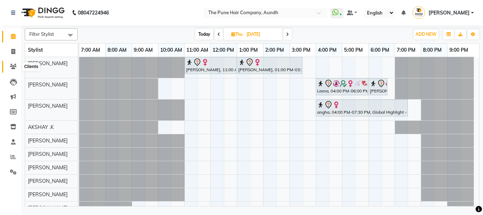
click at [12, 67] on icon at bounding box center [13, 66] width 7 height 5
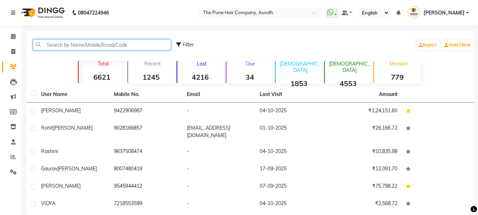
click at [107, 45] on input "text" at bounding box center [102, 44] width 138 height 11
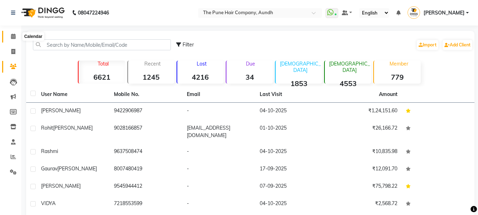
click at [11, 37] on icon at bounding box center [13, 36] width 5 height 5
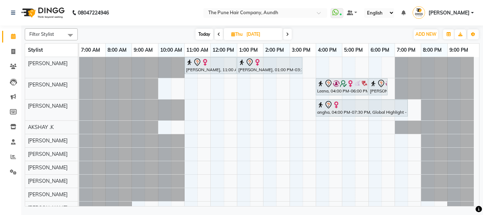
scroll to position [22, 0]
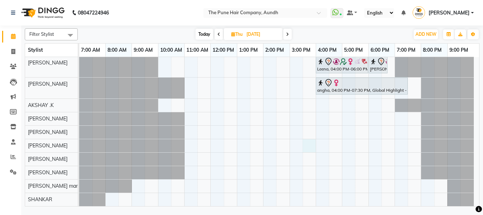
click at [308, 145] on div "[PERSON_NAME], 11:00 AM-01:00 PM, Hair Color [PERSON_NAME] Touchup 2 Inch [PERS…" at bounding box center [279, 120] width 400 height 171
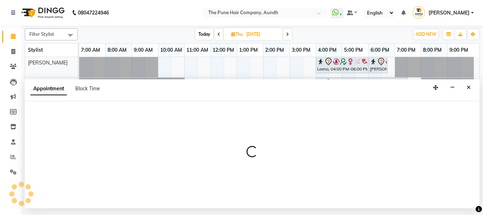
select select "49441"
select select "tentative"
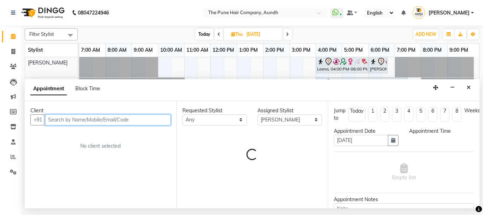
select select "930"
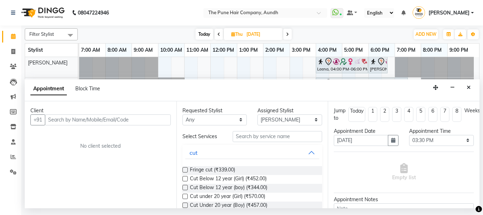
click at [469, 85] on icon "Close" at bounding box center [469, 87] width 4 height 5
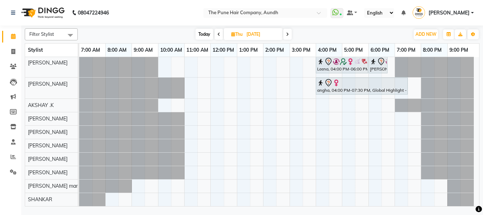
click at [296, 129] on div "[PERSON_NAME], 11:00 AM-01:00 PM, Hair Color [PERSON_NAME] Touchup 2 Inch [PERS…" at bounding box center [279, 120] width 400 height 171
select select "18078"
select select "tentative"
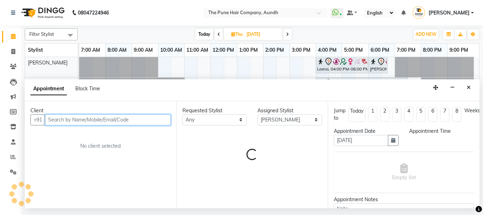
select select "900"
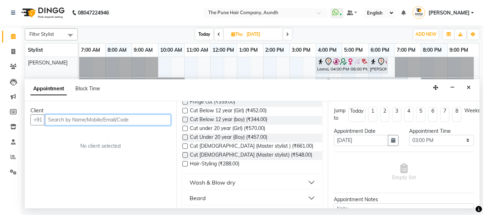
scroll to position [71, 0]
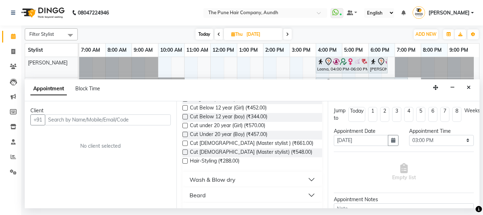
click at [185, 143] on label at bounding box center [184, 142] width 5 height 5
click at [185, 143] on input "checkbox" at bounding box center [184, 143] width 5 height 5
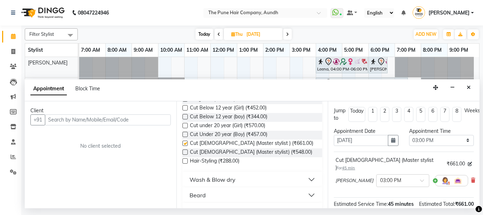
checkbox input "false"
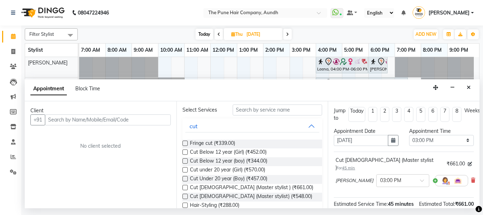
scroll to position [0, 0]
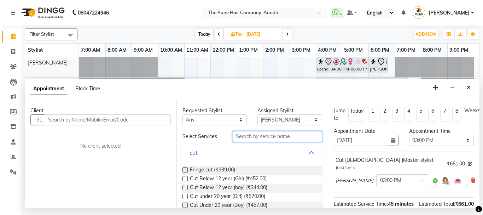
click at [280, 135] on input "text" at bounding box center [278, 136] width 90 height 11
type input "g"
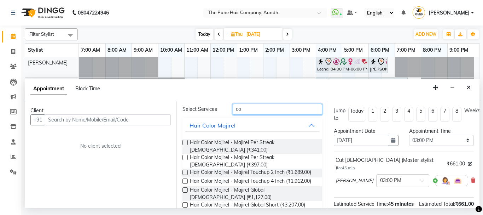
scroll to position [35, 0]
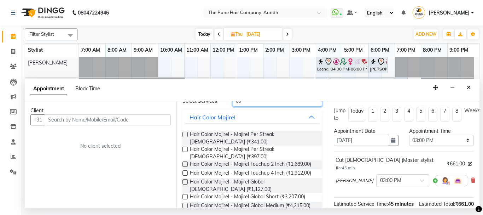
type input "co"
click at [185, 173] on label at bounding box center [184, 172] width 5 height 5
click at [185, 173] on input "checkbox" at bounding box center [184, 173] width 5 height 5
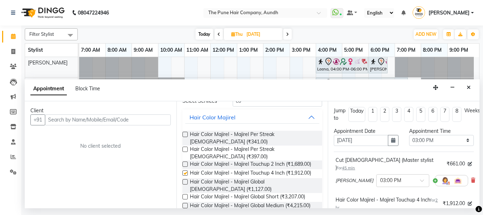
checkbox input "false"
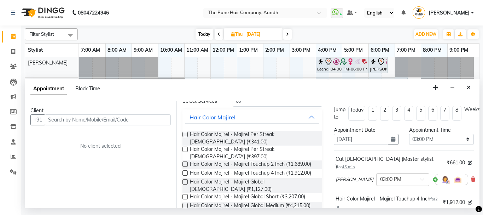
scroll to position [0, 0]
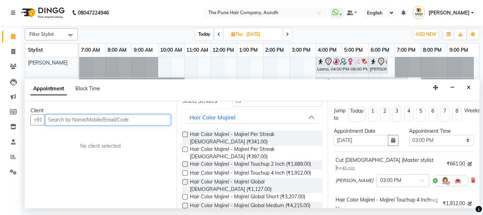
click at [159, 117] on input "text" at bounding box center [108, 119] width 126 height 11
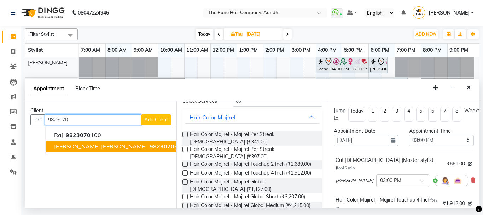
click at [148, 144] on ngb-highlight "9823070 602" at bounding box center [166, 146] width 37 height 7
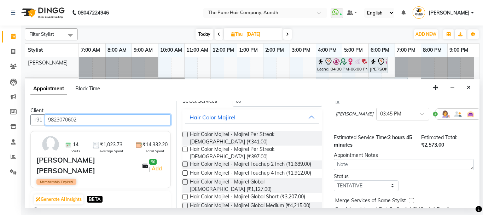
scroll to position [134, 0]
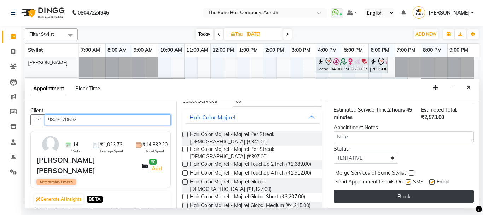
type input "9823070602"
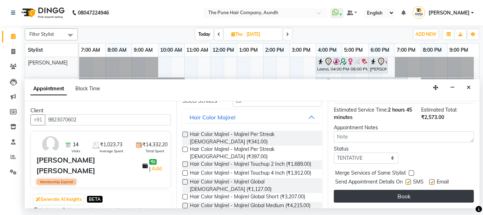
click at [405, 193] on button "Book" at bounding box center [404, 196] width 140 height 13
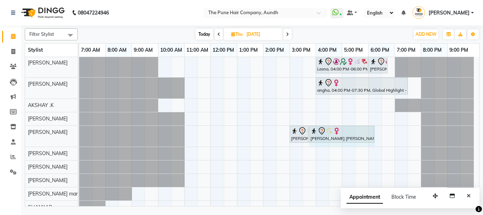
drag, startPoint x: 360, startPoint y: 133, endPoint x: 373, endPoint y: 135, distance: 12.9
click at [79, 135] on div "[PERSON_NAME] [PERSON_NAME], 03:00 PM-03:45 PM, Cut [DEMOGRAPHIC_DATA] (Master …" at bounding box center [79, 136] width 0 height 21
click at [208, 32] on span "Today" at bounding box center [205, 34] width 18 height 11
type input "04-10-2025"
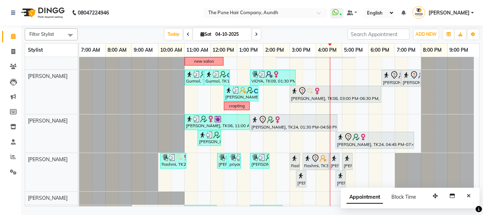
scroll to position [281, 0]
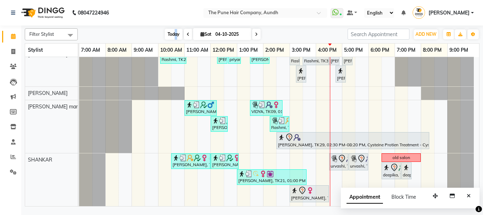
click at [175, 33] on span "Today" at bounding box center [174, 34] width 18 height 11
click at [468, 194] on icon "Close" at bounding box center [469, 195] width 4 height 5
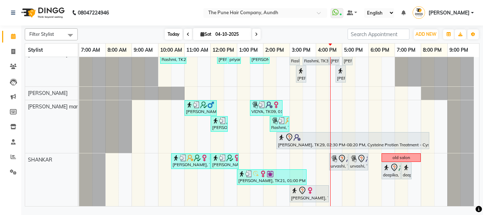
click at [170, 34] on span "Today" at bounding box center [174, 34] width 18 height 11
click at [200, 33] on icon at bounding box center [202, 34] width 4 height 5
select select "10"
select select "2025"
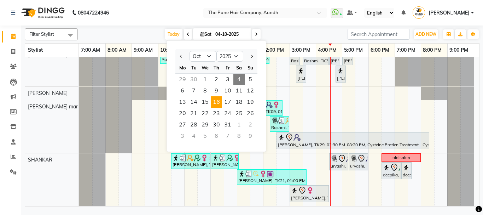
click at [218, 103] on span "16" at bounding box center [216, 101] width 11 height 11
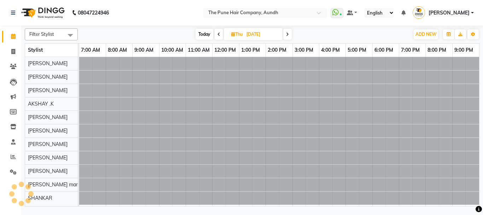
scroll to position [0, 0]
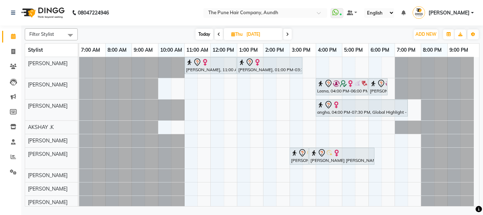
click at [200, 34] on span "Today" at bounding box center [205, 34] width 18 height 11
type input "04-10-2025"
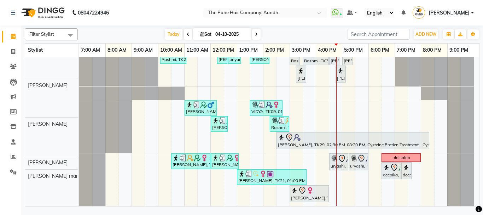
scroll to position [281, 0]
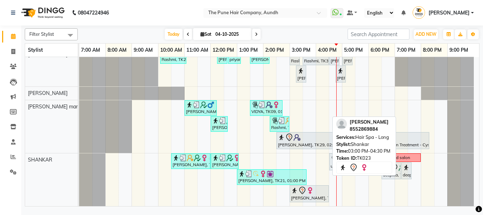
click at [310, 199] on div "[PERSON_NAME], TK23, 03:00 PM-04:30 PM, Hair Spa - Long" at bounding box center [309, 193] width 38 height 15
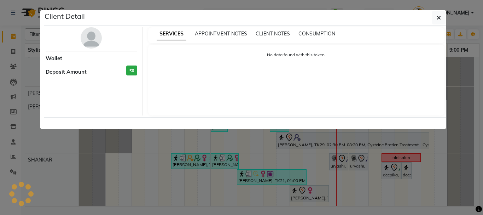
select select "7"
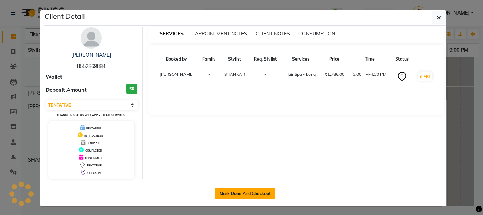
click at [265, 197] on button "Mark Done And Checkout" at bounding box center [245, 193] width 60 height 11
select select "service"
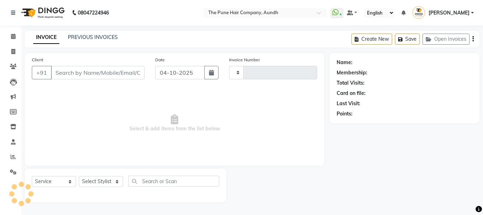
type input "5501"
select select "106"
type input "8552869884"
select select "89448"
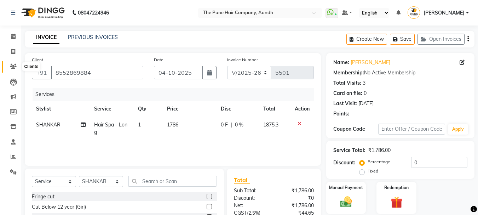
click at [13, 67] on icon at bounding box center [13, 66] width 7 height 5
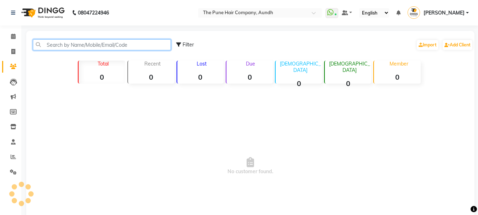
click at [81, 46] on input "text" at bounding box center [102, 44] width 138 height 11
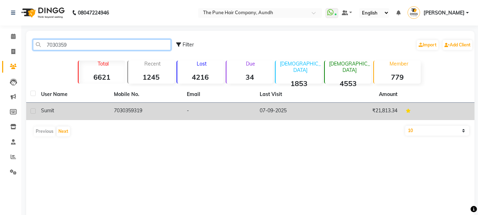
type input "7030359"
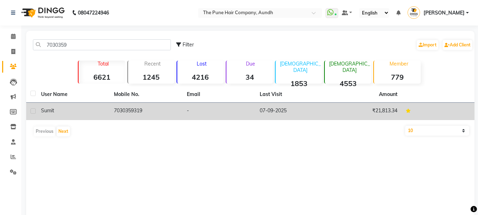
drag, startPoint x: 120, startPoint y: 105, endPoint x: 115, endPoint y: 103, distance: 5.7
click at [121, 105] on td "7030359319" at bounding box center [146, 111] width 73 height 17
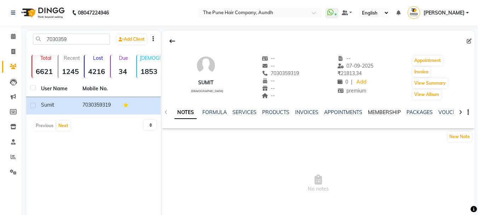
click at [383, 114] on link "MEMBERSHIP" at bounding box center [384, 112] width 33 height 6
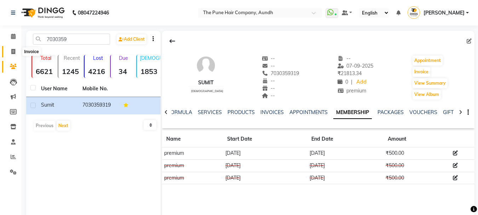
click at [10, 53] on span at bounding box center [13, 52] width 12 height 8
select select "service"
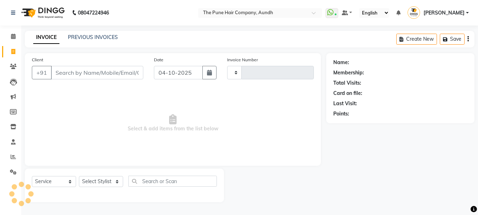
type input "5501"
select select "106"
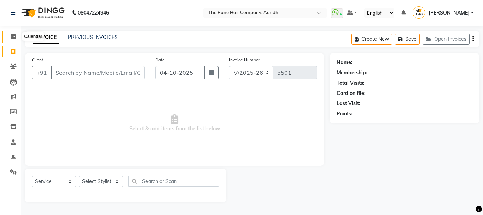
click at [14, 35] on icon at bounding box center [13, 36] width 5 height 5
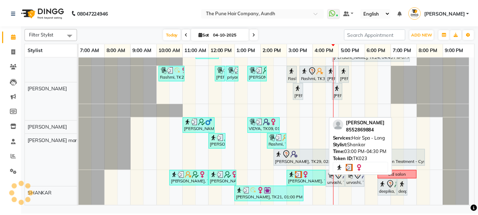
scroll to position [264, 0]
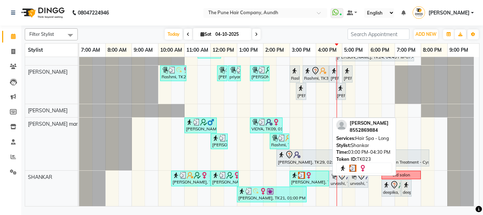
click at [308, 180] on div "[PERSON_NAME], TK23, 03:00 PM-04:30 PM, Hair Spa - Long" at bounding box center [309, 177] width 38 height 13
select select "3"
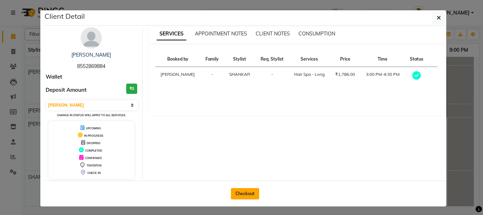
click at [247, 189] on button "Checkout" at bounding box center [245, 193] width 28 height 11
select select "service"
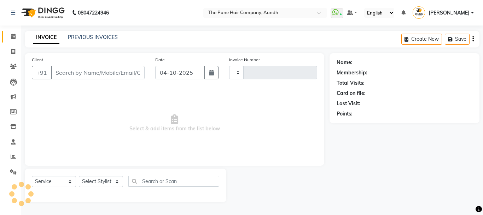
type input "5501"
select select "106"
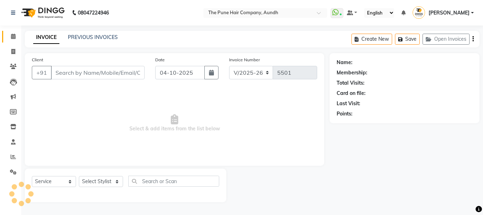
type input "8552869884"
select select "89448"
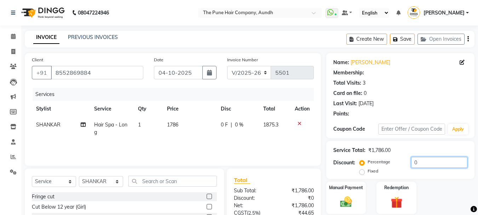
click at [418, 161] on input "0" at bounding box center [439, 162] width 56 height 11
type input "20"
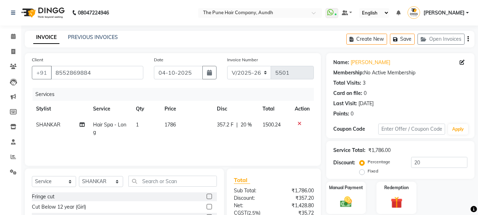
click at [96, 120] on td "Hair Spa - Long" at bounding box center [110, 128] width 43 height 23
select select "89448"
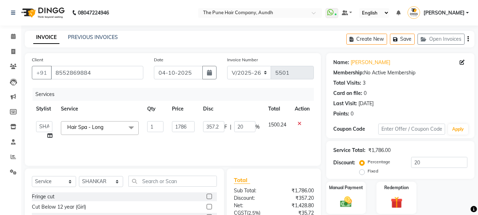
click at [100, 124] on span "Hair Spa - Long" at bounding box center [85, 127] width 36 height 6
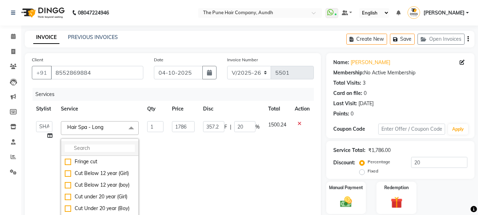
click at [97, 147] on input "multiselect-search" at bounding box center [100, 147] width 70 height 7
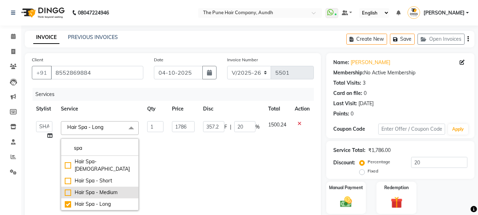
type input "spa"
click at [69, 188] on div "Hair Spa - Medium" at bounding box center [100, 191] width 70 height 7
checkbox input "true"
checkbox input "false"
type input "1548"
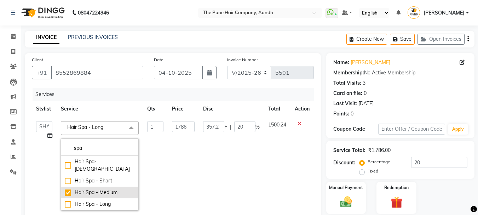
type input "309.6"
click at [200, 169] on td "309.6 F | 20 %" at bounding box center [231, 166] width 65 height 98
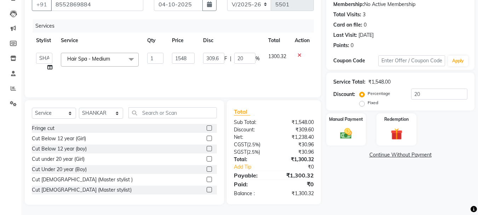
scroll to position [69, 0]
click at [350, 126] on img at bounding box center [346, 133] width 20 height 14
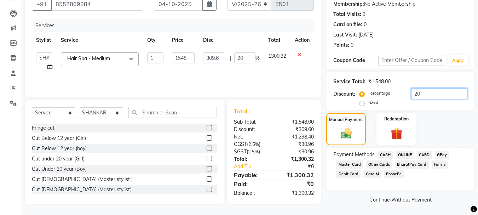
click at [428, 93] on input "20" at bounding box center [439, 93] width 56 height 11
type input "2"
type input "30.96"
type input "2"
type input "0"
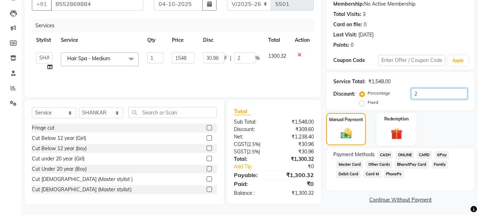
type input "0"
type input "2"
type input "30.96"
type input "2"
type input "20"
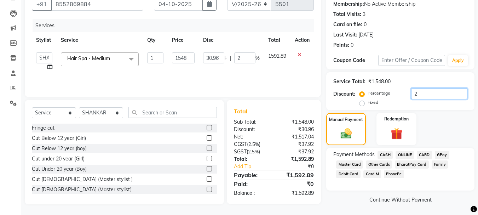
type input "309.6"
type input "20"
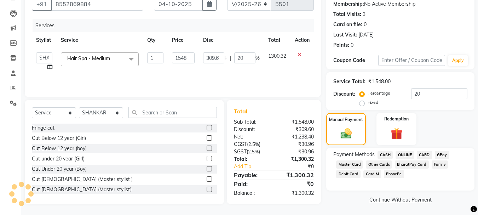
click at [388, 154] on span "CASH" at bounding box center [384, 155] width 15 height 8
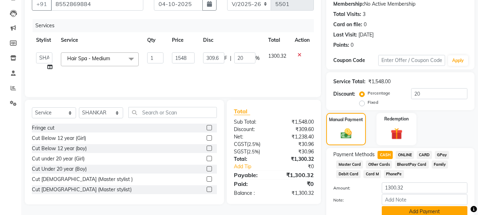
click at [407, 209] on button "Add Payment" at bounding box center [425, 211] width 86 height 11
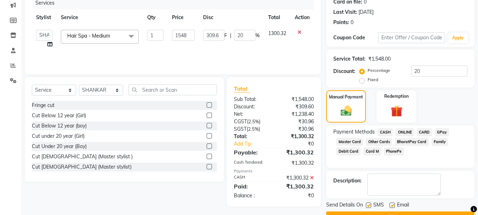
scroll to position [109, 0]
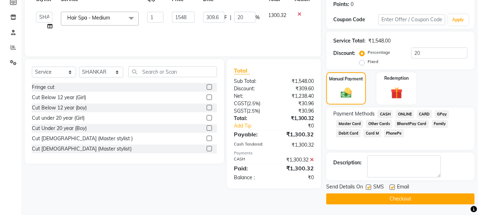
click at [404, 196] on button "Checkout" at bounding box center [400, 198] width 148 height 11
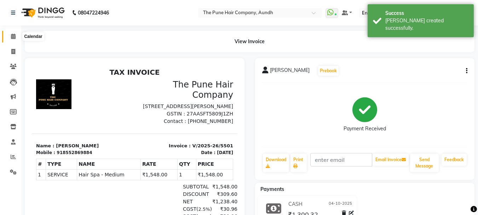
click at [11, 34] on icon at bounding box center [13, 36] width 5 height 5
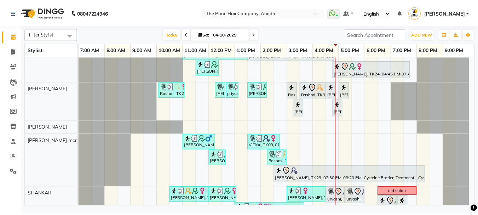
scroll to position [264, 0]
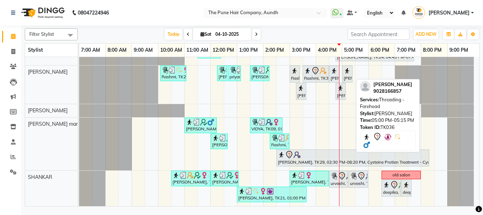
click at [347, 78] on div "[PERSON_NAME], TK36, 05:00 PM-05:15 PM, Threading - Forehead" at bounding box center [347, 73] width 9 height 15
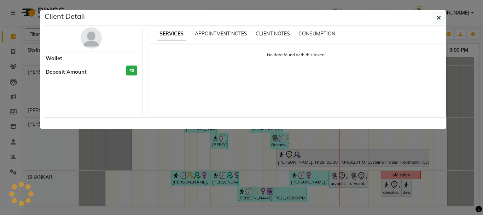
select select "7"
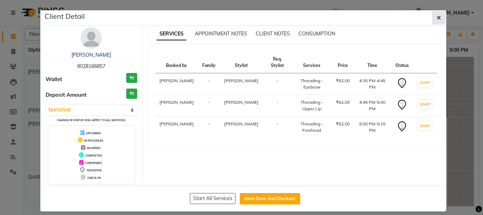
click at [437, 16] on icon "button" at bounding box center [439, 18] width 4 height 6
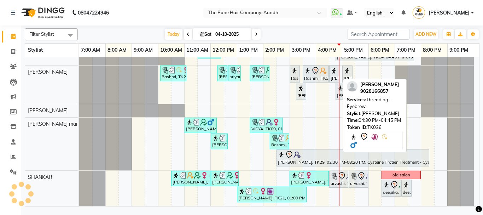
click at [337, 78] on div "[PERSON_NAME], TK36, 04:30 PM-04:45 PM, Threading - Eyebrow" at bounding box center [334, 73] width 9 height 15
select select "7"
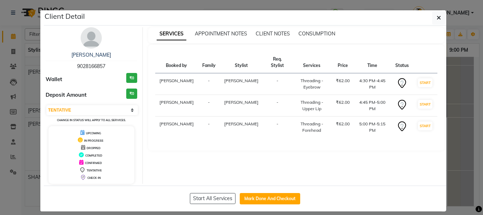
drag, startPoint x: 250, startPoint y: 199, endPoint x: 251, endPoint y: 191, distance: 7.9
click at [250, 198] on button "Mark Done And Checkout" at bounding box center [270, 198] width 60 height 11
select select "service"
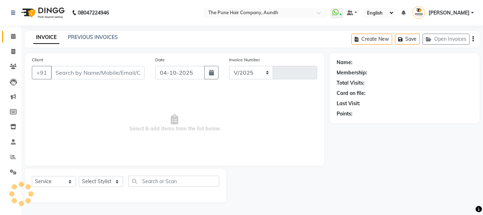
select select "106"
type input "5502"
type input "9028166857"
select select "49797"
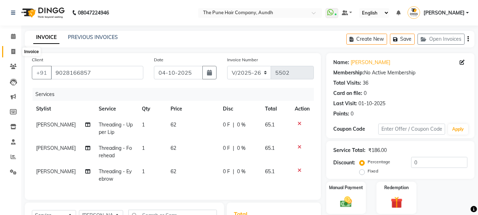
click at [14, 52] on icon at bounding box center [13, 51] width 4 height 5
select select "106"
select select "service"
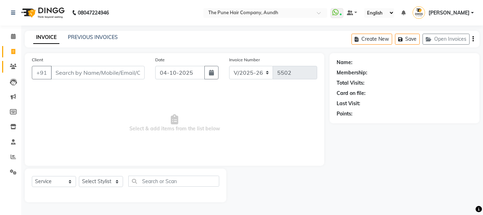
click at [14, 66] on icon at bounding box center [13, 66] width 7 height 5
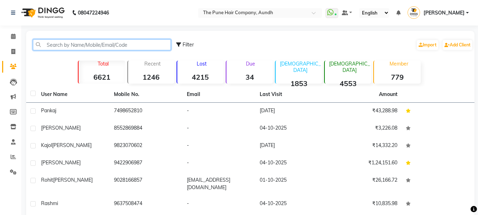
click at [93, 43] on input "text" at bounding box center [102, 44] width 138 height 11
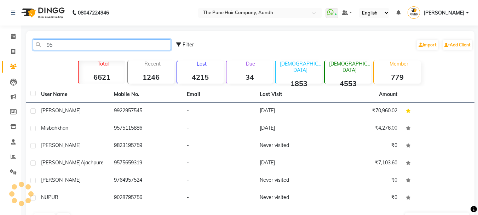
type input "9"
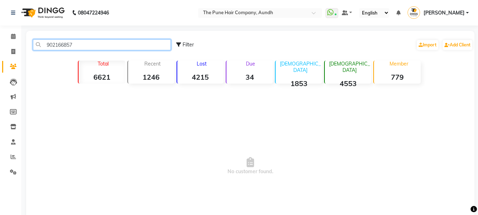
click at [84, 45] on input "902166857" at bounding box center [102, 44] width 138 height 11
click at [83, 47] on input "902166857" at bounding box center [102, 44] width 138 height 11
type input "902166857"
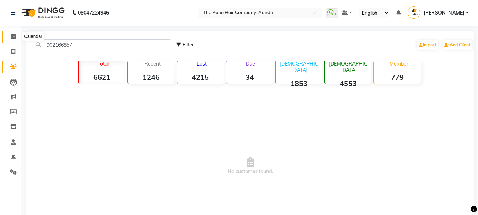
click at [12, 37] on icon at bounding box center [13, 36] width 5 height 5
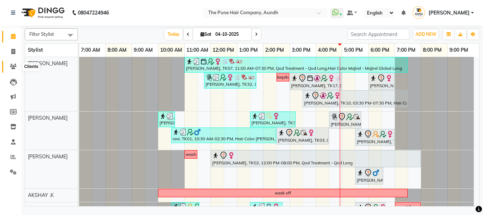
click at [12, 65] on icon at bounding box center [13, 66] width 7 height 5
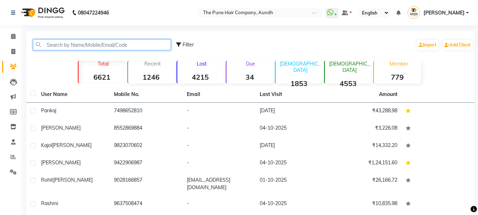
click at [108, 46] on input "text" at bounding box center [102, 44] width 138 height 11
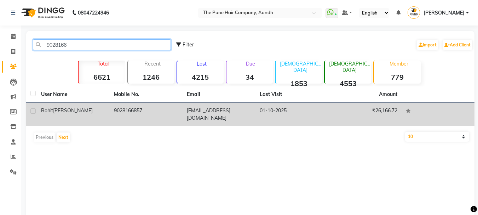
type input "9028166"
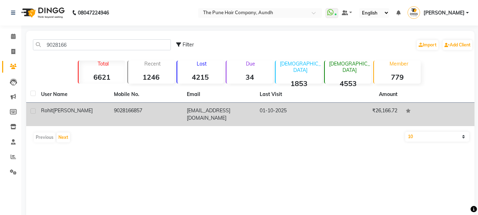
click at [58, 109] on span "[PERSON_NAME]" at bounding box center [73, 110] width 40 height 6
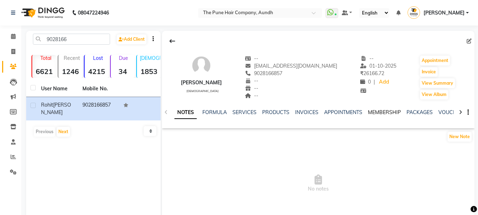
click at [379, 110] on link "MEMBERSHIP" at bounding box center [384, 112] width 33 height 6
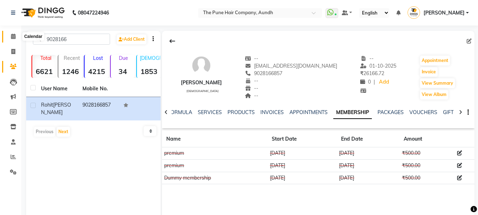
click at [13, 37] on icon at bounding box center [13, 36] width 5 height 5
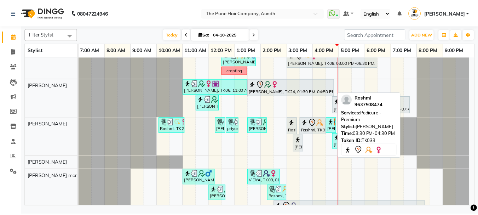
scroll to position [264, 0]
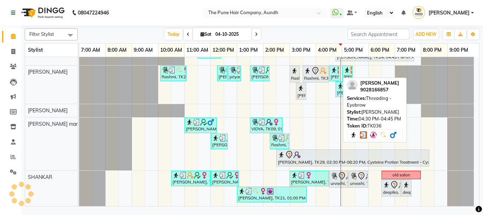
click at [333, 74] on div "[PERSON_NAME], TK36, 04:30 PM-04:45 PM, Threading - Eyebrow" at bounding box center [334, 72] width 9 height 13
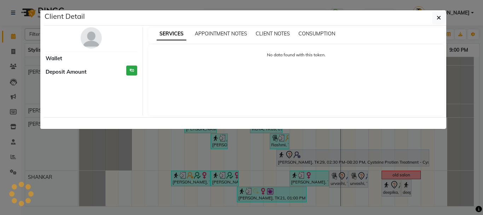
select select "3"
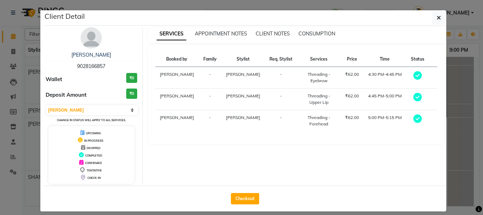
drag, startPoint x: 241, startPoint y: 196, endPoint x: 307, endPoint y: 155, distance: 77.6
click at [241, 195] on button "Checkout" at bounding box center [245, 198] width 28 height 11
select select "service"
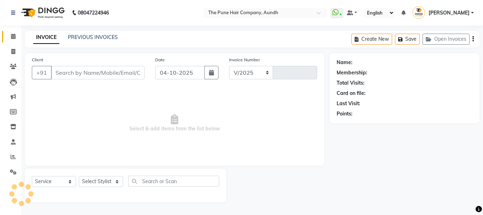
select select "106"
type input "5502"
type input "9028166857"
select select "49797"
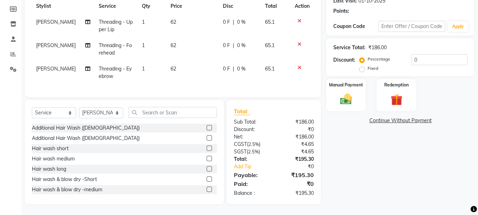
scroll to position [108, 0]
click at [343, 92] on img at bounding box center [346, 99] width 20 height 14
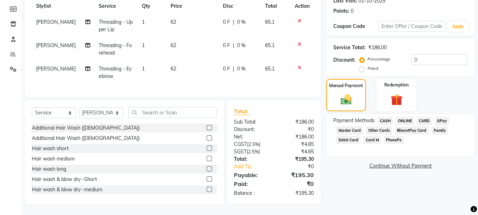
click at [423, 117] on span "CARD" at bounding box center [424, 121] width 15 height 8
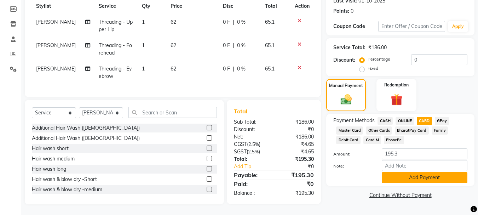
click at [420, 174] on button "Add Payment" at bounding box center [425, 177] width 86 height 11
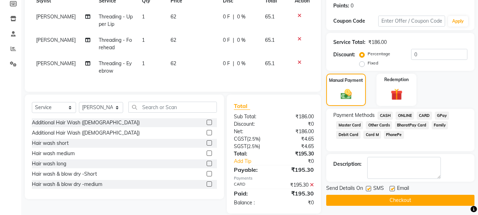
click at [405, 200] on button "Checkout" at bounding box center [400, 199] width 148 height 11
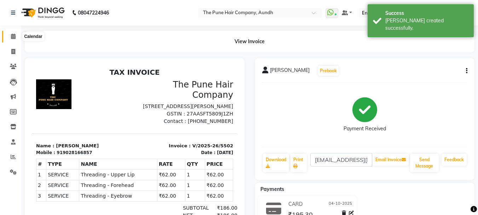
click at [13, 37] on icon at bounding box center [13, 36] width 5 height 5
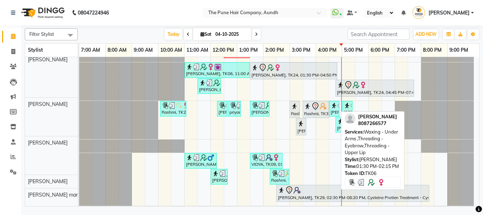
scroll to position [229, 0]
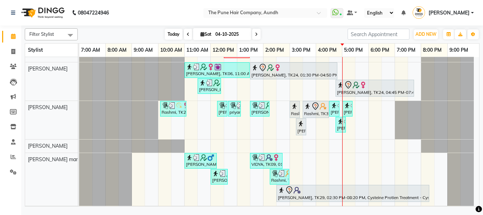
click at [173, 31] on span "Today" at bounding box center [174, 34] width 18 height 11
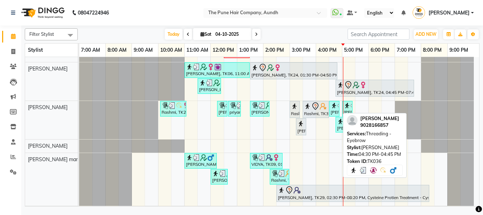
click at [335, 111] on div "[PERSON_NAME], TK36, 04:30 PM-04:45 PM, Threading - Eyebrow" at bounding box center [334, 108] width 9 height 13
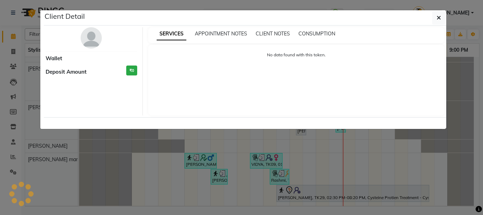
select select "3"
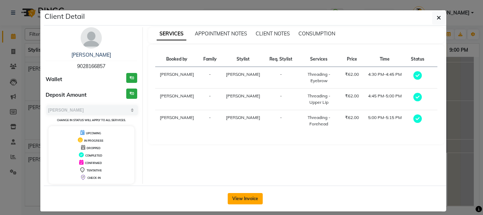
click at [256, 196] on button "View Invoice" at bounding box center [245, 198] width 35 height 11
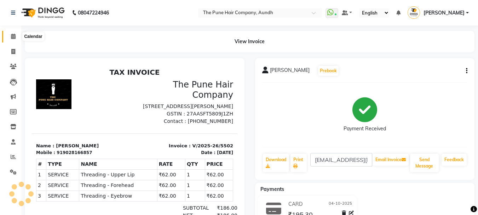
click at [14, 36] on icon at bounding box center [13, 36] width 5 height 5
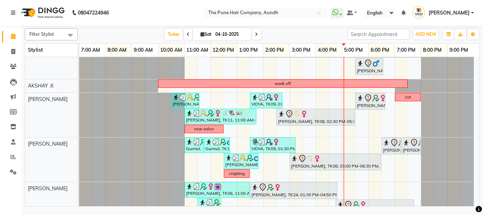
scroll to position [106, 0]
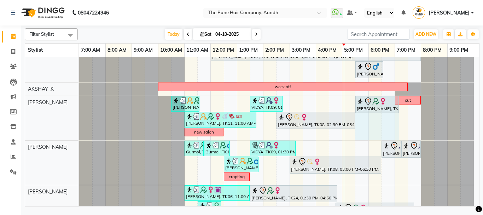
drag, startPoint x: 385, startPoint y: 104, endPoint x: 397, endPoint y: 106, distance: 12.3
click at [79, 106] on div "[PERSON_NAME], TK15, 10:30 AM-11:35 AM, [PERSON_NAME] Crafting,Cut [DEMOGRAPHIC…" at bounding box center [79, 118] width 0 height 44
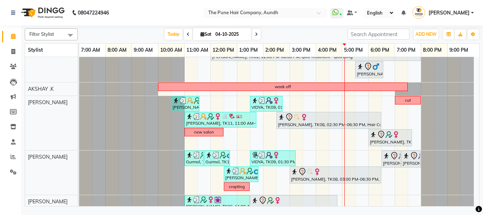
click at [256, 34] on icon at bounding box center [256, 34] width 3 height 4
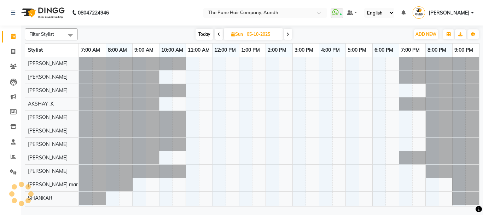
scroll to position [0, 0]
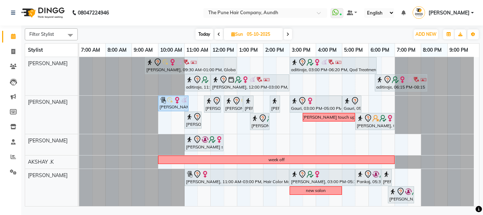
click at [203, 34] on span "Today" at bounding box center [205, 34] width 18 height 11
type input "04-10-2025"
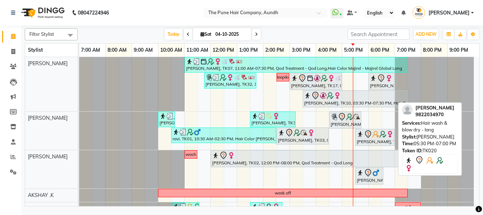
click at [371, 135] on icon at bounding box center [368, 134] width 8 height 8
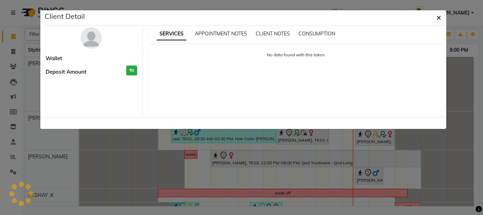
select select "7"
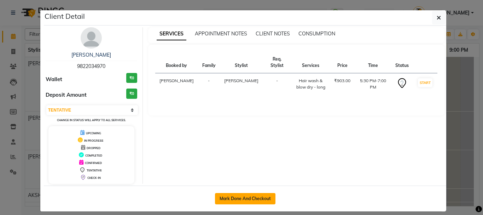
click at [244, 198] on button "Mark Done And Checkout" at bounding box center [245, 198] width 60 height 11
select select "service"
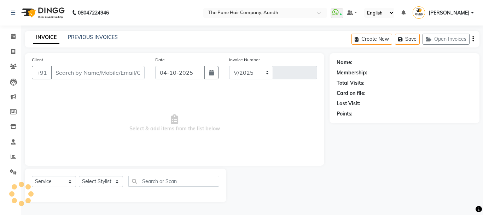
select select "106"
type input "5504"
type input "9822034970"
select select "3339"
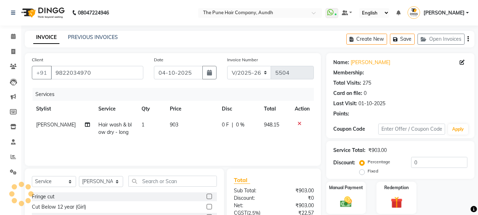
select select "1: Object"
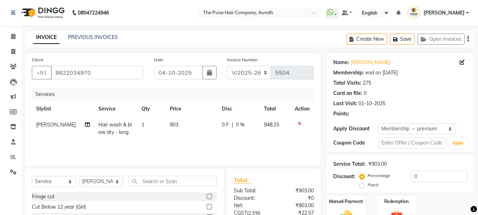
type input "20"
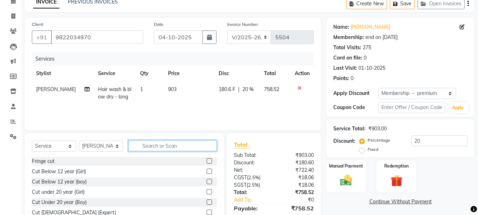
click at [179, 144] on input "text" at bounding box center [172, 145] width 88 height 11
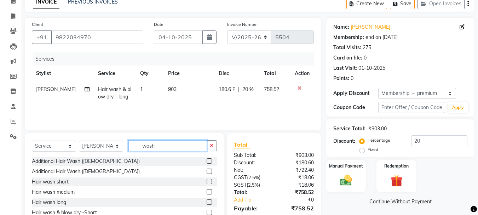
type input "wash"
click at [207, 191] on label at bounding box center [209, 191] width 5 height 5
click at [207, 191] on input "checkbox" at bounding box center [209, 192] width 5 height 5
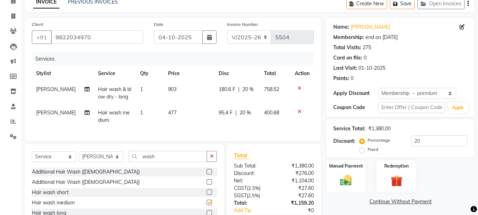
checkbox input "false"
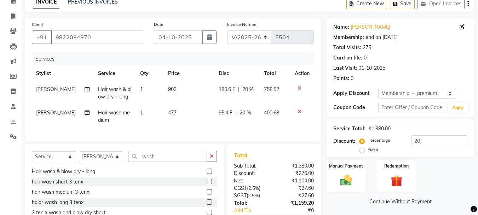
scroll to position [73, 0]
click at [207, 193] on label at bounding box center [209, 190] width 5 height 5
click at [207, 193] on input "checkbox" at bounding box center [209, 191] width 5 height 5
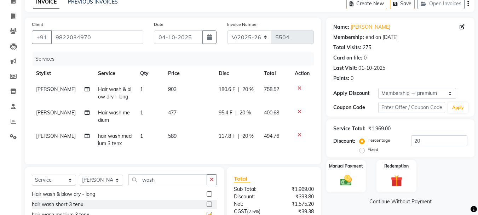
checkbox input "false"
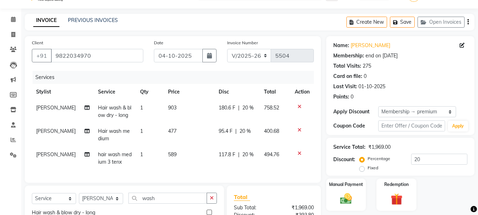
scroll to position [0, 0]
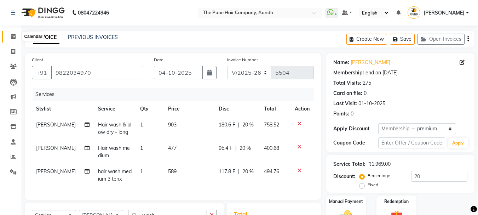
click at [11, 36] on icon at bounding box center [13, 36] width 5 height 5
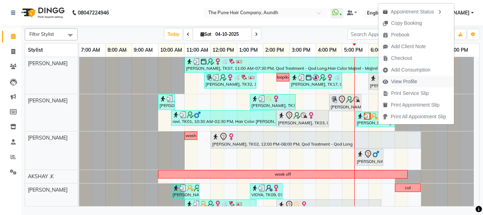
click at [402, 82] on span "View Profile" at bounding box center [404, 81] width 26 height 7
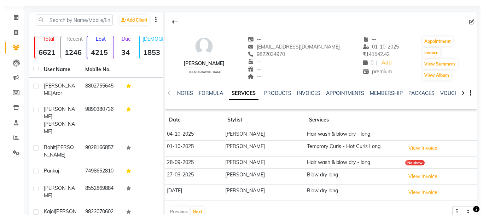
scroll to position [35, 0]
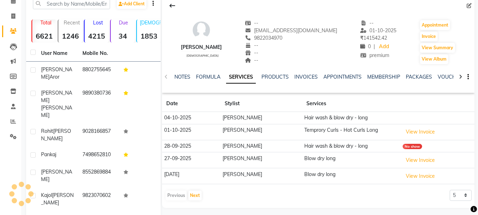
click at [322, 162] on td "Blow dry long" at bounding box center [351, 160] width 98 height 16
click at [322, 159] on td "Blow dry long" at bounding box center [351, 160] width 98 height 16
click at [423, 159] on button "View Invoice" at bounding box center [419, 160] width 35 height 11
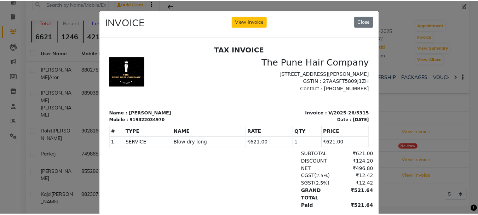
scroll to position [6, 0]
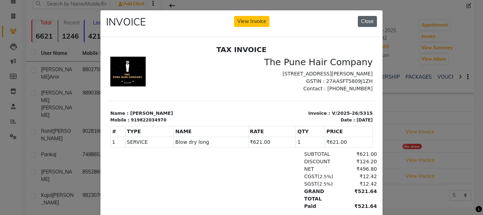
click at [373, 17] on button "Close" at bounding box center [367, 21] width 19 height 11
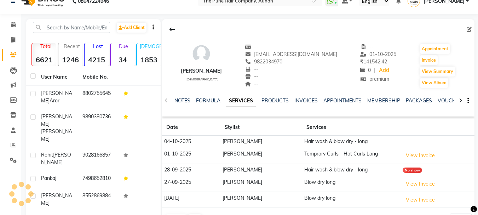
scroll to position [0, 0]
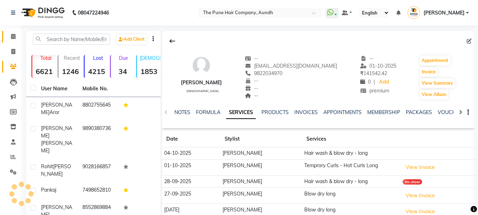
drag, startPoint x: 14, startPoint y: 38, endPoint x: 19, endPoint y: 39, distance: 4.5
click at [14, 38] on icon at bounding box center [13, 36] width 5 height 5
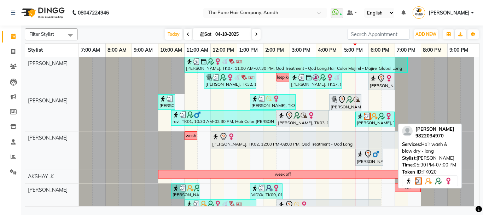
click at [375, 120] on div "[PERSON_NAME], TK20, 05:30 PM-07:00 PM, Hair wash & blow dry - long" at bounding box center [375, 118] width 38 height 13
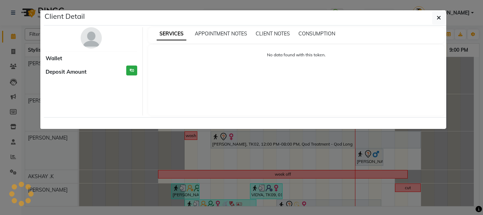
select select "3"
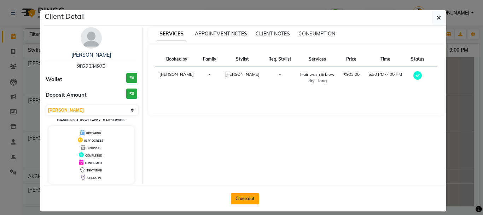
click at [238, 199] on button "Checkout" at bounding box center [245, 198] width 28 height 11
select select "service"
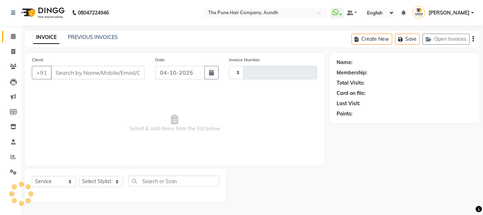
type input "9822034970"
select select "3339"
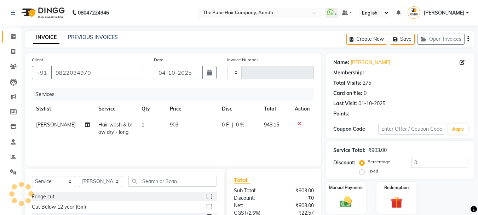
select select "1: Object"
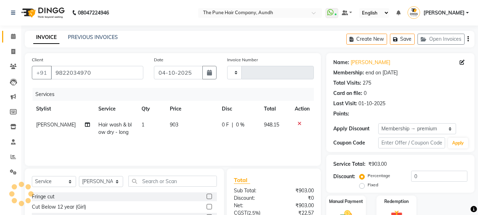
type input "20"
click at [298, 121] on icon at bounding box center [299, 123] width 4 height 5
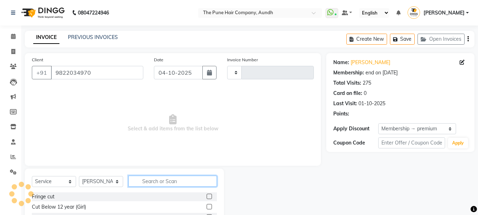
click at [180, 179] on input "text" at bounding box center [172, 180] width 88 height 11
type input "bl"
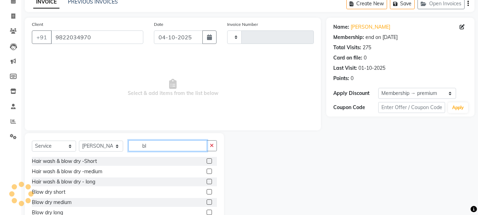
scroll to position [35, 0]
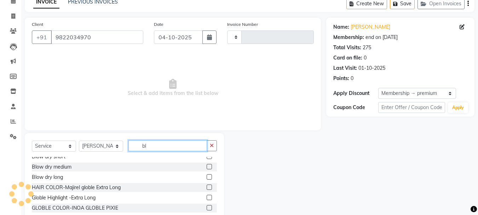
type input "5504"
select select "106"
type input "bl"
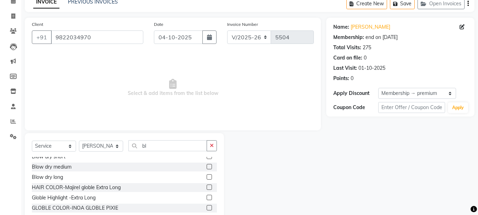
click at [207, 166] on label at bounding box center [209, 166] width 5 height 5
click at [207, 166] on input "checkbox" at bounding box center [209, 166] width 5 height 5
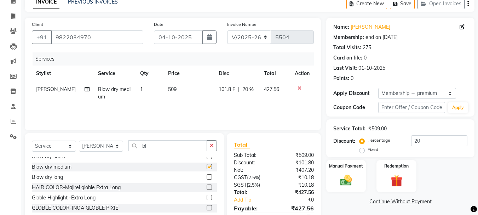
checkbox input "false"
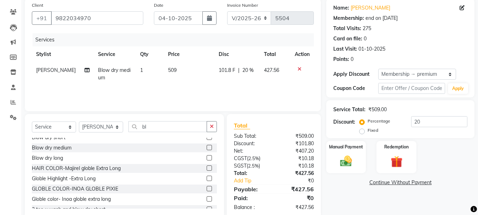
scroll to position [69, 0]
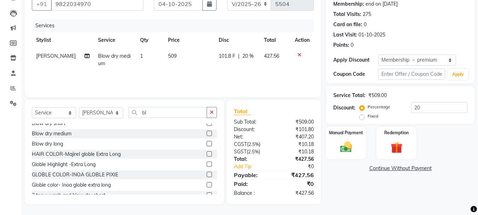
click at [207, 143] on label at bounding box center [209, 143] width 5 height 5
click at [207, 143] on input "checkbox" at bounding box center [209, 143] width 5 height 5
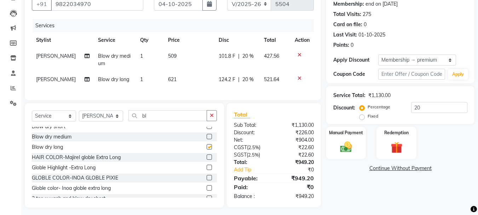
checkbox input "false"
click at [300, 53] on icon at bounding box center [299, 54] width 4 height 5
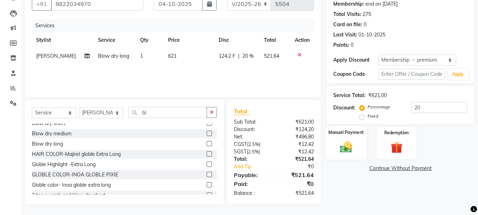
click at [353, 140] on img at bounding box center [346, 147] width 20 height 14
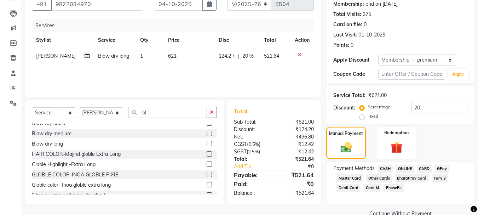
click at [403, 168] on span "ONLINE" at bounding box center [404, 168] width 18 height 8
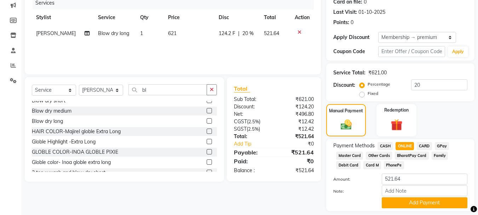
scroll to position [112, 0]
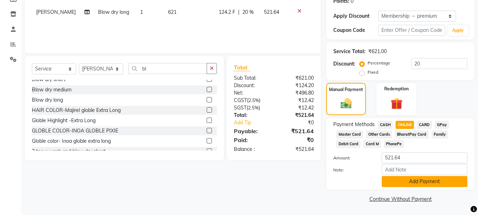
click at [430, 178] on button "Add Payment" at bounding box center [425, 181] width 86 height 11
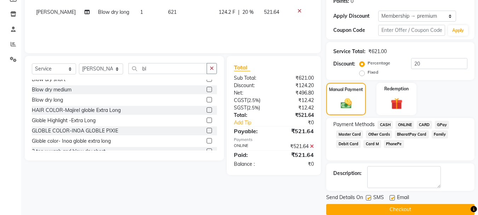
click at [426, 211] on button "Checkout" at bounding box center [400, 209] width 148 height 11
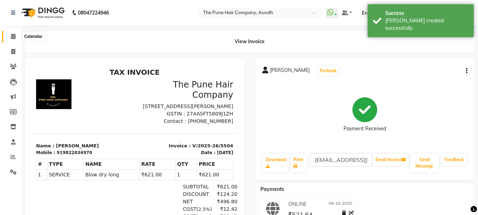
click at [12, 36] on icon at bounding box center [13, 36] width 5 height 5
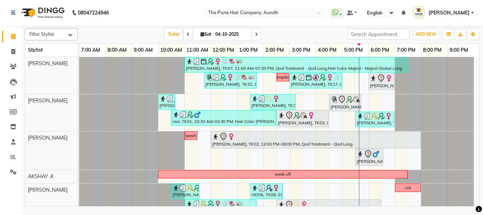
click at [201, 34] on icon at bounding box center [202, 34] width 4 height 5
select select "10"
select select "2025"
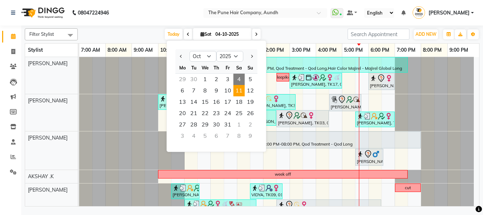
click at [239, 90] on span "11" at bounding box center [238, 90] width 11 height 11
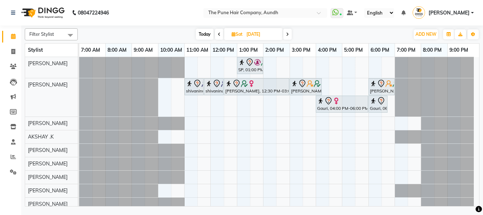
click at [203, 34] on span "Today" at bounding box center [205, 34] width 18 height 11
type input "04-10-2025"
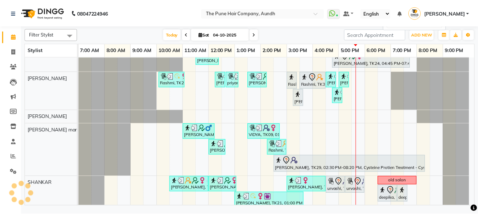
scroll to position [255, 0]
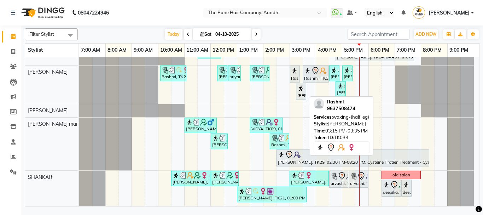
click at [300, 96] on div "[PERSON_NAME], TK33, 03:15 PM-03:35 PM, waxing-(half leg)" at bounding box center [301, 91] width 9 height 15
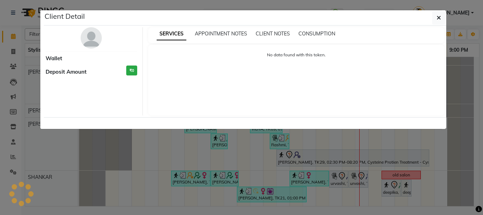
select select "7"
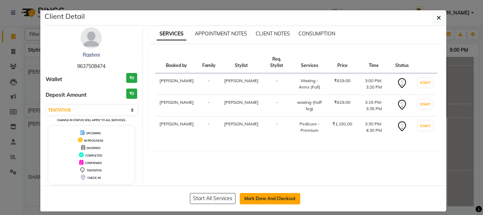
click at [261, 195] on button "Mark Done And Checkout" at bounding box center [270, 198] width 60 height 11
select select "service"
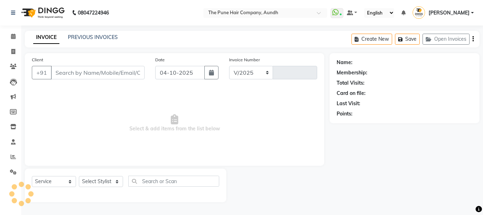
select select "106"
type input "5505"
type input "9637508474"
select select "49797"
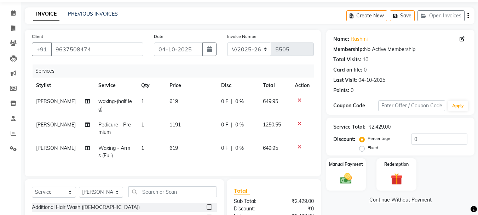
scroll to position [35, 0]
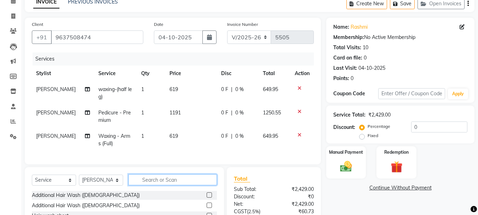
click at [175, 182] on input "text" at bounding box center [172, 179] width 88 height 11
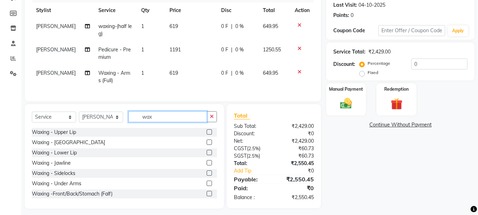
scroll to position [108, 0]
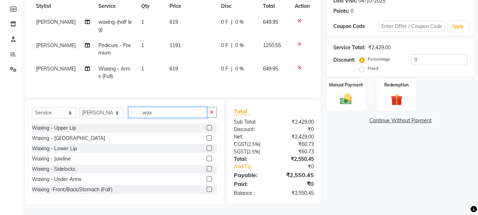
type input "wax"
click at [207, 179] on label at bounding box center [209, 178] width 5 height 5
click at [207, 179] on input "checkbox" at bounding box center [209, 179] width 5 height 5
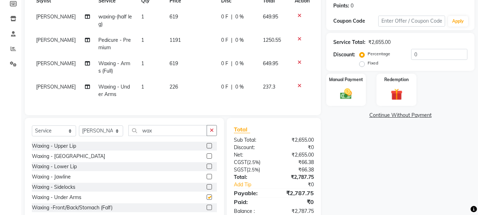
checkbox input "false"
click at [168, 135] on input "wax" at bounding box center [167, 130] width 78 height 11
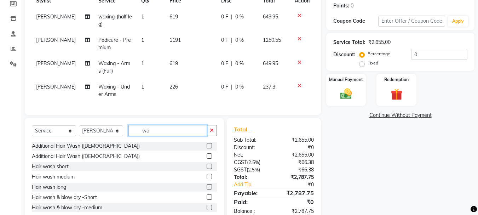
type input "w"
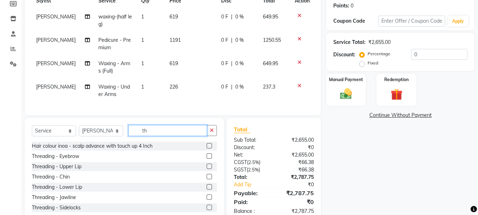
type input "th"
click at [207, 179] on label at bounding box center [209, 176] width 5 height 5
click at [207, 179] on input "checkbox" at bounding box center [209, 176] width 5 height 5
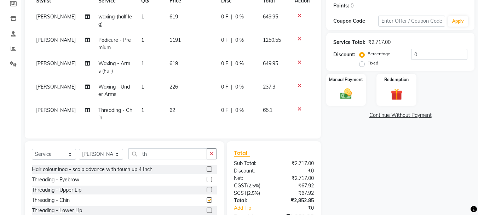
checkbox input "false"
click at [443, 53] on input "0" at bounding box center [439, 54] width 56 height 11
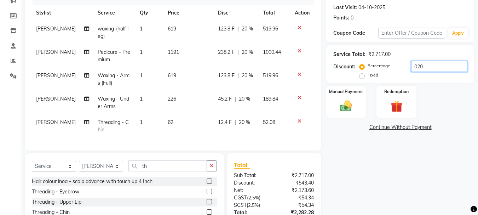
scroll to position [84, 0]
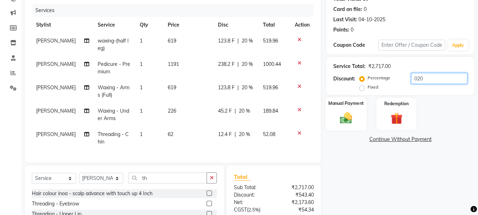
type input "020"
click at [356, 109] on div "Manual Payment" at bounding box center [345, 114] width 41 height 34
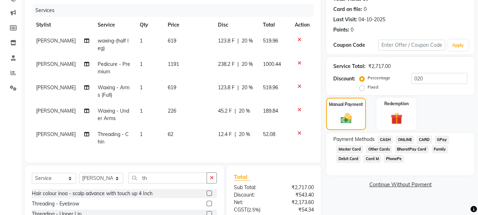
click at [404, 138] on span "ONLINE" at bounding box center [404, 139] width 18 height 8
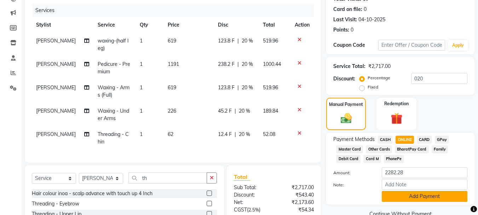
click at [426, 193] on button "Add Payment" at bounding box center [425, 196] width 86 height 11
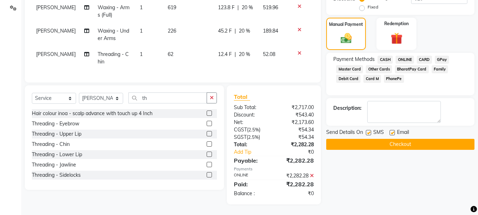
scroll to position [169, 0]
click at [403, 139] on button "Checkout" at bounding box center [400, 144] width 148 height 11
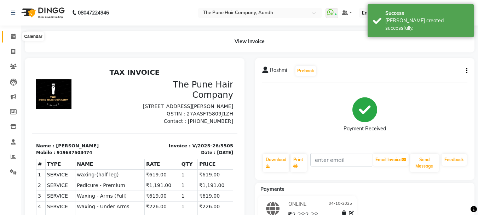
click at [15, 39] on icon at bounding box center [13, 36] width 5 height 5
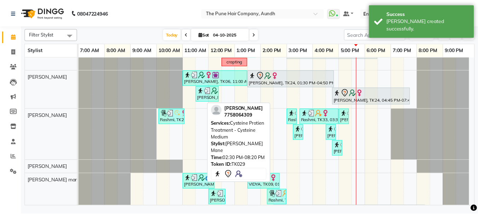
scroll to position [268, 0]
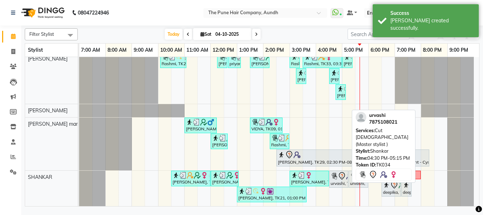
click at [338, 184] on div "urvashi, TK34, 04:30 PM-05:15 PM, Cut [DEMOGRAPHIC_DATA] (Master stylist )" at bounding box center [339, 178] width 18 height 15
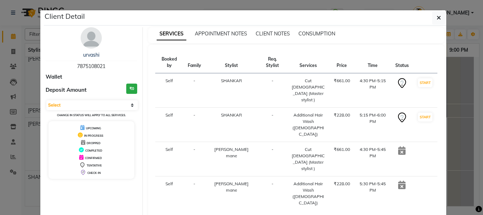
select select "service"
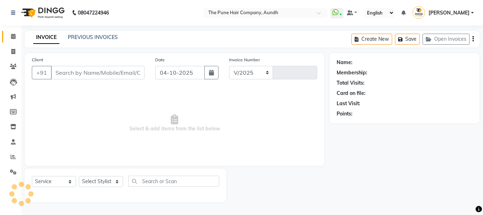
select select "106"
type input "5506"
type input "7875108021"
select select "89448"
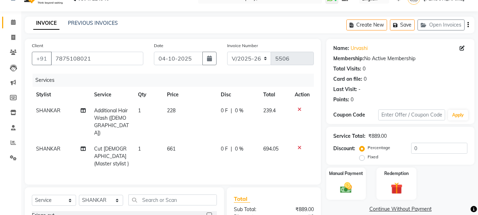
scroll to position [14, 0]
click at [126, 59] on input "7875108021" at bounding box center [97, 58] width 92 height 13
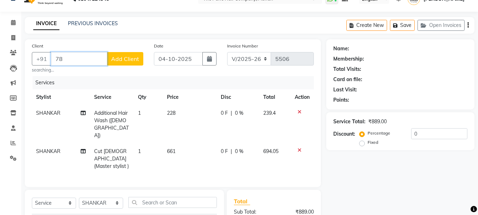
type input "7"
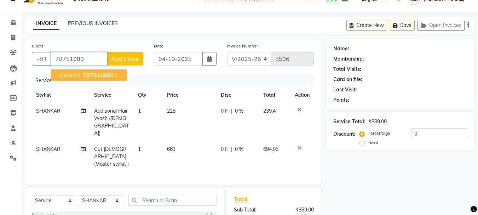
click at [118, 77] on button "urvashi 78751080 21" at bounding box center [89, 74] width 76 height 11
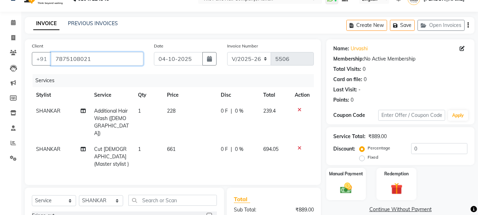
click at [113, 61] on input "7875108021" at bounding box center [97, 58] width 92 height 13
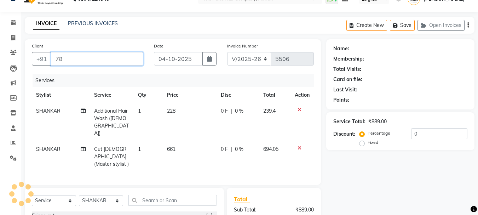
type input "7"
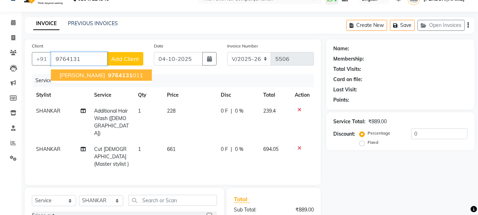
click at [106, 73] on ngb-highlight "9764131 011" at bounding box center [124, 74] width 37 height 7
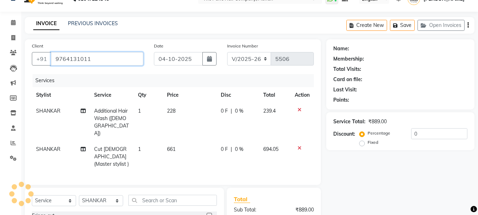
type input "9764131011"
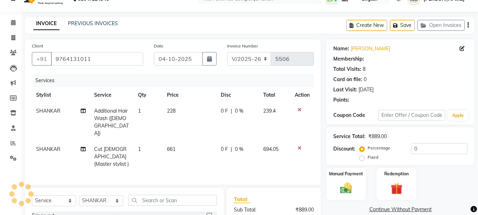
select select "1: Object"
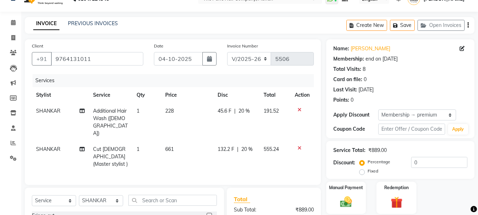
type input "20"
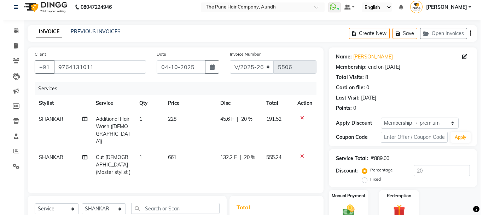
scroll to position [0, 0]
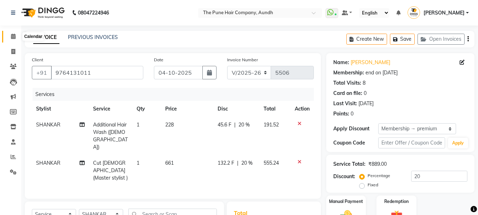
click at [14, 35] on icon at bounding box center [13, 36] width 5 height 5
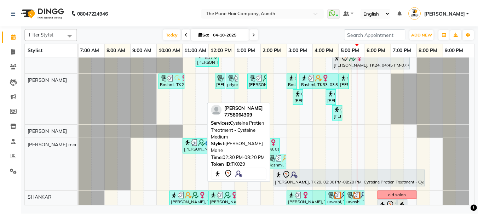
scroll to position [268, 0]
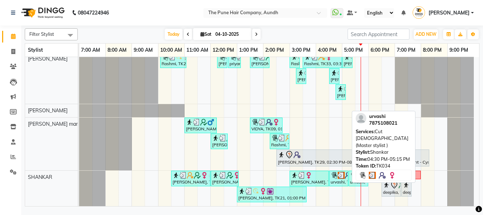
click at [340, 176] on img at bounding box center [341, 174] width 7 height 7
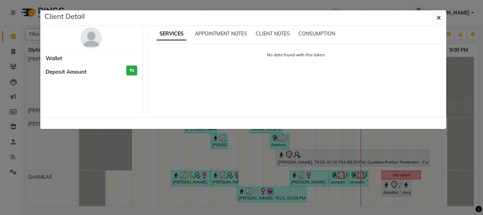
select select "3"
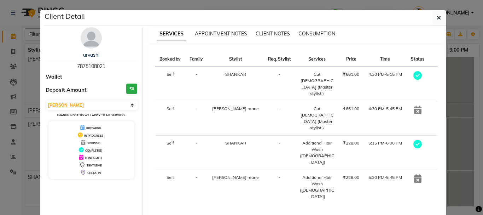
select select "service"
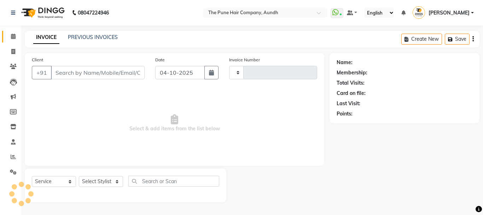
type input "5506"
select select "106"
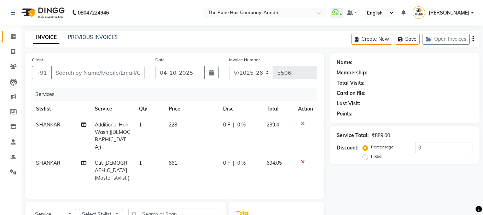
type input "7875108021"
select select "89448"
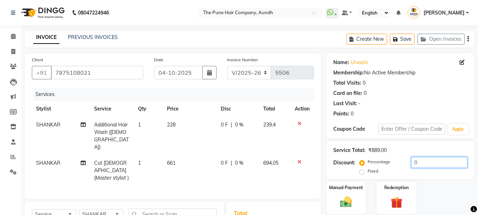
click at [424, 160] on input "0" at bounding box center [439, 162] width 56 height 11
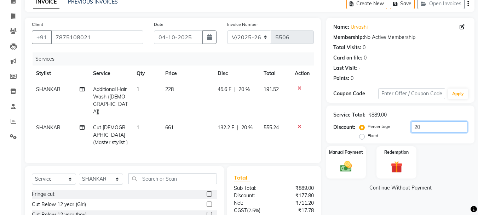
scroll to position [92, 0]
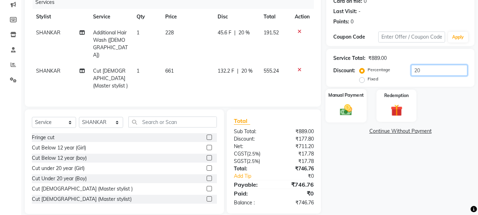
type input "20"
click at [362, 106] on div "Manual Payment" at bounding box center [345, 106] width 41 height 34
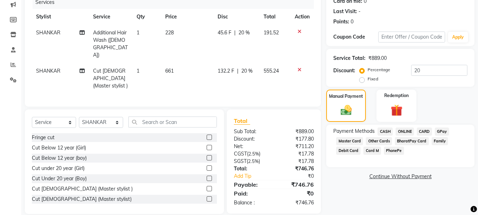
click at [403, 131] on span "ONLINE" at bounding box center [404, 131] width 18 height 8
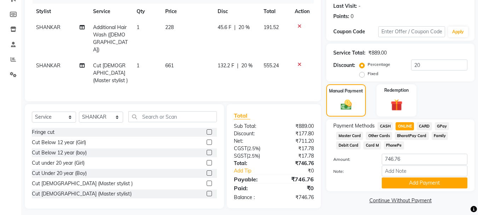
scroll to position [99, 0]
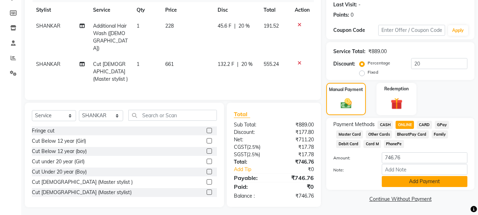
click at [410, 181] on button "Add Payment" at bounding box center [425, 181] width 86 height 11
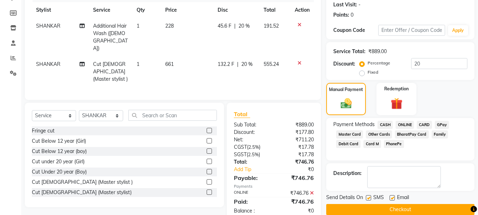
click at [402, 208] on button "Checkout" at bounding box center [400, 209] width 148 height 11
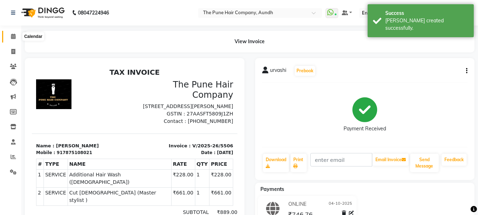
click at [13, 37] on icon at bounding box center [13, 36] width 5 height 5
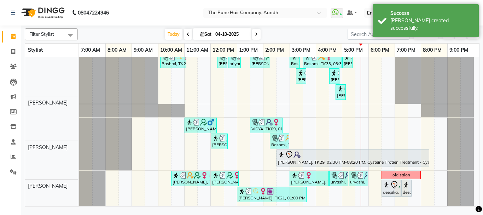
scroll to position [268, 0]
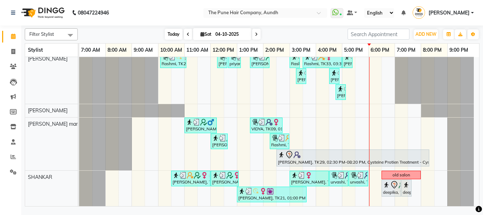
click at [174, 35] on span "Today" at bounding box center [174, 34] width 18 height 11
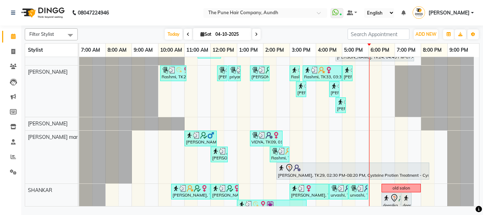
click at [256, 34] on icon at bounding box center [256, 34] width 3 height 4
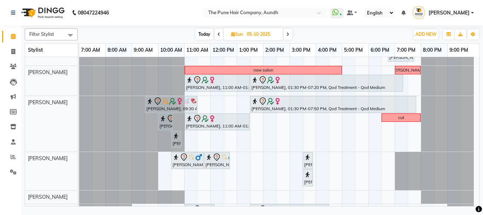
scroll to position [181, 0]
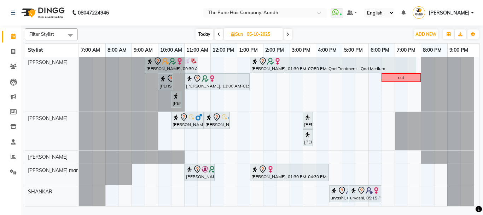
click at [289, 34] on icon at bounding box center [287, 34] width 3 height 4
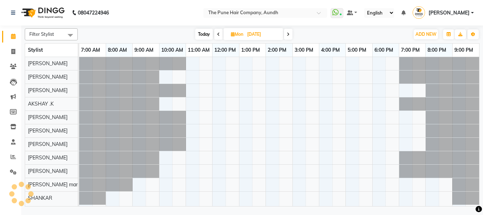
scroll to position [0, 0]
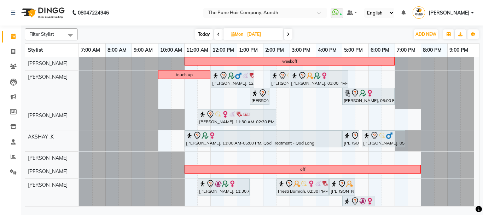
click at [291, 33] on span at bounding box center [288, 34] width 8 height 11
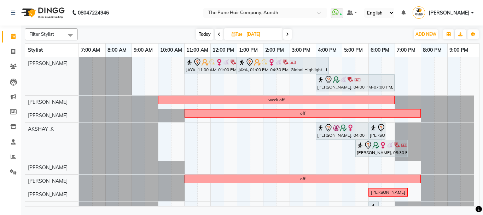
click at [288, 31] on span at bounding box center [287, 34] width 8 height 11
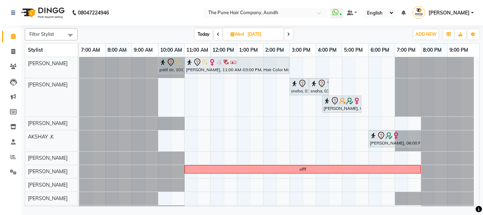
click at [204, 33] on span "Today" at bounding box center [204, 34] width 18 height 11
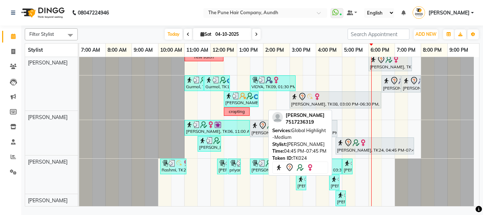
scroll to position [175, 0]
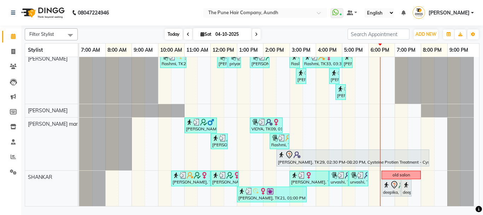
click at [168, 33] on span "Today" at bounding box center [174, 34] width 18 height 11
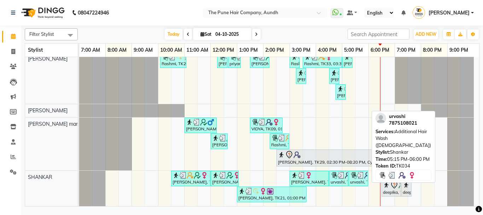
scroll to position [272, 0]
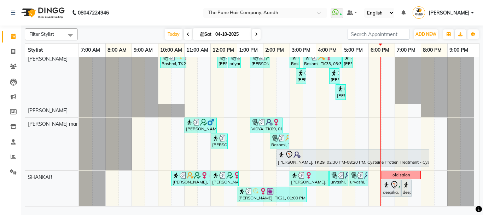
click at [255, 35] on icon at bounding box center [256, 34] width 3 height 4
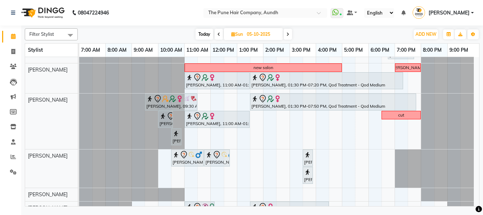
scroll to position [181, 0]
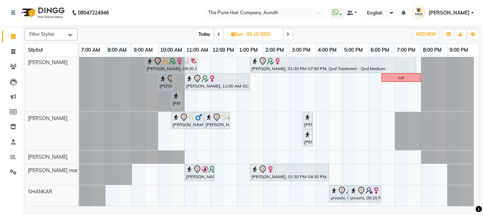
click at [200, 33] on span "Today" at bounding box center [205, 34] width 18 height 11
type input "04-10-2025"
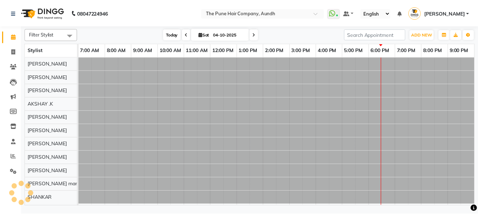
scroll to position [0, 0]
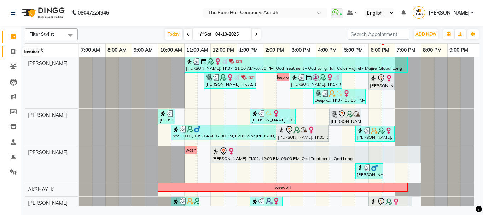
click at [13, 52] on icon at bounding box center [13, 51] width 4 height 5
select select "service"
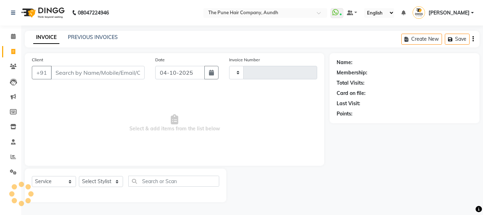
click at [13, 52] on icon at bounding box center [13, 51] width 4 height 5
select select "service"
select select "106"
type input "5511"
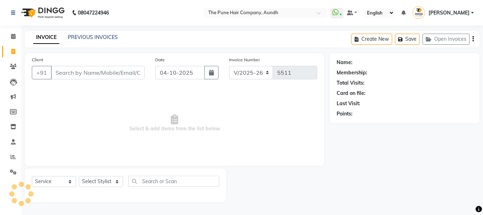
click at [119, 71] on input "Client" at bounding box center [98, 72] width 94 height 13
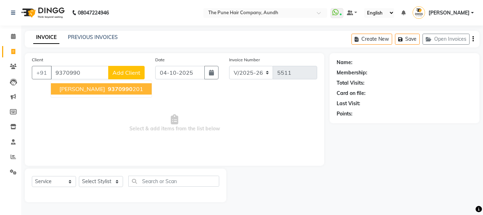
click at [143, 89] on ngb-highlight "9370990 201" at bounding box center [124, 88] width 37 height 7
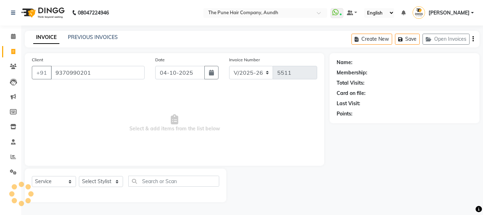
type input "9370990201"
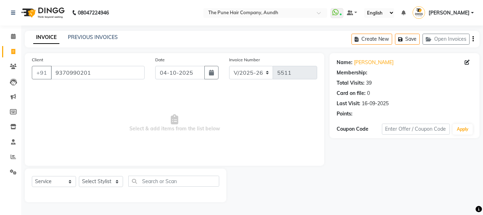
select select "1: Object"
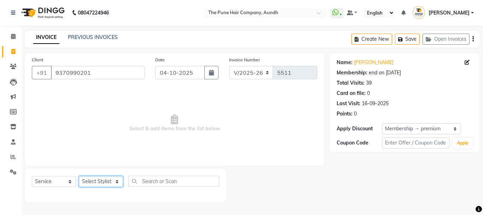
click at [117, 181] on select "Select Stylist AKSHAY .K [PERSON_NAME] [PERSON_NAME] [PERSON_NAME] [PERSON_NAME…" at bounding box center [101, 181] width 44 height 11
select select "49797"
click at [79, 176] on select "Select Stylist AKSHAY .K [PERSON_NAME] [PERSON_NAME] [PERSON_NAME] [PERSON_NAME…" at bounding box center [101, 181] width 44 height 11
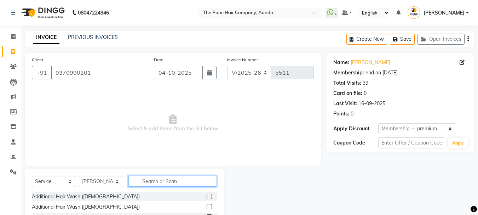
click at [161, 182] on input "text" at bounding box center [172, 180] width 88 height 11
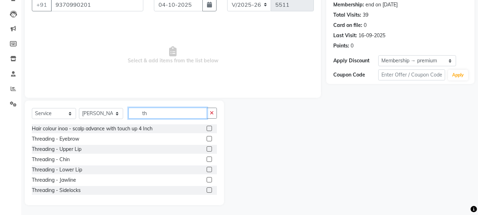
scroll to position [69, 0]
type input "th"
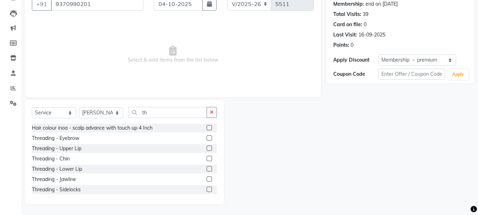
click at [207, 136] on label at bounding box center [209, 137] width 5 height 5
click at [207, 136] on input "checkbox" at bounding box center [209, 138] width 5 height 5
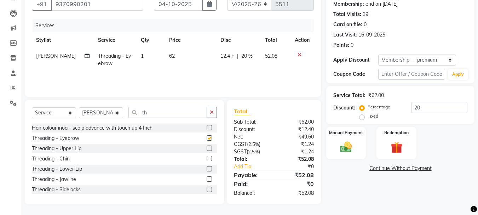
checkbox input "false"
click at [207, 147] on label at bounding box center [209, 147] width 5 height 5
click at [207, 147] on input "checkbox" at bounding box center [209, 148] width 5 height 5
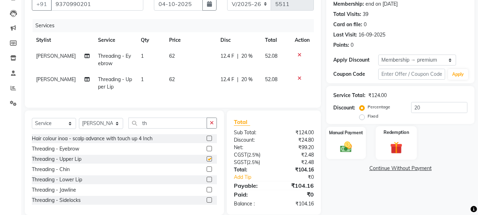
checkbox input "false"
click at [362, 139] on div "Manual Payment" at bounding box center [345, 143] width 41 height 34
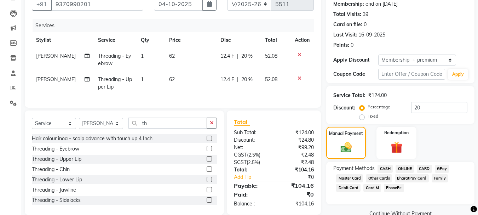
click at [384, 167] on span "CASH" at bounding box center [384, 168] width 15 height 8
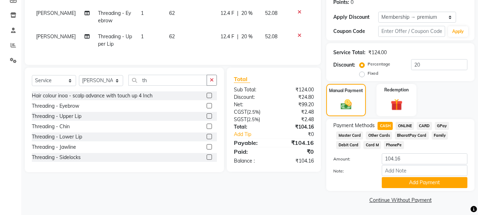
scroll to position [112, 0]
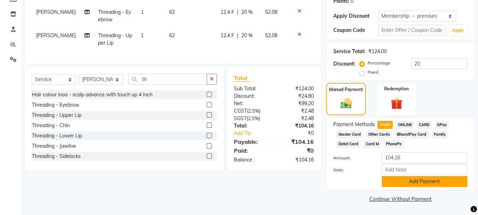
click at [423, 180] on button "Add Payment" at bounding box center [425, 181] width 86 height 11
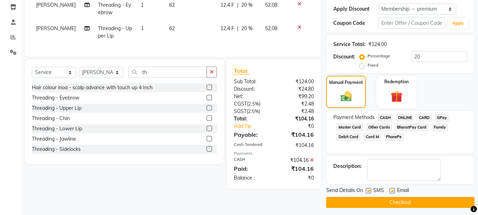
scroll to position [123, 0]
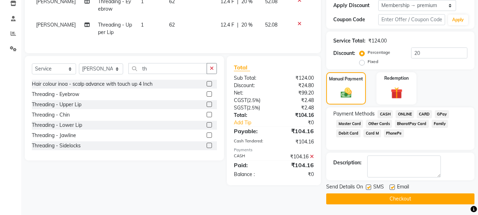
click at [421, 195] on button "Checkout" at bounding box center [400, 198] width 148 height 11
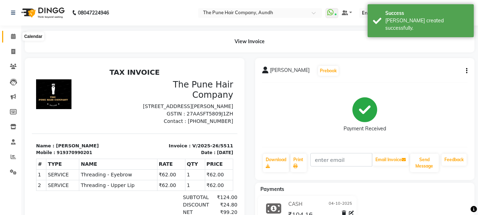
click at [12, 36] on icon at bounding box center [13, 36] width 5 height 5
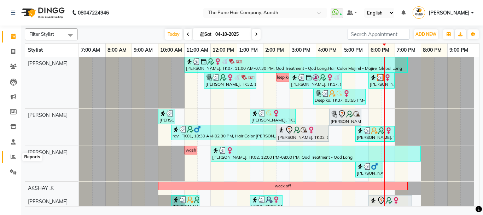
click at [13, 157] on icon at bounding box center [13, 156] width 5 height 5
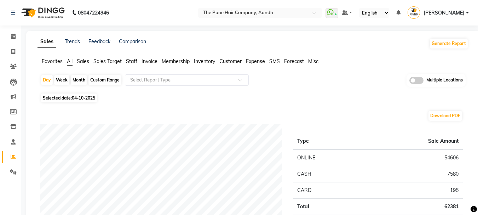
click at [76, 78] on div "Month" at bounding box center [79, 80] width 16 height 10
select select "10"
select select "2025"
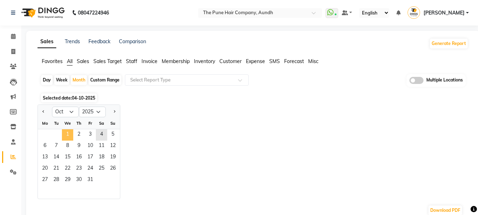
click at [70, 131] on span "1" at bounding box center [67, 134] width 11 height 11
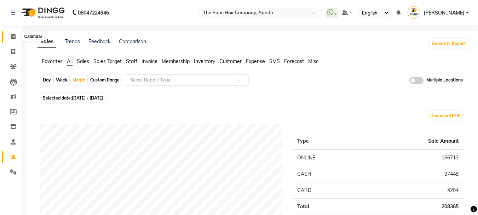
click at [12, 37] on icon at bounding box center [13, 36] width 5 height 5
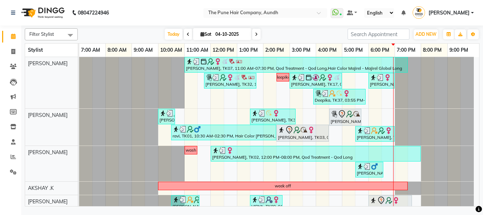
click at [200, 34] on icon at bounding box center [202, 34] width 4 height 5
select select "10"
select select "2025"
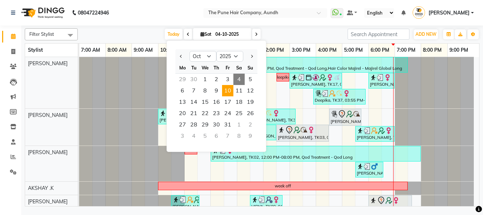
click at [228, 91] on span "10" at bounding box center [227, 90] width 11 height 11
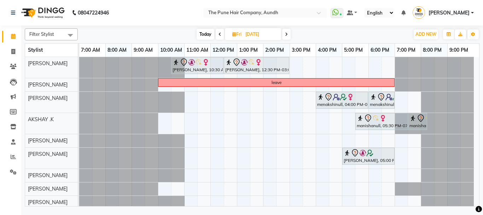
click at [285, 35] on span at bounding box center [286, 34] width 8 height 11
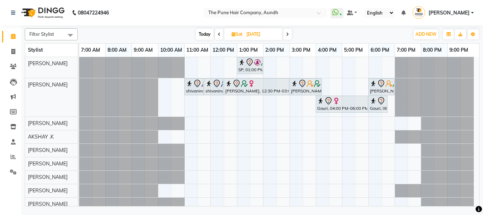
click at [288, 35] on icon at bounding box center [287, 34] width 3 height 4
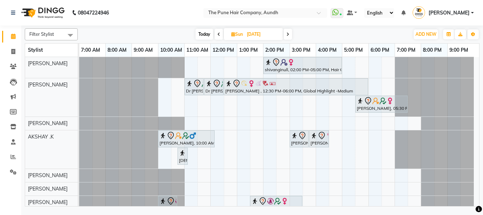
click at [216, 33] on span at bounding box center [219, 34] width 8 height 11
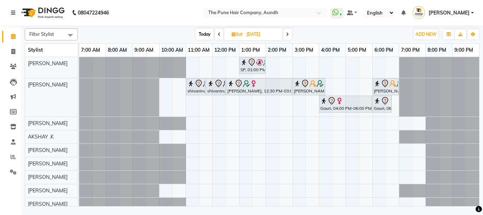
click at [218, 35] on icon at bounding box center [219, 34] width 3 height 4
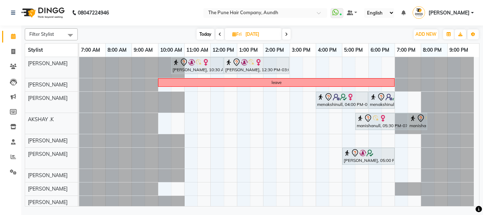
click at [218, 35] on span at bounding box center [220, 34] width 8 height 11
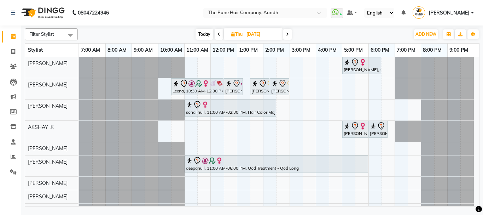
click at [200, 33] on span "Today" at bounding box center [205, 34] width 18 height 11
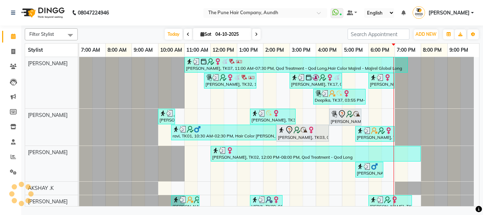
click at [255, 33] on icon at bounding box center [256, 34] width 3 height 4
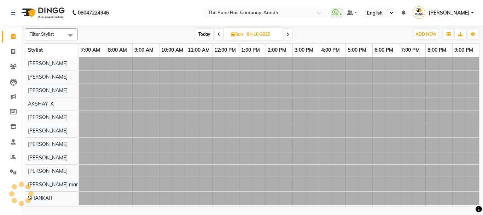
type input "05-10-2025"
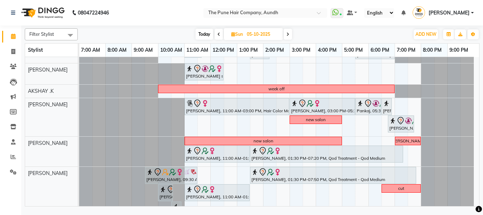
scroll to position [106, 0]
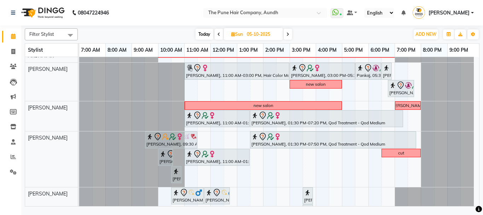
click at [250, 32] on input "05-10-2025" at bounding box center [262, 34] width 35 height 11
select select "10"
select select "2025"
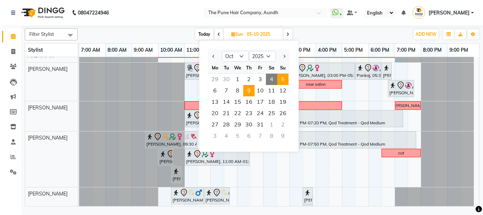
click at [254, 92] on span "9" at bounding box center [248, 90] width 11 height 11
type input "[DATE]"
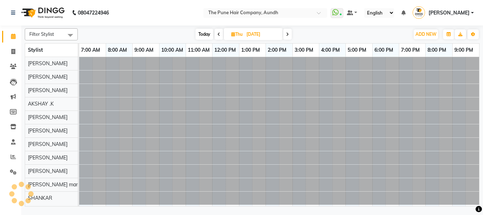
scroll to position [0, 0]
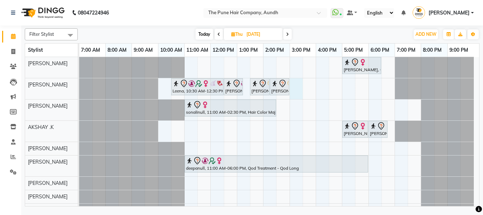
click at [299, 89] on div "[PERSON_NAME], 05:00 PM-06:30 PM, Cut [DEMOGRAPHIC_DATA] ( Top Stylist ) Leena,…" at bounding box center [279, 150] width 400 height 186
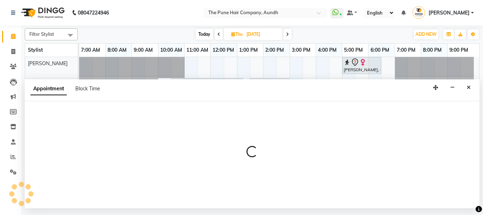
select select "3339"
select select "tentative"
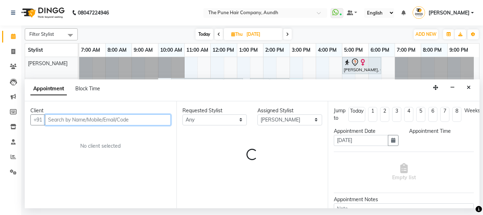
select select "900"
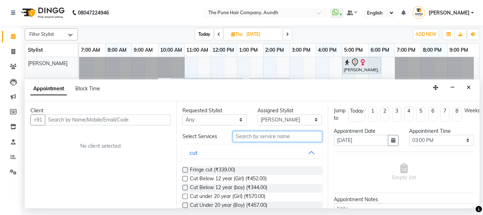
click at [259, 135] on input "text" at bounding box center [278, 136] width 90 height 11
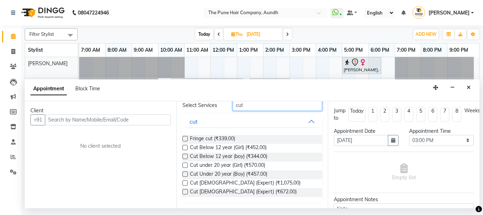
type input "cut"
click at [184, 182] on label at bounding box center [184, 182] width 5 height 5
click at [184, 182] on input "checkbox" at bounding box center [184, 183] width 5 height 5
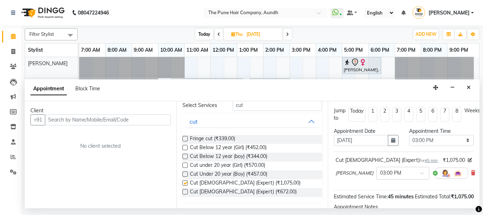
checkbox input "false"
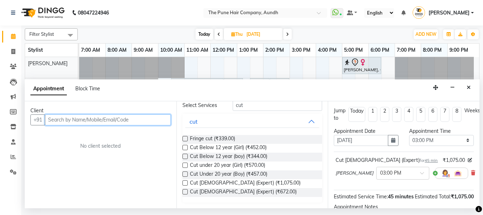
click at [151, 120] on input "text" at bounding box center [108, 119] width 126 height 11
type input "9975131372"
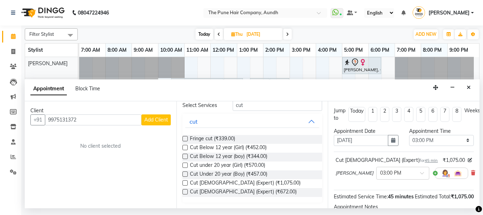
click at [151, 120] on span "Add Client" at bounding box center [156, 119] width 24 height 6
select select "22"
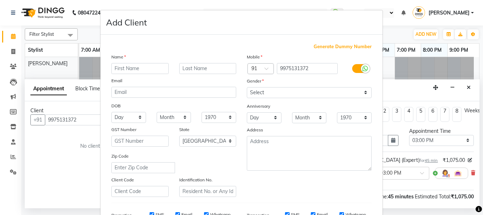
click at [147, 68] on input "text" at bounding box center [139, 68] width 57 height 11
type input "priyanka"
click at [251, 90] on select "Select [DEMOGRAPHIC_DATA] [DEMOGRAPHIC_DATA] Other Prefer Not To Say" at bounding box center [309, 92] width 125 height 11
select select "[DEMOGRAPHIC_DATA]"
click at [247, 87] on select "Select [DEMOGRAPHIC_DATA] [DEMOGRAPHIC_DATA] Other Prefer Not To Say" at bounding box center [309, 92] width 125 height 11
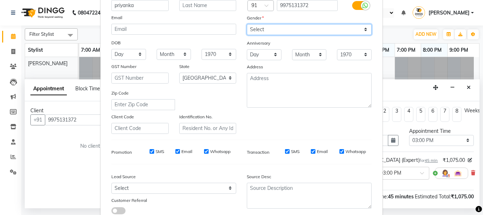
scroll to position [112, 0]
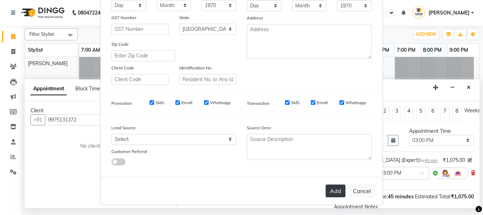
click at [336, 189] on button "Add" at bounding box center [336, 190] width 20 height 13
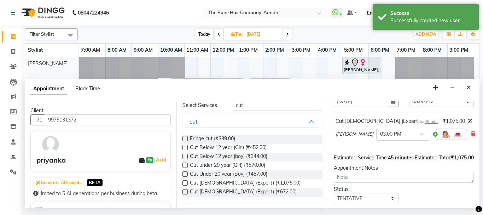
scroll to position [0, 0]
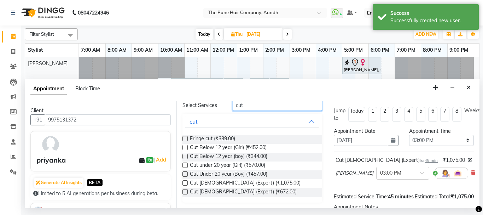
click at [262, 104] on input "cut" at bounding box center [278, 105] width 90 height 11
type input "c"
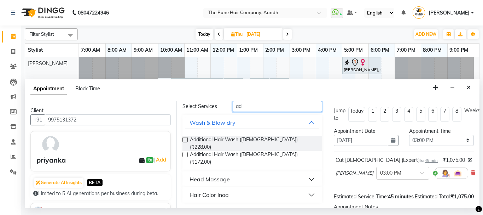
scroll to position [18, 0]
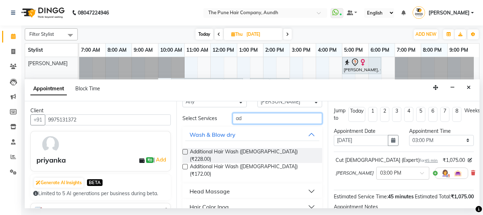
type input "ad"
click at [185, 152] on label at bounding box center [184, 151] width 5 height 5
click at [185, 152] on input "checkbox" at bounding box center [184, 152] width 5 height 5
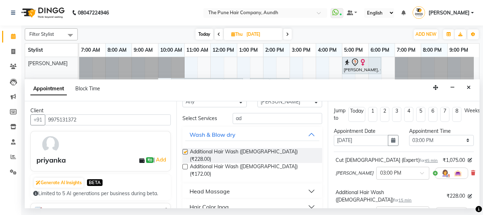
checkbox input "false"
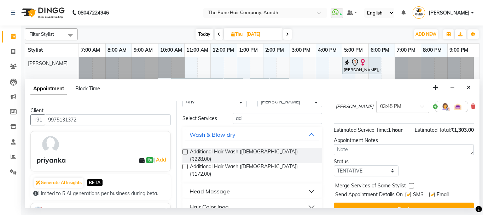
scroll to position [119, 0]
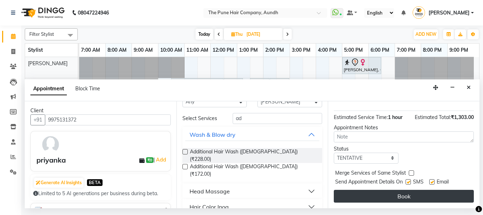
click at [417, 190] on button "Book" at bounding box center [404, 196] width 140 height 13
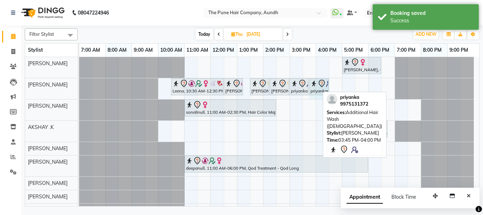
drag, startPoint x: 318, startPoint y: 87, endPoint x: 332, endPoint y: 88, distance: 14.2
click at [332, 88] on div "[PERSON_NAME], 05:00 PM-06:30 PM, Cut [DEMOGRAPHIC_DATA] ( Top Stylist ) Leena,…" at bounding box center [279, 150] width 400 height 186
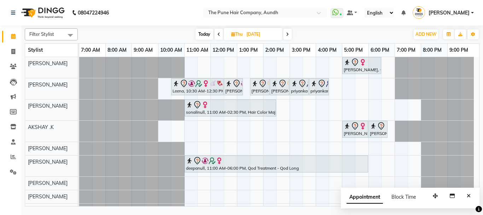
click at [208, 32] on span "Today" at bounding box center [205, 34] width 18 height 11
type input "04-10-2025"
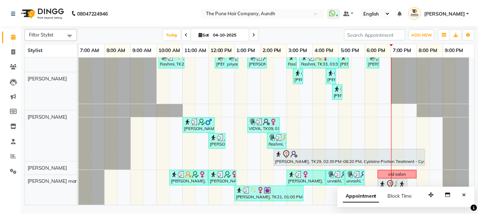
scroll to position [270, 0]
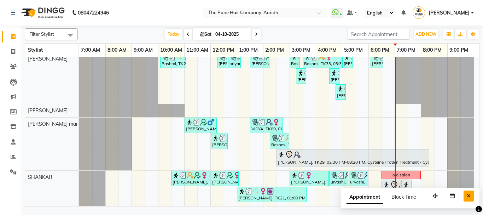
click at [470, 197] on icon "Close" at bounding box center [469, 195] width 4 height 5
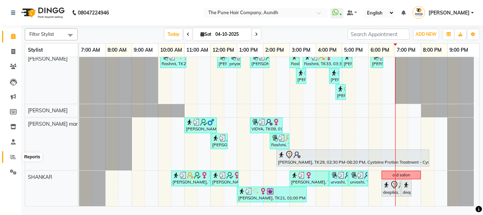
click at [12, 158] on icon at bounding box center [13, 156] width 5 height 5
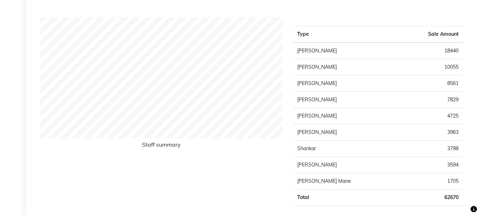
scroll to position [283, 0]
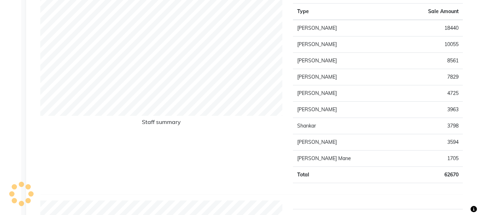
drag, startPoint x: 442, startPoint y: 160, endPoint x: 453, endPoint y: 160, distance: 10.6
click at [444, 160] on td "1705" at bounding box center [429, 158] width 65 height 16
drag, startPoint x: 458, startPoint y: 110, endPoint x: 417, endPoint y: 110, distance: 40.7
click at [417, 110] on td "3963" at bounding box center [429, 109] width 65 height 16
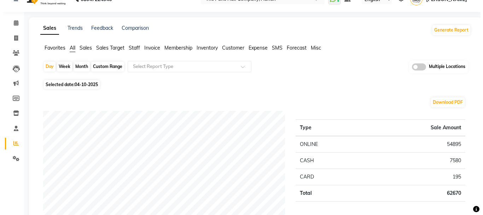
scroll to position [0, 0]
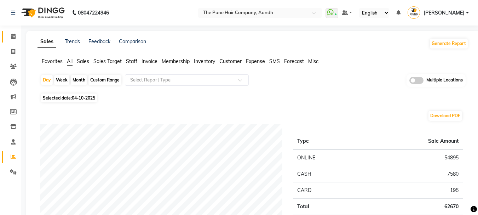
click at [16, 41] on link "Calendar" at bounding box center [10, 37] width 17 height 12
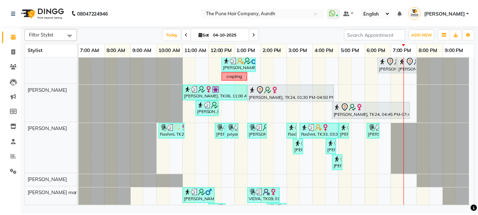
scroll to position [199, 0]
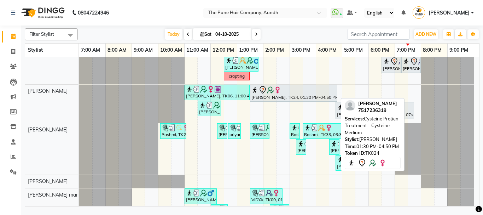
click at [290, 99] on div "[PERSON_NAME], TK24, 01:30 PM-04:50 PM, Cysteine Protien Treatment - Cysteine M…" at bounding box center [294, 93] width 86 height 15
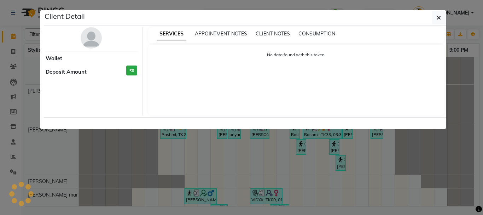
select select "7"
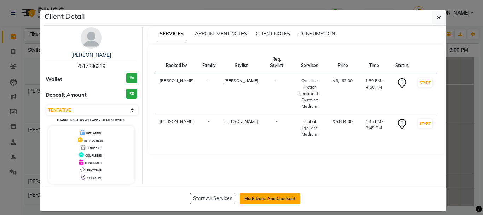
click at [255, 198] on button "Mark Done And Checkout" at bounding box center [270, 198] width 60 height 11
select select "service"
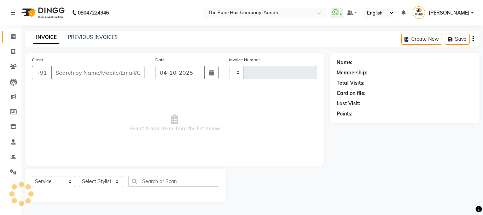
type input "5517"
select select "106"
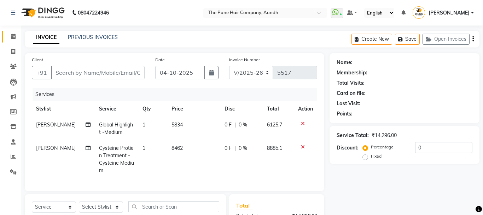
type input "7517236319"
select select "49441"
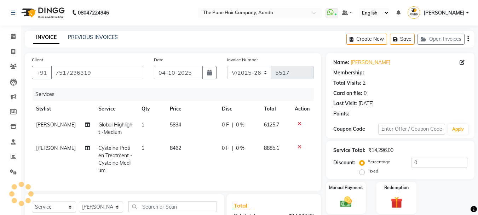
click at [116, 157] on span "Cysteine Protien Treatment - Cysteine Medium" at bounding box center [115, 159] width 34 height 29
select select "49441"
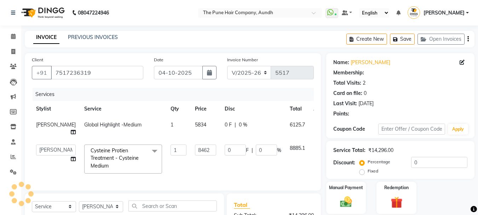
click at [104, 158] on span "Cysteine Protien Treatment - Cysteine Medium" at bounding box center [115, 158] width 48 height 22
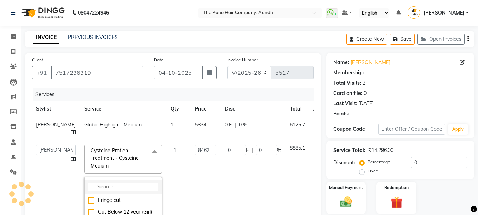
click at [88, 187] on input "multiselect-search" at bounding box center [123, 186] width 70 height 7
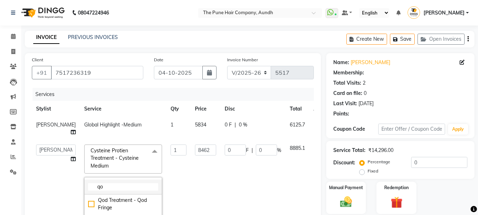
type input "qod"
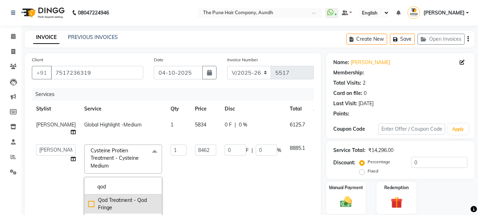
select select "1: Object"
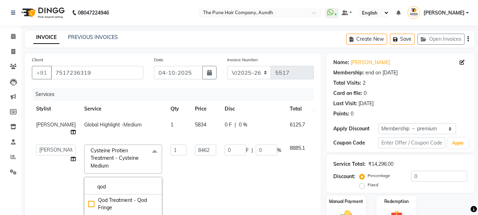
type input "20"
type input "1692.4"
type input "20"
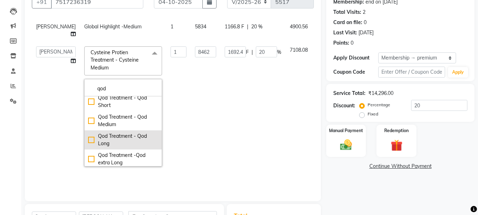
scroll to position [45, 0]
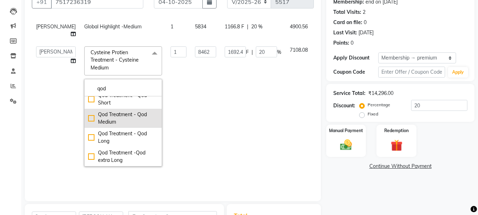
type input "qod"
click at [88, 114] on div "Qod Treatment - Qod Medium" at bounding box center [123, 118] width 70 height 15
checkbox input "true"
type input "10036"
type input "2007.2"
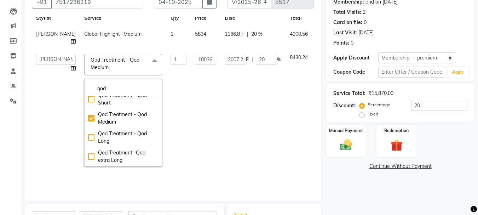
scroll to position [25, 0]
click at [251, 118] on td "2007.2 F | 20 %" at bounding box center [252, 110] width 65 height 121
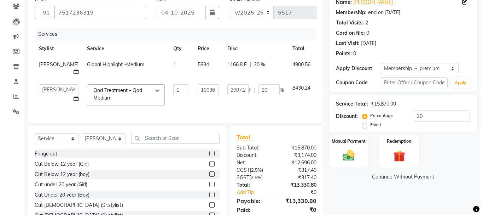
scroll to position [0, 0]
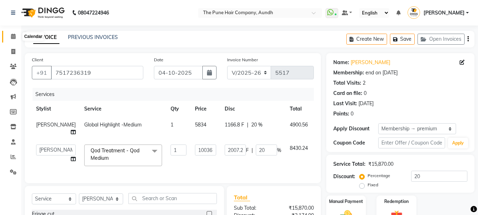
click at [16, 34] on span at bounding box center [13, 37] width 12 height 8
